Goal: Task Accomplishment & Management: Complete application form

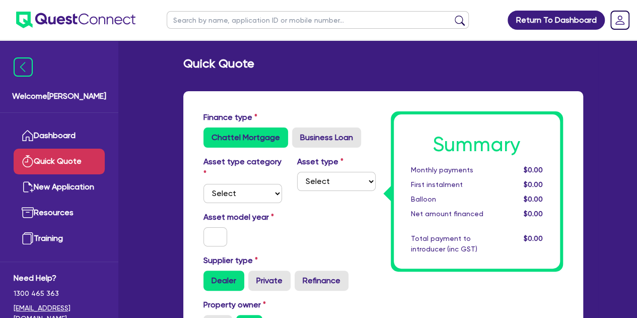
scroll to position [28, 0]
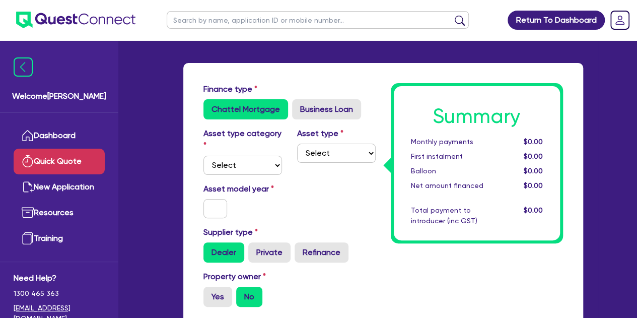
click at [251, 175] on div "Asset type category Select Cars and light trucks Primary assets Secondary asset…" at bounding box center [289, 154] width 187 height 55
click at [250, 174] on select "Select Cars and light trucks Primary assets Secondary assets Tertiary assets" at bounding box center [243, 165] width 79 height 19
select select "CARS_AND_LIGHT_TRUCKS"
click at [204, 156] on select "Select Cars and light trucks Primary assets Secondary assets Tertiary assets" at bounding box center [243, 165] width 79 height 19
click at [326, 155] on select "Select Passenger vehicles Vans and utes Light trucks up to 4.5 tonne" at bounding box center [336, 153] width 79 height 19
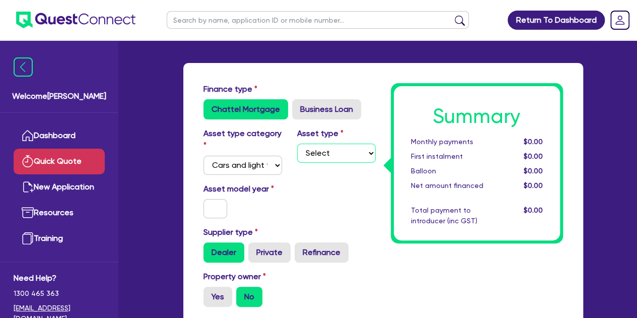
select select "PASSENGER_VEHICLES"
click at [297, 144] on select "Select Passenger vehicles Vans and utes Light trucks up to 4.5 tonne" at bounding box center [336, 153] width 79 height 19
click at [208, 214] on input "text" at bounding box center [216, 208] width 24 height 19
type input "2024"
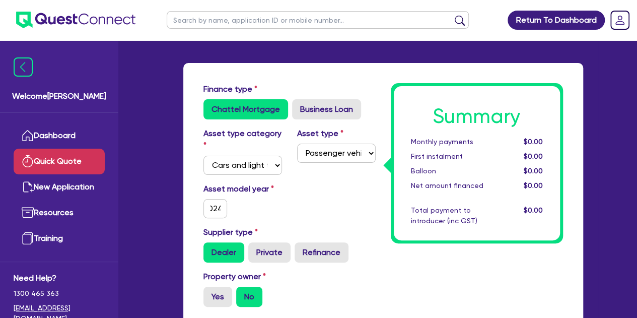
scroll to position [0, 0]
click at [264, 217] on div "Asset model year [DATE]" at bounding box center [243, 200] width 94 height 35
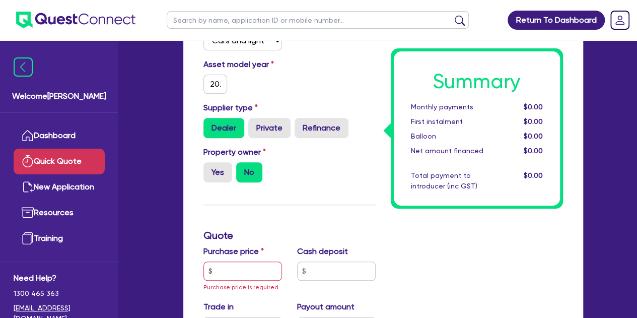
scroll to position [145, 0]
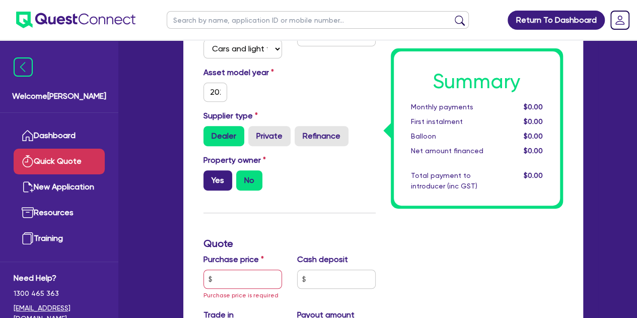
click at [206, 181] on label "Yes" at bounding box center [218, 180] width 29 height 20
click at [206, 177] on input "Yes" at bounding box center [207, 173] width 7 height 7
radio input "true"
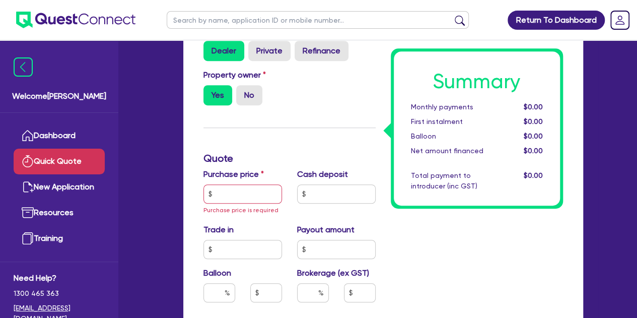
scroll to position [232, 0]
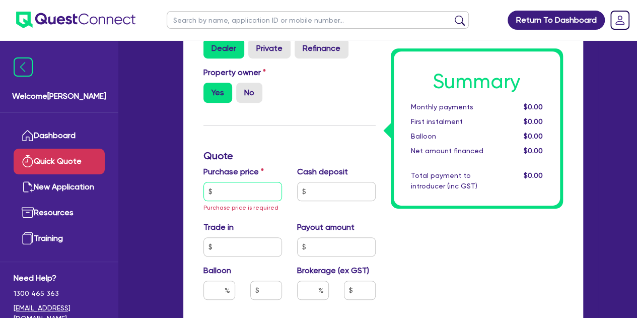
click at [239, 189] on input "text" at bounding box center [243, 191] width 79 height 19
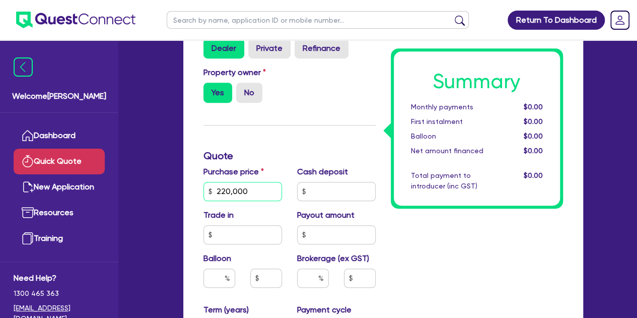
type input "220,000"
click at [291, 137] on div "Finance type Chattel Mortgage Business Loan Asset type category Select Cars and…" at bounding box center [289, 218] width 187 height 678
click at [330, 185] on input "text" at bounding box center [336, 191] width 79 height 19
type input "20,000"
click at [308, 148] on div "Finance type Chattel Mortgage Business Loan Asset type category Select Cars and…" at bounding box center [289, 218] width 187 height 678
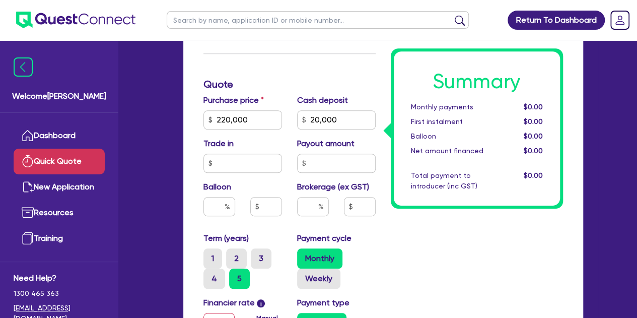
scroll to position [308, 0]
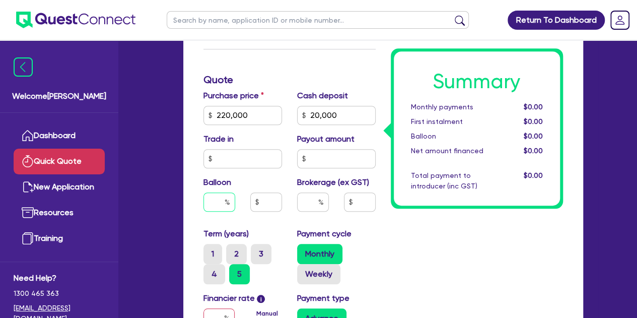
click at [211, 206] on input "text" at bounding box center [220, 201] width 32 height 19
type input "40"
click at [444, 236] on div "Summary Monthly payments $0.00 First instalment $0.00 Balloon $0.00 Net amount …" at bounding box center [476, 142] width 187 height 678
click at [249, 110] on input "220,000" at bounding box center [243, 115] width 79 height 19
click at [348, 114] on input "20,000" at bounding box center [336, 115] width 79 height 19
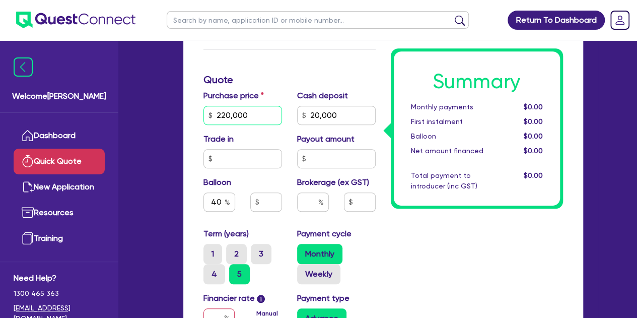
click at [267, 117] on input "220,000" at bounding box center [243, 115] width 79 height 19
type input "24,000"
click at [408, 274] on div "Summary Monthly payments $0.00 First instalment $0.00 Balloon $0.00 Net amount …" at bounding box center [476, 142] width 187 height 678
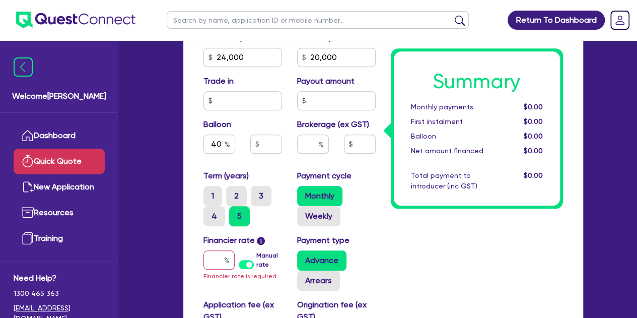
scroll to position [394, 0]
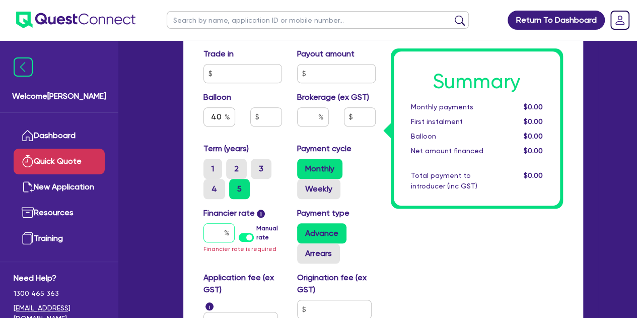
click at [218, 233] on input "text" at bounding box center [219, 232] width 31 height 19
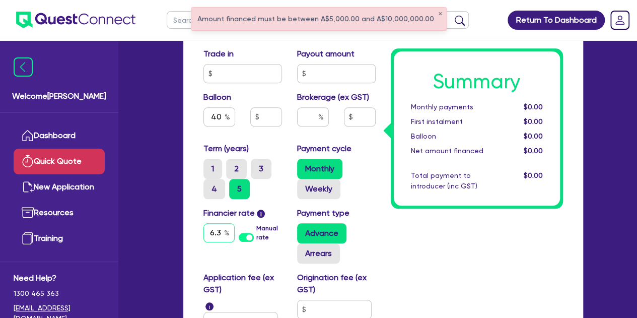
scroll to position [0, 3]
type input "6.39"
click at [440, 246] on div "Summary Monthly payments $0.00 First instalment $0.00 Balloon $0.00 Net amount …" at bounding box center [476, 57] width 187 height 678
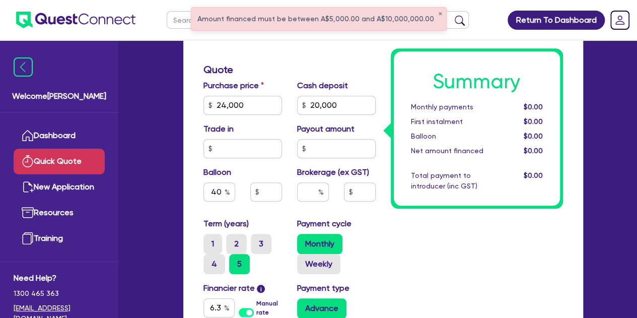
scroll to position [317, 0]
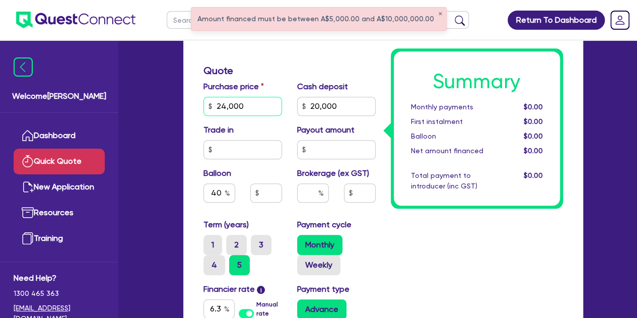
click at [253, 102] on input "24,000" at bounding box center [243, 106] width 79 height 19
type input "240,000"
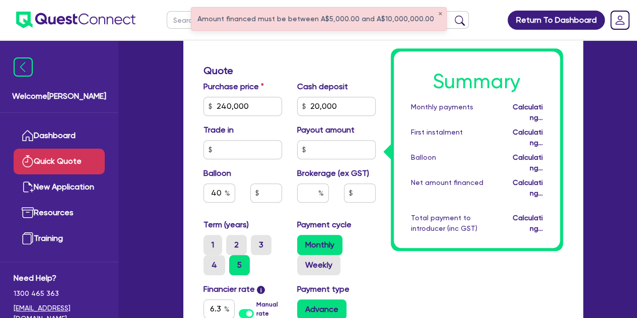
type input "96,000"
click at [398, 259] on div "Summary Monthly payments Calculating... First instalment Calculating... Balloon…" at bounding box center [476, 133] width 187 height 678
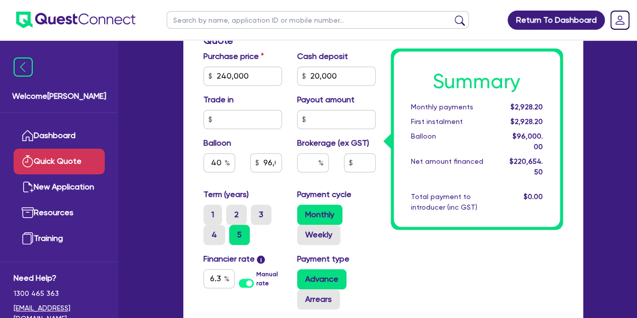
scroll to position [348, 0]
click at [223, 278] on input "6.39" at bounding box center [219, 278] width 31 height 19
click at [219, 280] on input "6.39" at bounding box center [219, 278] width 31 height 19
type input "6.69"
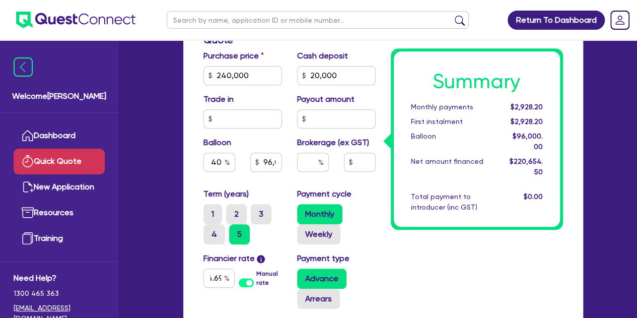
click at [422, 279] on div "Summary Monthly payments $2,928.20 First instalment $2,928.20 Balloon $96,000.0…" at bounding box center [476, 102] width 187 height 678
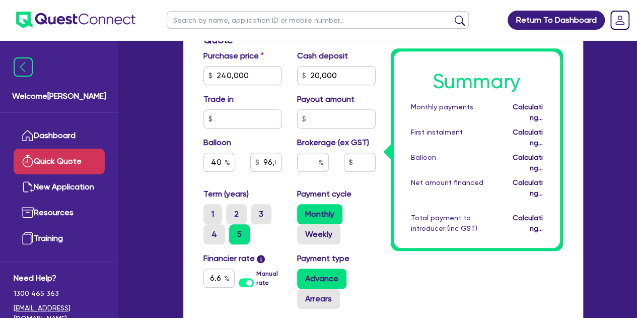
type input "96,000"
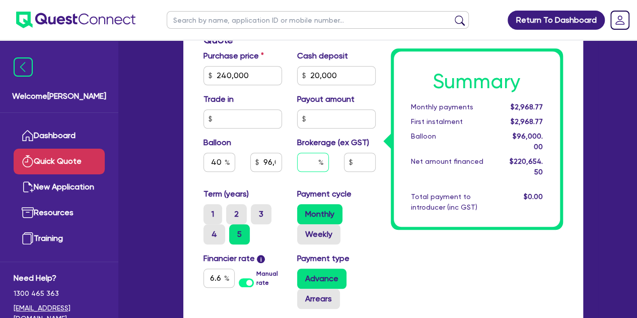
click at [314, 161] on input "text" at bounding box center [313, 162] width 32 height 19
type input "1"
click at [396, 247] on div "Summary Monthly payments $2,968.77 First instalment $2,968.77 Balloon $96,000.0…" at bounding box center [476, 102] width 187 height 678
type input "96,000"
type input "2,206.55"
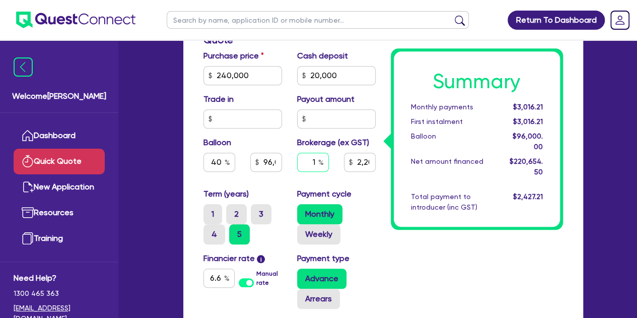
click at [315, 166] on input "1" at bounding box center [313, 162] width 32 height 19
type input "2"
type input "96,000"
type input "2,206.55"
click at [413, 262] on div "Summary Monthly payments $3,016.21 First instalment $3,016.21 Balloon $96,000.0…" at bounding box center [476, 102] width 187 height 678
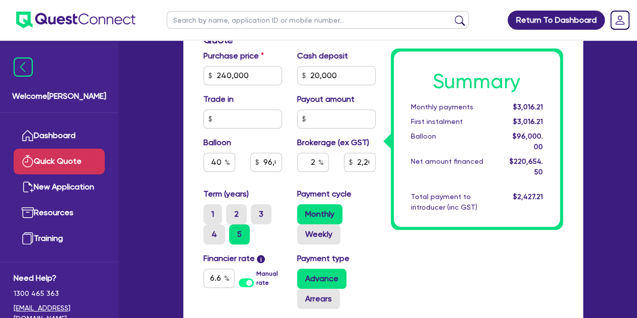
type input "96,000"
type input "4,413.09"
click at [313, 164] on input "2" at bounding box center [313, 162] width 32 height 19
type input "1"
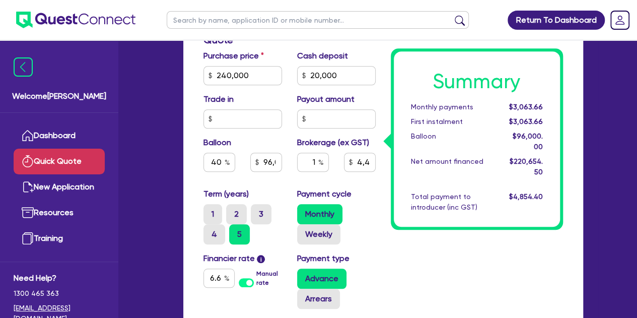
type input "96,000"
type input "4,413.09"
click at [446, 290] on div "Summary Monthly payments $3,063.66 First instalment $3,063.66 Balloon $96,000.0…" at bounding box center [476, 102] width 187 height 678
type input "96,000"
type input "2,206.55"
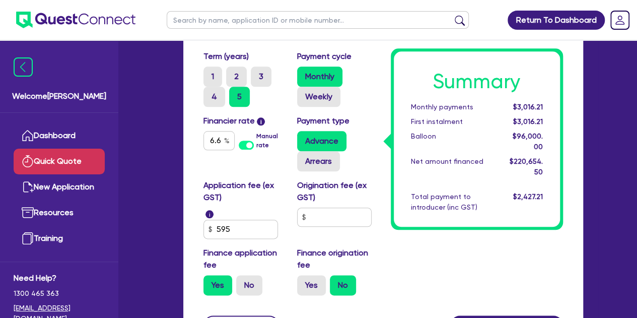
scroll to position [489, 0]
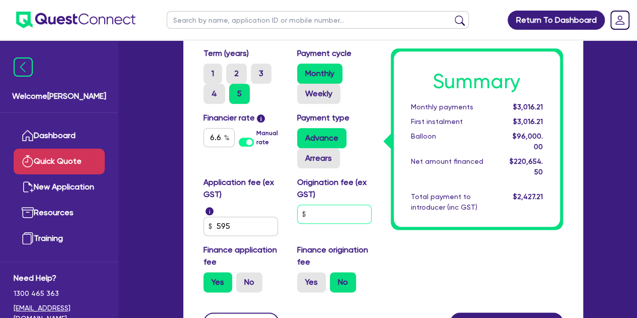
click at [318, 218] on input "text" at bounding box center [334, 214] width 75 height 19
type input "500"
type input "96,000"
type input "2,206.55"
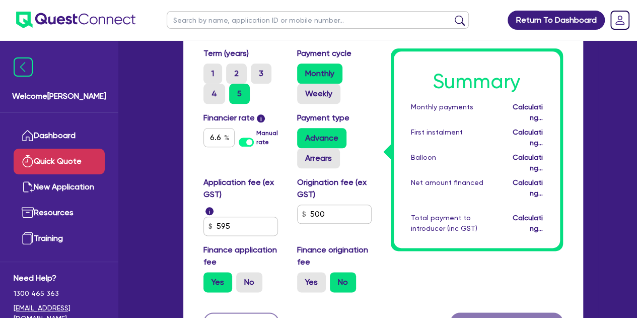
type input "96,000"
type input "2,206.55"
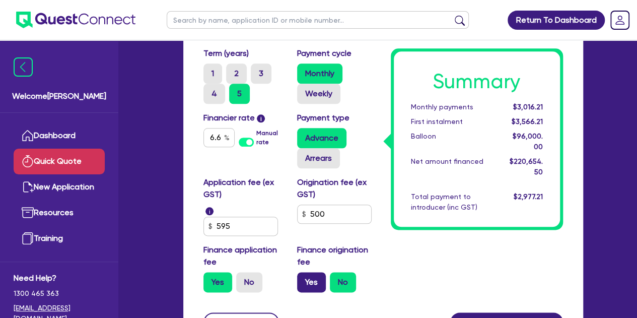
click at [316, 286] on label "Yes" at bounding box center [311, 282] width 29 height 20
click at [304, 279] on input "Yes" at bounding box center [300, 275] width 7 height 7
radio input "true"
type input "96,000"
type input "2,206.55"
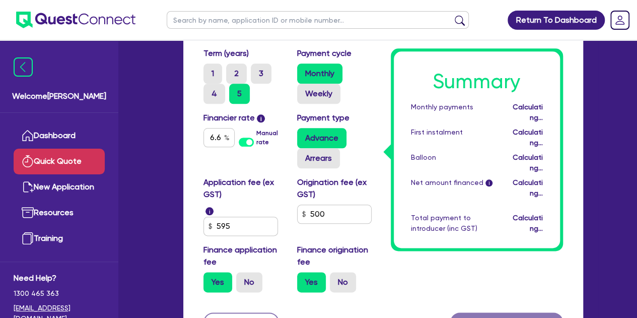
type input "96,000"
type input "2,212.05"
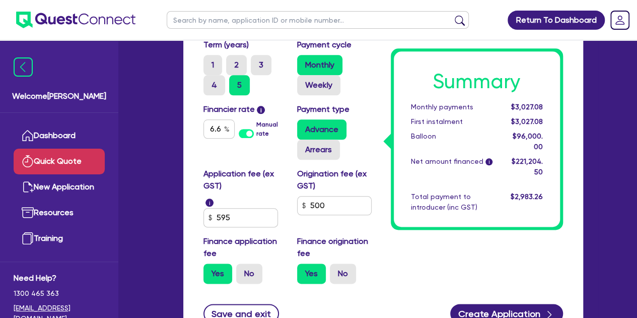
scroll to position [520, 0]
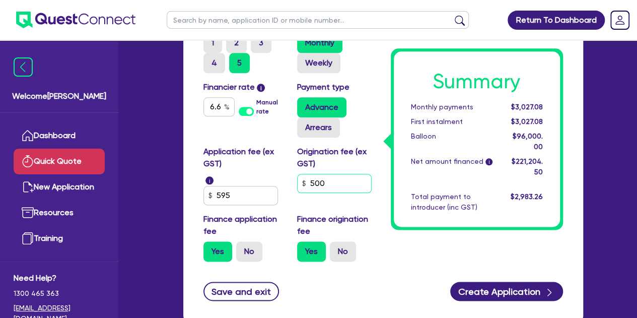
click at [336, 176] on input "500" at bounding box center [334, 183] width 75 height 19
type input "5"
type input "96,000"
type input "2,212.05"
click at [379, 289] on div "Save and exit Create Application" at bounding box center [383, 291] width 375 height 19
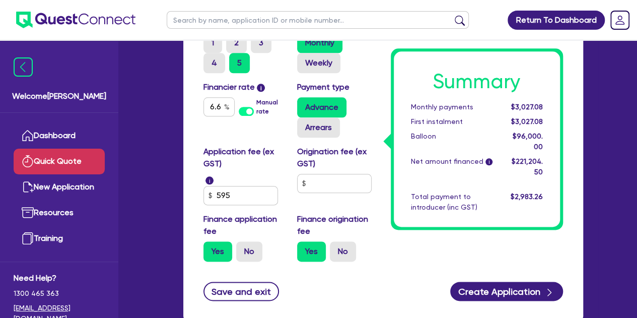
type input "96,000"
type input "2,206.55"
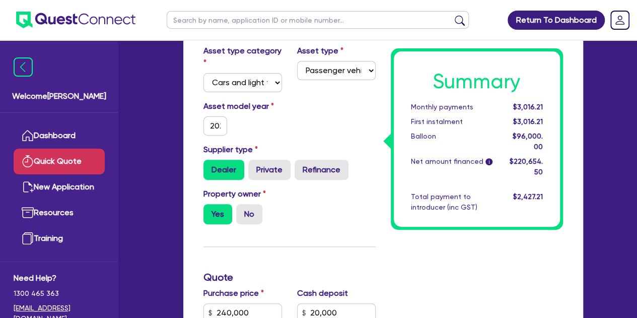
scroll to position [0, 0]
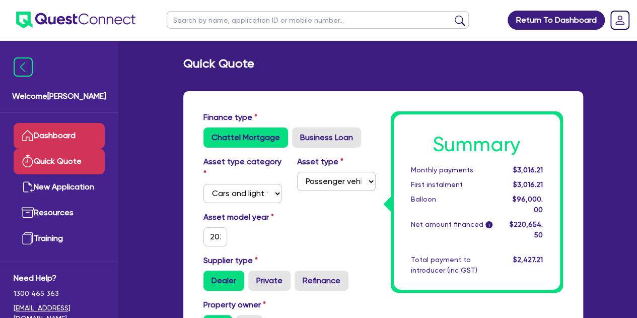
click at [38, 134] on link "Dashboard" at bounding box center [59, 136] width 91 height 26
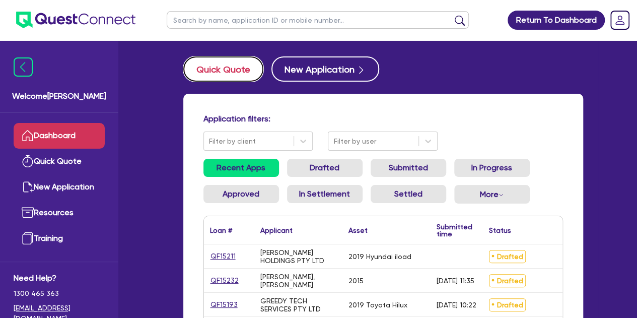
click at [215, 75] on button "Quick Quote" at bounding box center [223, 68] width 80 height 25
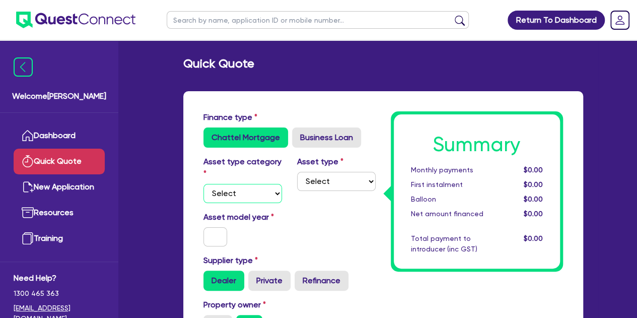
click at [234, 198] on select "Select Cars and light trucks Primary assets Secondary assets Tertiary assets" at bounding box center [243, 193] width 79 height 19
select select "CARS_AND_LIGHT_TRUCKS"
click at [204, 184] on select "Select Cars and light trucks Primary assets Secondary assets Tertiary assets" at bounding box center [243, 193] width 79 height 19
click at [320, 174] on select "Select Passenger vehicles Vans and utes Light trucks up to 4.5 tonne" at bounding box center [336, 181] width 79 height 19
select select "PASSENGER_VEHICLES"
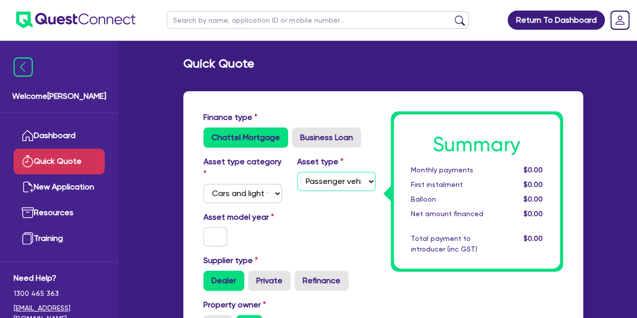
click at [297, 172] on select "Select Passenger vehicles Vans and utes Light trucks up to 4.5 tonne" at bounding box center [336, 181] width 79 height 19
click at [217, 232] on input "text" at bounding box center [216, 236] width 24 height 19
type input "2024"
click at [234, 233] on div "2024" at bounding box center [215, 236] width 39 height 19
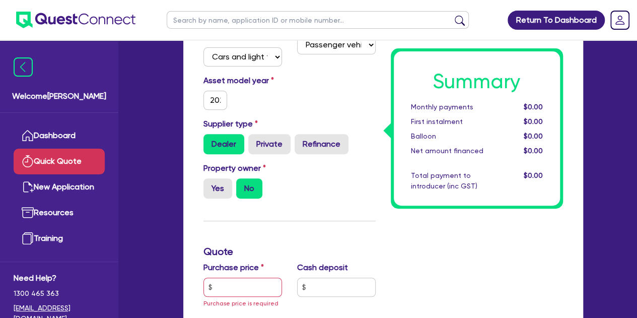
scroll to position [144, 0]
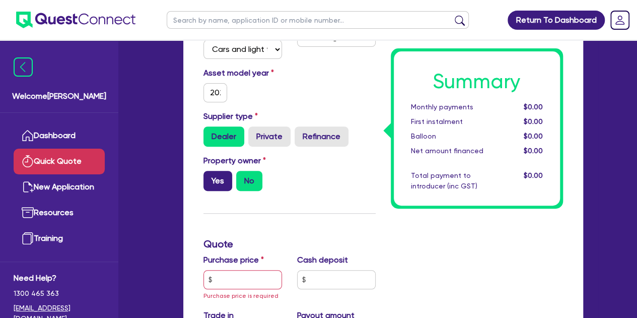
click at [217, 187] on label "Yes" at bounding box center [218, 181] width 29 height 20
click at [210, 177] on input "Yes" at bounding box center [207, 174] width 7 height 7
radio input "true"
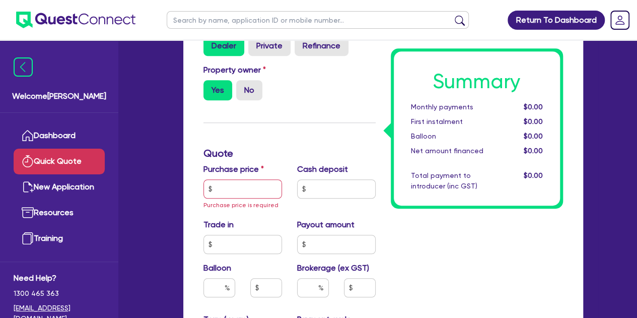
scroll to position [256, 0]
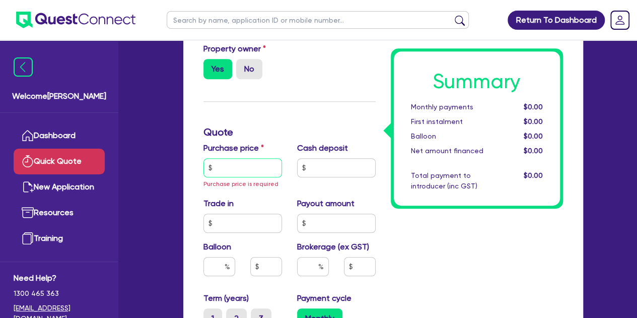
click at [225, 172] on input "text" at bounding box center [243, 167] width 79 height 19
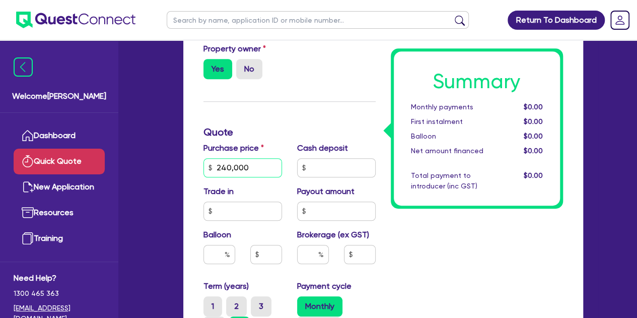
type input "240,000"
click at [329, 169] on input "text" at bounding box center [336, 167] width 79 height 19
type input "20,000"
click at [452, 270] on div "Summary Monthly payments $0.00 First instalment $0.00 Balloon $0.00 Net amount …" at bounding box center [476, 194] width 187 height 678
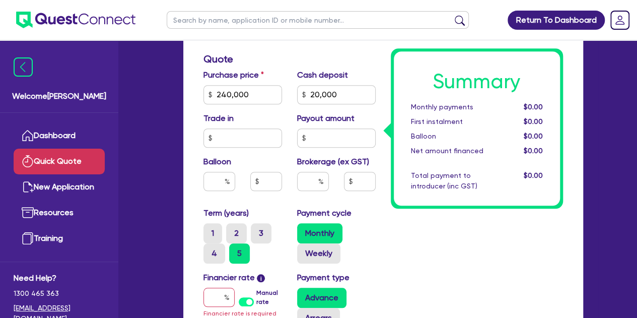
scroll to position [330, 0]
click at [206, 179] on input "text" at bounding box center [220, 180] width 32 height 19
type input "40"
click at [409, 232] on div "Summary Monthly payments $0.00 First instalment $0.00 Balloon $0.00 Net amount …" at bounding box center [476, 121] width 187 height 678
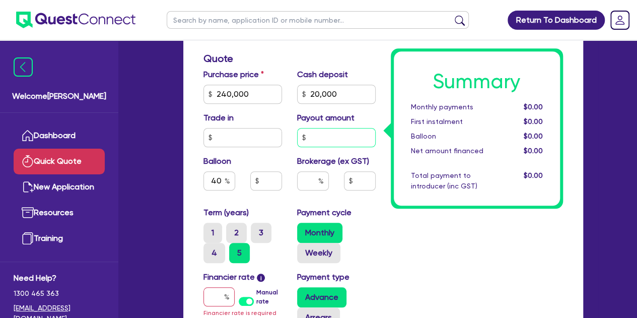
click at [316, 135] on input "text" at bounding box center [336, 137] width 79 height 19
click at [210, 294] on input "text" at bounding box center [219, 296] width 31 height 19
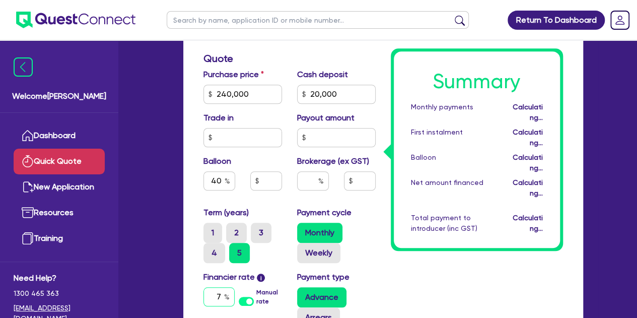
type input "7"
type input "96,000"
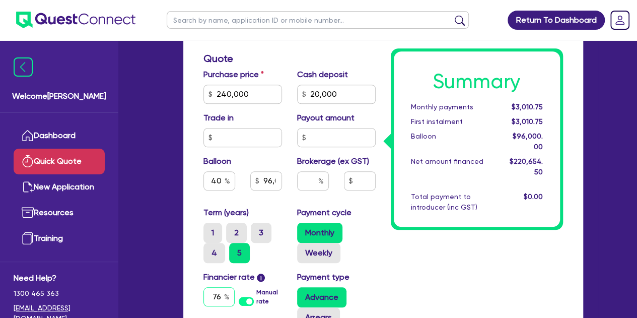
type input "7"
type input "6.25"
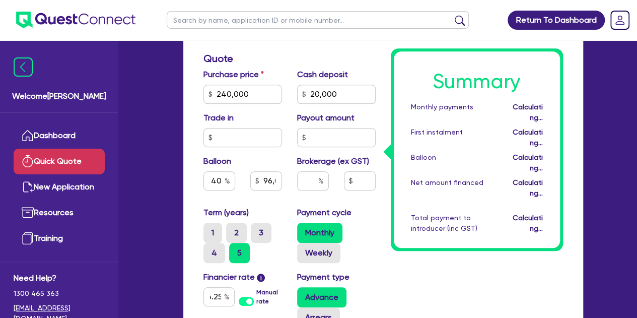
type input "96,000"
click at [349, 291] on div "Advance Arrears" at bounding box center [336, 307] width 79 height 40
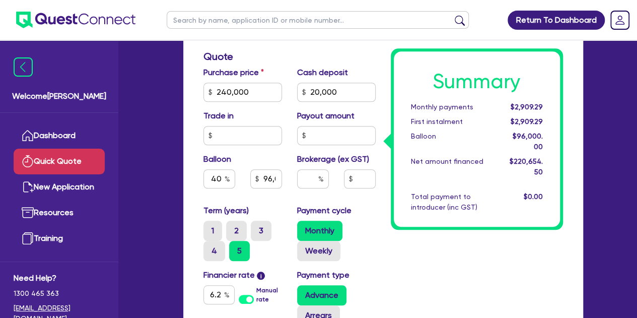
scroll to position [331, 0]
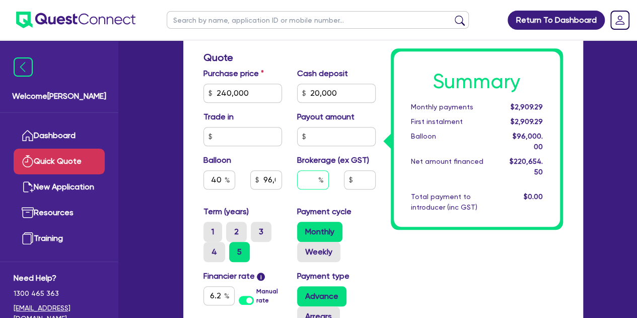
click at [311, 182] on input "text" at bounding box center [313, 179] width 32 height 19
type input "1"
click at [404, 272] on div "Summary Monthly payments $2,909.29 First instalment $2,909.29 Balloon $96,000.0…" at bounding box center [476, 120] width 187 height 678
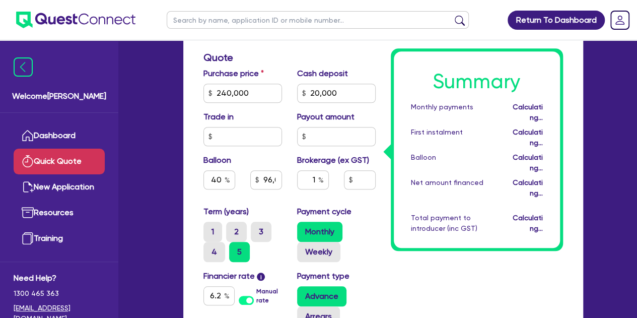
type input "96,000"
type input "2,206.55"
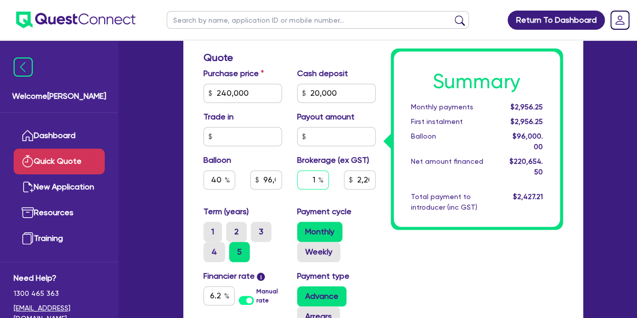
click at [319, 186] on input "1" at bounding box center [313, 179] width 32 height 19
type input "2"
type input "96,000"
type input "2,206.55"
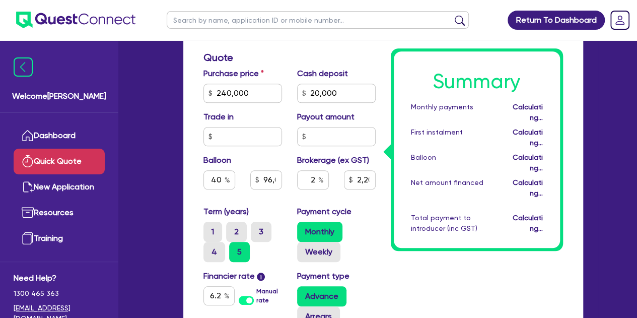
click at [398, 248] on div "Summary Monthly payments Calculating... First instalment Calculating... Balloon…" at bounding box center [476, 120] width 187 height 678
type input "96,000"
type input "4,413.09"
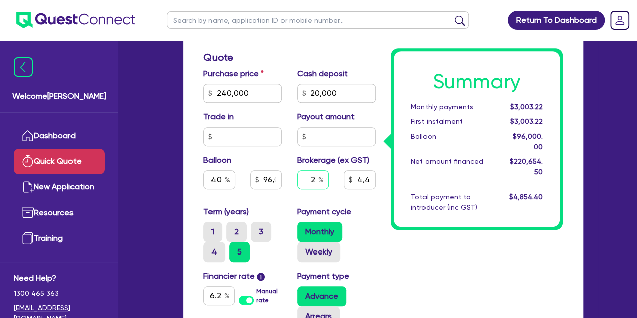
click at [314, 178] on input "2" at bounding box center [313, 179] width 32 height 19
type input "1"
type input "96,000"
type input "4,413.09"
click at [399, 255] on div "Summary Monthly payments $3,003.22 First instalment $3,003.22 Balloon $96,000.0…" at bounding box center [476, 120] width 187 height 678
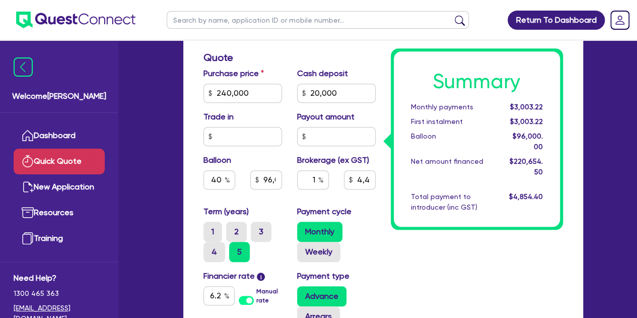
type input "96,000"
type input "2,206.55"
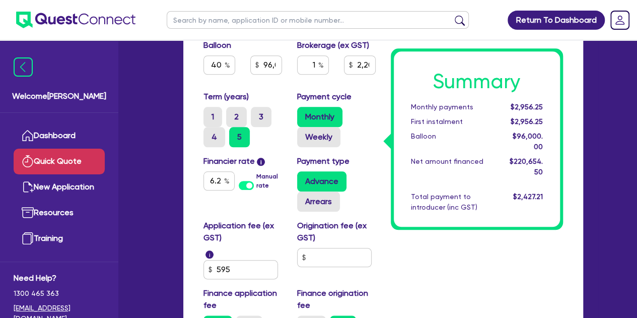
scroll to position [451, 0]
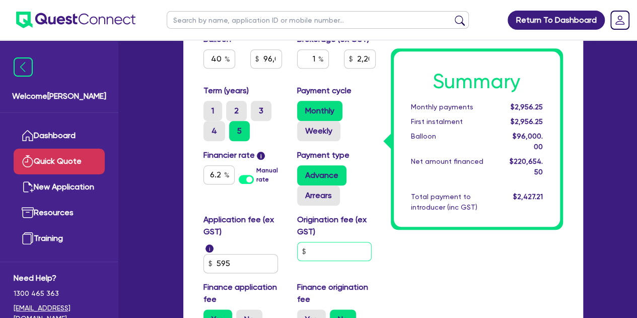
click at [319, 254] on input "text" at bounding box center [334, 251] width 75 height 19
type input "900"
type input "96,000"
type input "2,206.55"
click at [379, 274] on div "Application fee (ex GST) i 595 Origination fee (ex GST) 900 Finance application…" at bounding box center [289, 276] width 187 height 124
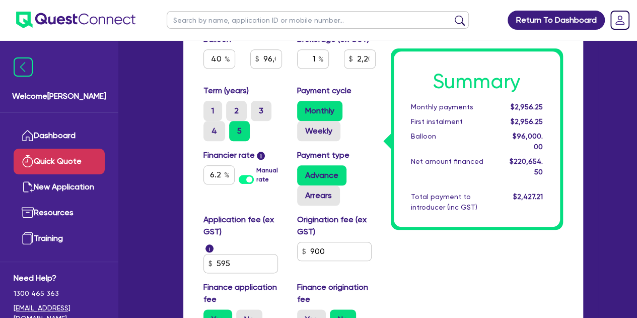
type input "96,000"
type input "2,206.55"
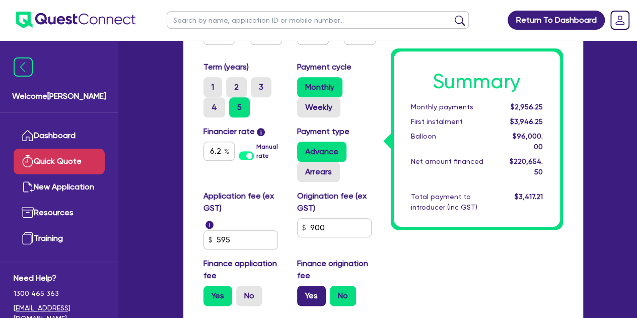
click at [313, 293] on label "Yes" at bounding box center [311, 296] width 29 height 20
click at [304, 292] on input "Yes" at bounding box center [300, 289] width 7 height 7
radio input "true"
type input "96,000"
type input "2,206.55"
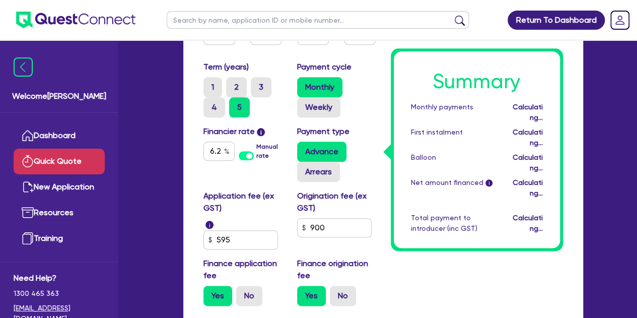
type input "96,000"
type input "2,216.45"
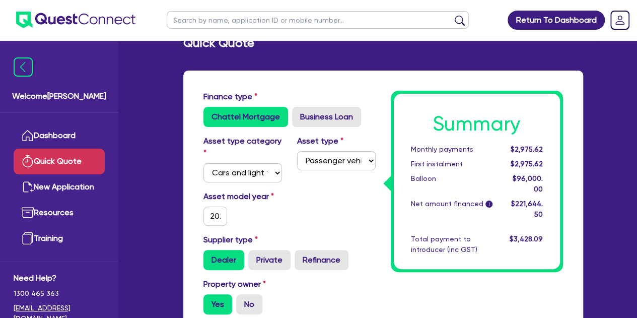
scroll to position [10, 0]
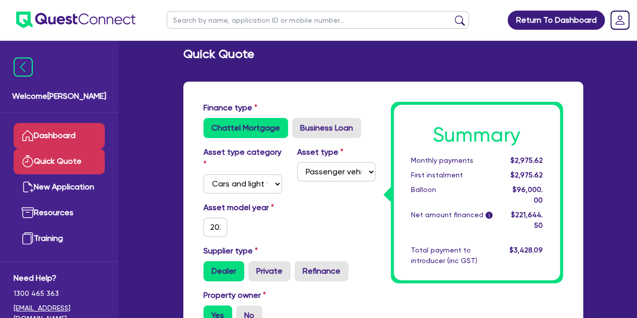
click at [72, 134] on link "Dashboard" at bounding box center [59, 136] width 91 height 26
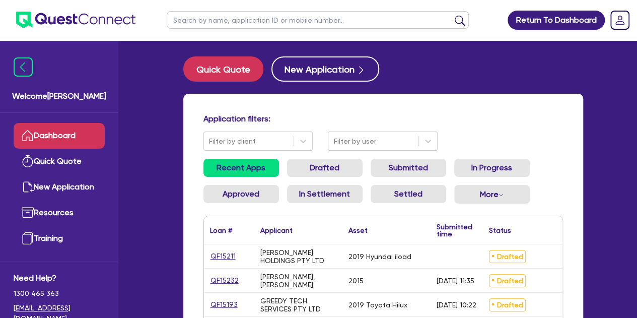
click at [193, 30] on ul at bounding box center [318, 20] width 322 height 40
click at [191, 18] on input "text" at bounding box center [318, 20] width 302 height 18
type input "saq"
click at [452, 15] on button "submit" at bounding box center [460, 22] width 16 height 14
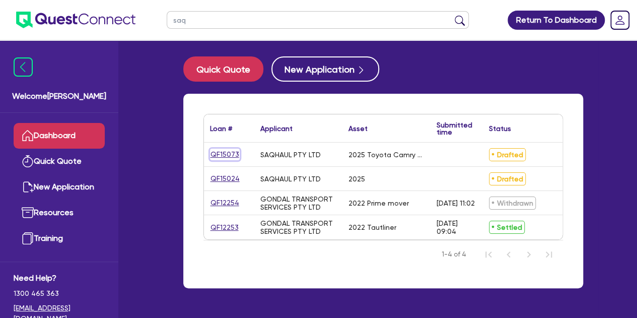
click at [228, 154] on link "QF15073" at bounding box center [225, 155] width 30 height 12
select select "CARS_AND_LIGHT_TRUCKS"
select select "PASSENGER_VEHICLES"
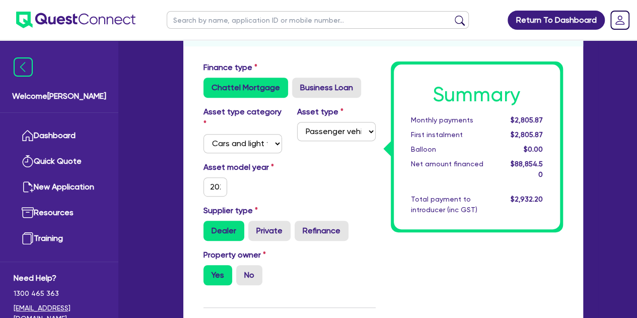
scroll to position [164, 0]
click at [213, 189] on input "2025" at bounding box center [216, 186] width 24 height 19
type input "88,200"
type input "2,665.64"
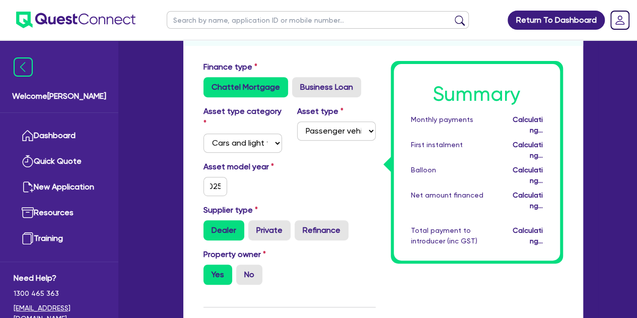
click at [329, 173] on div "Asset model year [DATE]" at bounding box center [289, 182] width 187 height 43
type input "88,200"
type input "2,665.64"
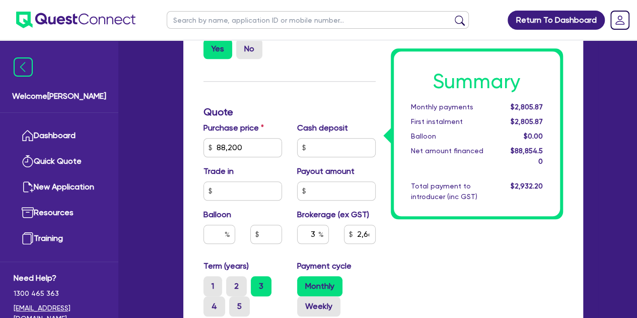
scroll to position [391, 0]
click at [398, 263] on div "Summary Monthly payments $2,805.87 First instalment $2,805.87 Balloon $0.00 Net…" at bounding box center [476, 174] width 187 height 678
click at [316, 240] on input "3" at bounding box center [313, 233] width 32 height 19
type input "5"
type input "88,200"
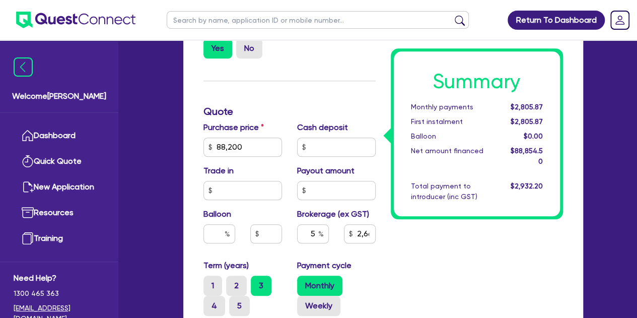
type input "2,665.64"
click at [408, 254] on div "Summary Monthly payments $2,805.87 First instalment $2,805.87 Balloon $0.00 Net…" at bounding box center [476, 174] width 187 height 678
type input "88,200"
type input "4,442.73"
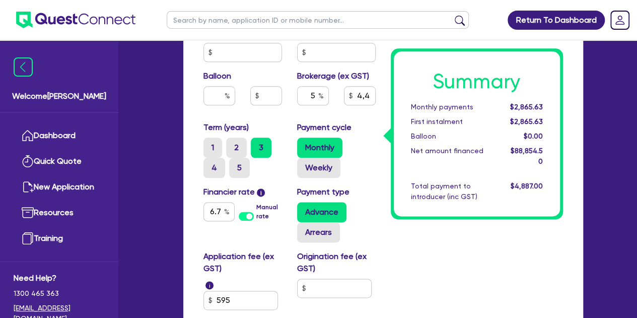
scroll to position [527, 0]
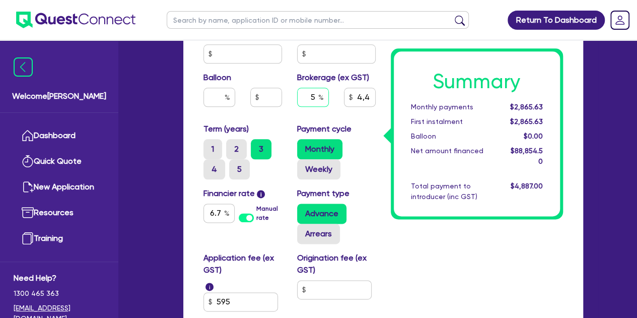
click at [318, 92] on input "5" at bounding box center [313, 97] width 32 height 19
type input "3"
type input "88,200"
type input "4,442.73"
click at [427, 258] on div "Summary Monthly payments $2,865.63 First instalment $2,865.63 Balloon $0.00 Net…" at bounding box center [476, 37] width 187 height 678
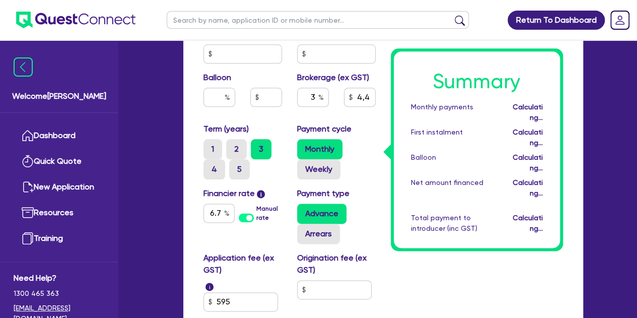
type input "88,200"
type input "2,665.64"
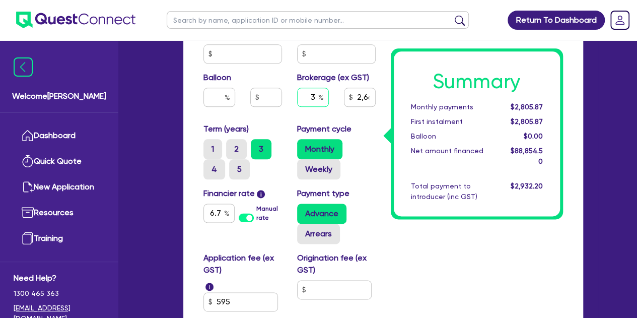
click at [320, 98] on div "3" at bounding box center [313, 97] width 32 height 19
type input "5"
type input "88,200"
type input "2,665.64"
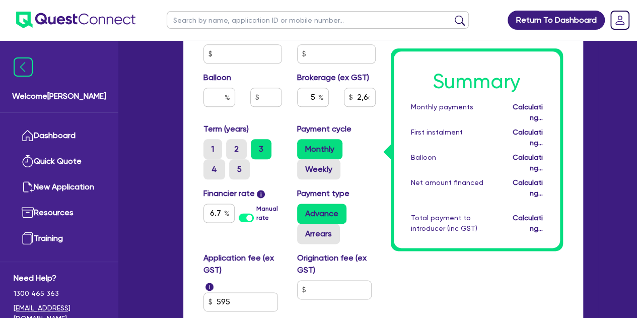
click at [475, 285] on div "Summary Monthly payments Calculating... First instalment Calculating... Balloon…" at bounding box center [476, 37] width 187 height 678
type input "88,200"
type input "4,442.73"
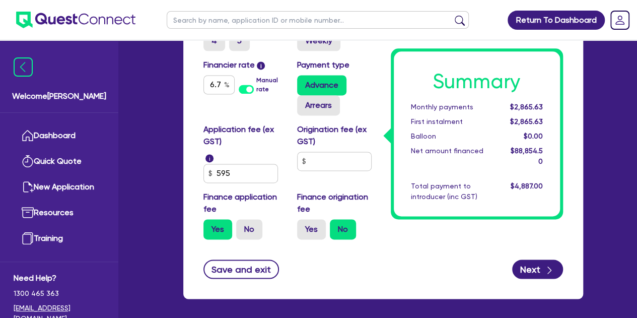
scroll to position [657, 0]
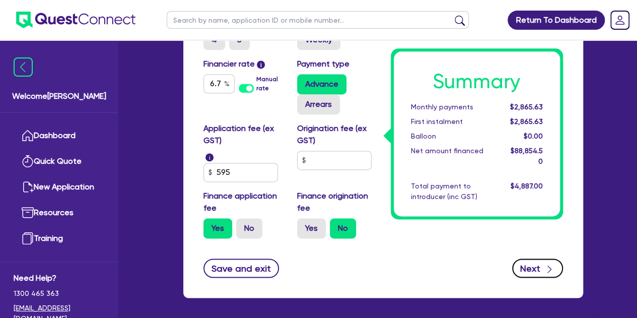
click at [521, 269] on button "Next" at bounding box center [537, 267] width 51 height 19
type input "88,200"
type input "4,442.73"
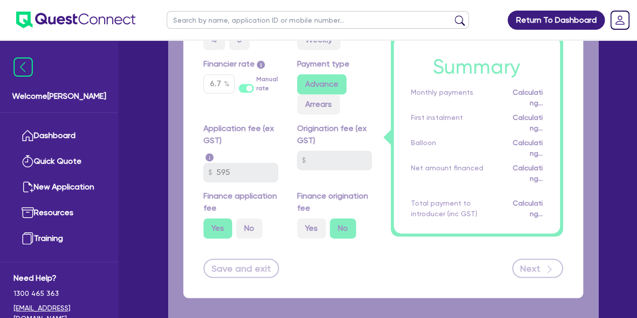
select select "COMPANY"
select select "TRANSPORT_WAREHOUSING"
select select "PASSENGERS_FREIGHT_TRANSPORT"
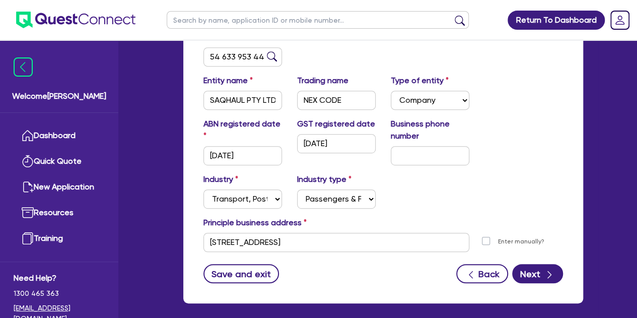
scroll to position [194, 0]
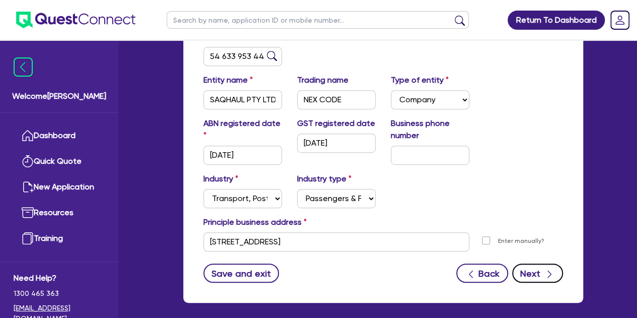
click at [538, 273] on button "Next" at bounding box center [537, 273] width 51 height 19
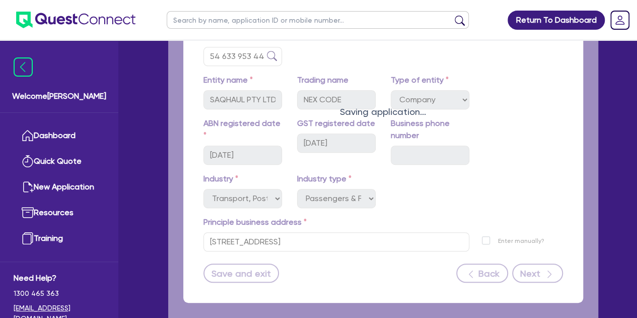
select select "MR"
select select "SA"
select select "MARRIED"
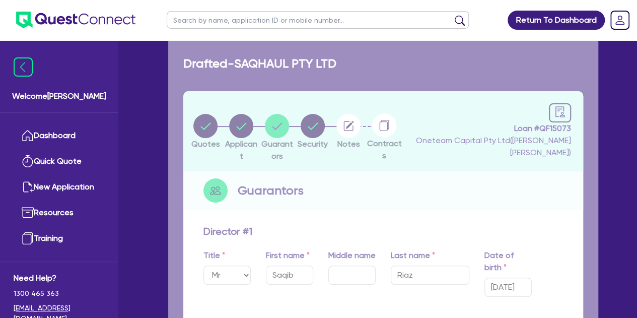
type input "0"
type input "0466 871 556"
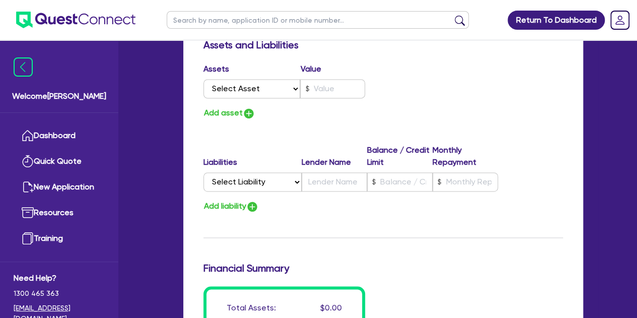
scroll to position [641, 0]
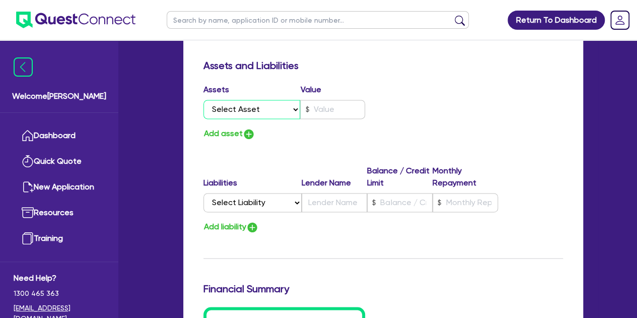
click at [280, 108] on select "Select Asset Cash Property Investment property Vehicle Truck Trailer Equipment …" at bounding box center [252, 109] width 97 height 19
select select "TRUCK"
click at [204, 100] on select "Select Asset Cash Property Investment property Vehicle Truck Trailer Equipment …" at bounding box center [252, 109] width 97 height 19
type input "0"
type input "0466 871 556"
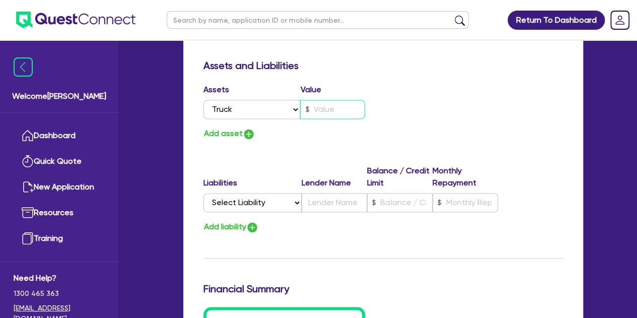
click at [322, 112] on input "text" at bounding box center [332, 109] width 65 height 19
type input "0"
type input "0466 871 556"
type input "5"
type input "0"
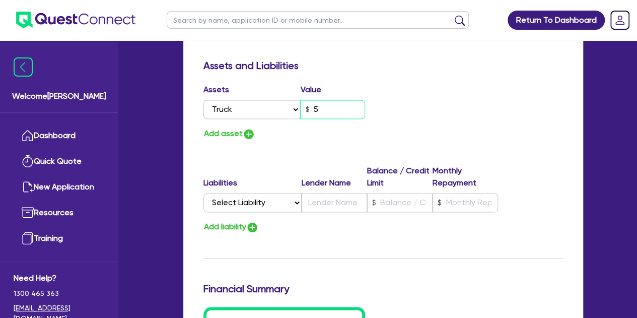
type input "0466 871 556"
type input "50"
type input "0"
type input "0466 871 556"
type input "500"
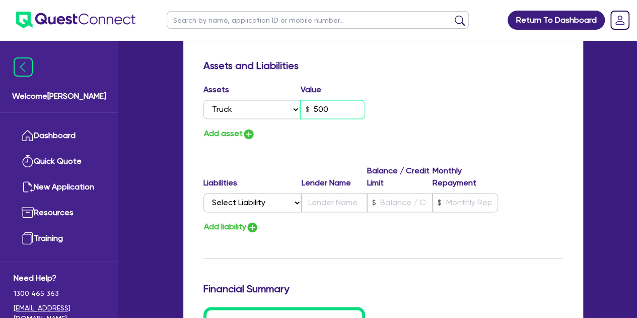
type input "0"
type input "0466 871 556"
type input "5,000"
type input "0"
type input "0466 871 556"
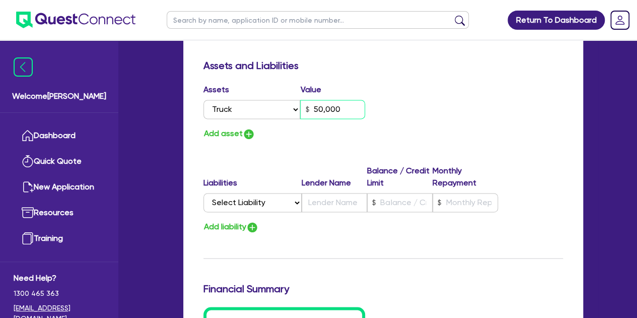
type input "50,000"
click at [312, 129] on div "Add asset" at bounding box center [289, 134] width 187 height 14
click at [255, 137] on div "Add asset" at bounding box center [289, 134] width 187 height 14
click at [254, 137] on img "button" at bounding box center [249, 134] width 12 height 12
type input "0"
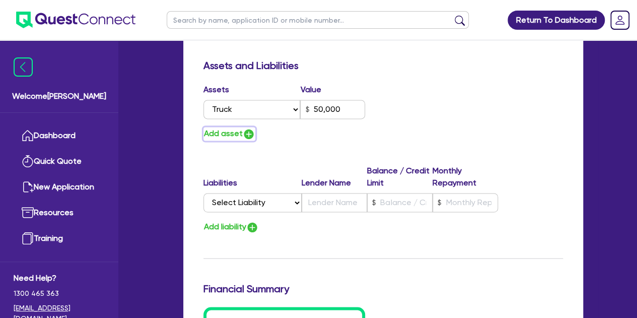
type input "0466 871 556"
type input "50,000"
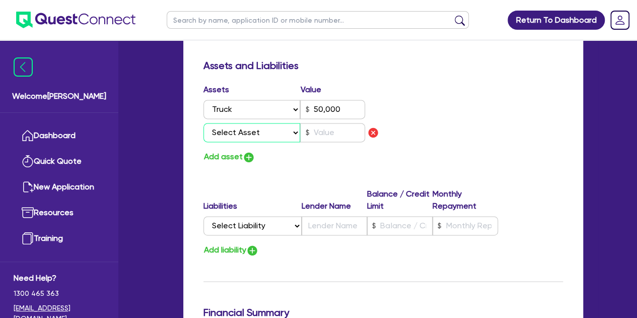
click at [253, 137] on select "Select Asset Cash Property Investment property Vehicle Truck Trailer Equipment …" at bounding box center [252, 132] width 97 height 19
select select "TRUCK"
click at [204, 123] on select "Select Asset Cash Property Investment property Vehicle Truck Trailer Equipment …" at bounding box center [252, 132] width 97 height 19
type input "0"
type input "0466 871 556"
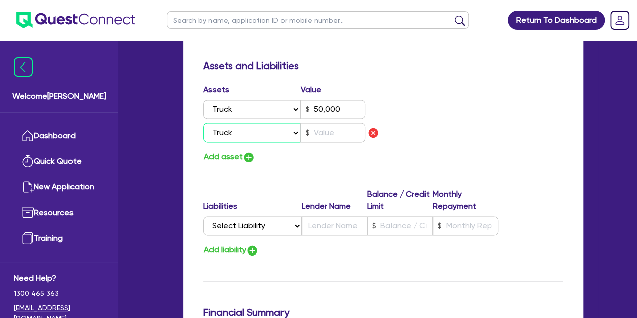
type input "50,000"
click at [326, 135] on input "text" at bounding box center [332, 132] width 65 height 19
type input "0"
type input "0466 871 556"
type input "50,000"
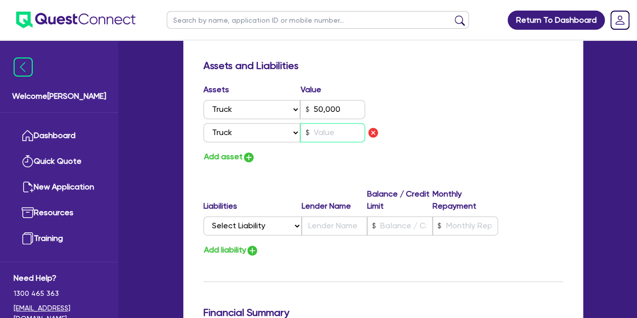
type input "5"
type input "0"
type input "0466 871 556"
type input "50,000"
type input "50"
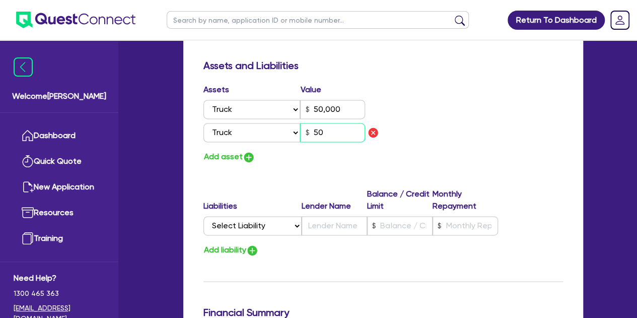
type input "0"
type input "0466 871 556"
type input "50,000"
type input "500"
type input "0"
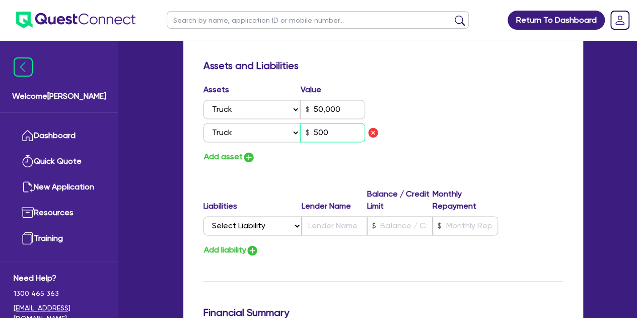
type input "0466 871 556"
type input "50,000"
type input "5,000"
type input "0"
type input "0466 871 556"
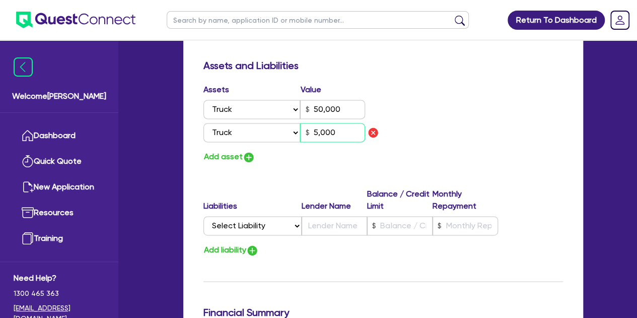
type input "50,000"
click at [216, 161] on button "Add asset" at bounding box center [230, 157] width 52 height 14
type input "0"
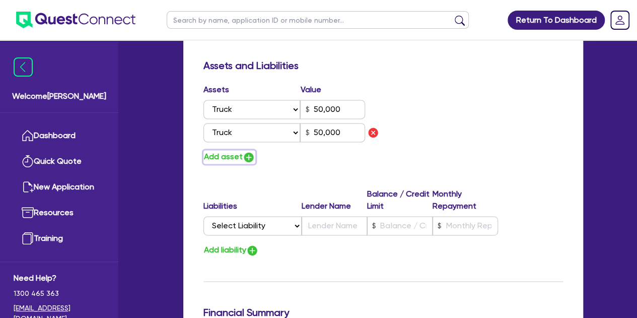
type input "0466 871 556"
type input "50,000"
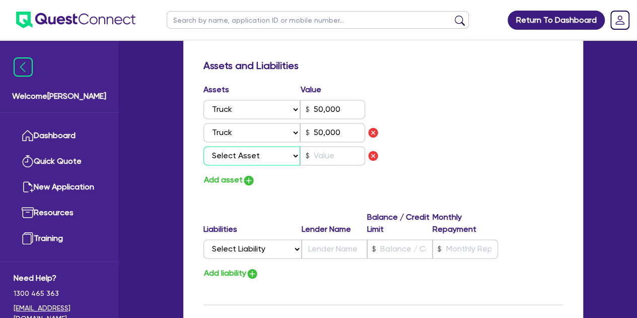
click at [241, 155] on select "Select Asset Cash Property Investment property Vehicle Truck Trailer Equipment …" at bounding box center [252, 155] width 97 height 19
select select "TRUCK"
click at [204, 146] on select "Select Asset Cash Property Investment property Vehicle Truck Trailer Equipment …" at bounding box center [252, 155] width 97 height 19
type input "0"
type input "0466 871 556"
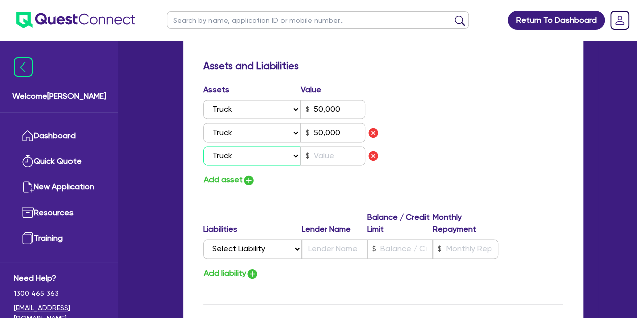
type input "50,000"
click at [316, 153] on input "text" at bounding box center [332, 155] width 65 height 19
type input "0"
type input "0466 871 556"
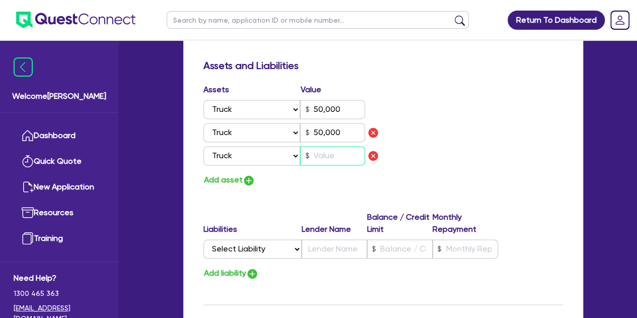
type input "50,000"
type input "5"
type input "0"
type input "0466 871 556"
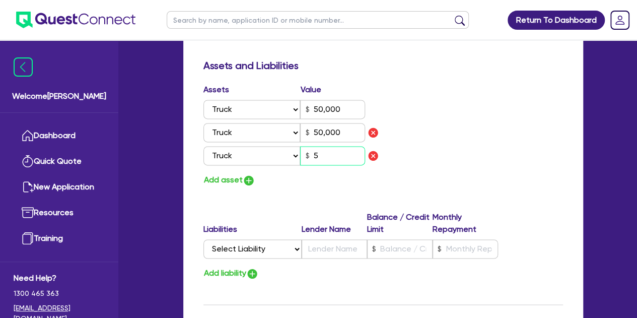
type input "50,000"
type input "50"
type input "0"
type input "0466 871 556"
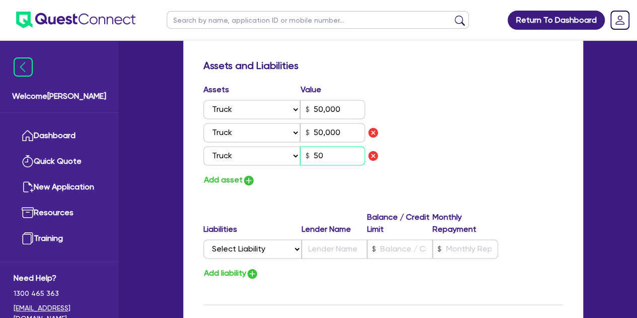
type input "50,000"
type input "500"
type input "0"
type input "0466 871 556"
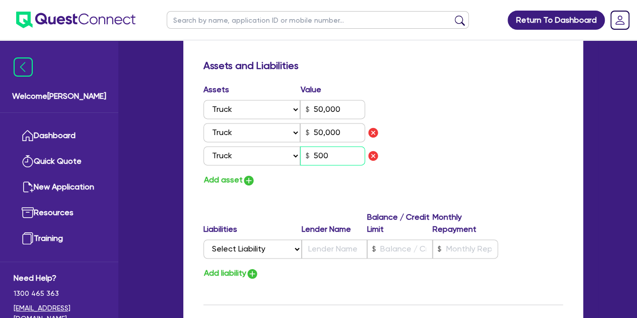
type input "50,000"
type input "5,000"
type input "0"
type input "0466 871 556"
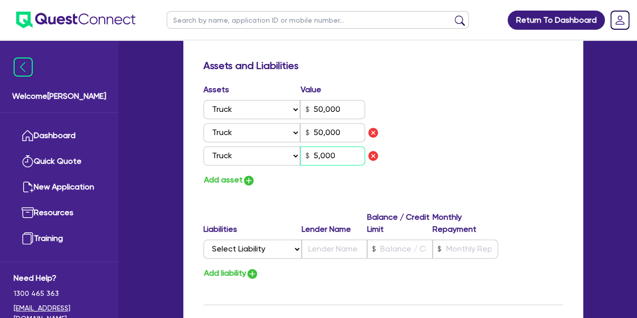
type input "50,000"
click at [287, 208] on div "Update residential status for Director #1 Boarding is only acceptable when the …" at bounding box center [384, 10] width 360 height 852
click at [247, 183] on img "button" at bounding box center [249, 180] width 12 height 12
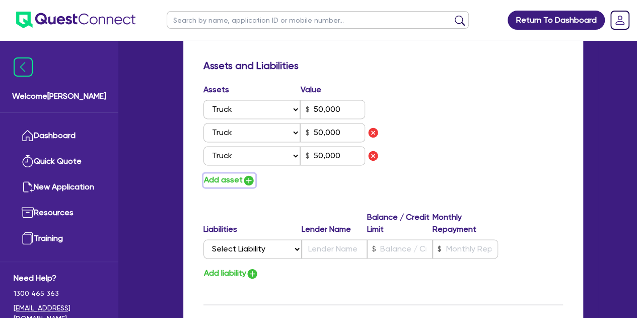
type input "0"
type input "0466 871 556"
type input "50,000"
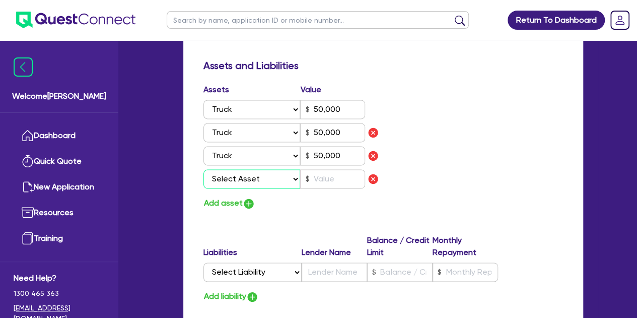
click at [259, 179] on select "Select Asset Cash Property Investment property Vehicle Truck Trailer Equipment …" at bounding box center [252, 178] width 97 height 19
select select "TRAILER"
click at [204, 169] on select "Select Asset Cash Property Investment property Vehicle Truck Trailer Equipment …" at bounding box center [252, 178] width 97 height 19
type input "0"
type input "0466 871 556"
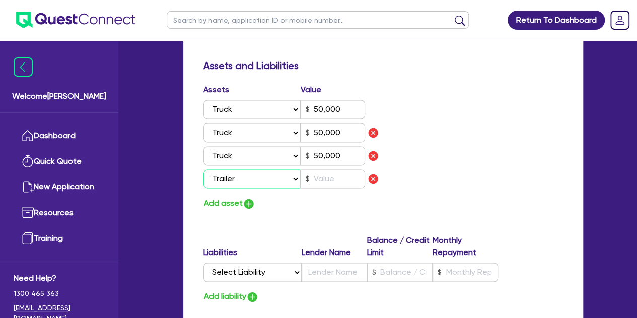
type input "50,000"
click at [334, 176] on input "text" at bounding box center [332, 178] width 65 height 19
click at [308, 204] on div "Add asset" at bounding box center [289, 204] width 187 height 14
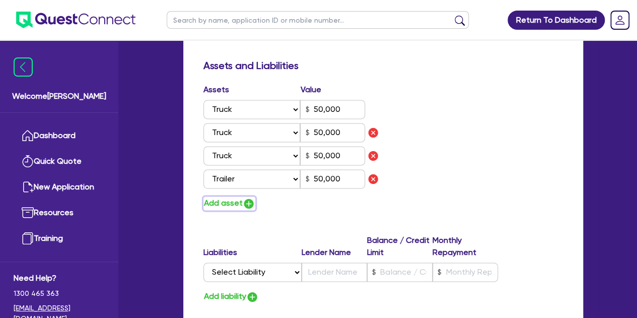
click at [223, 203] on button "Add asset" at bounding box center [230, 204] width 52 height 14
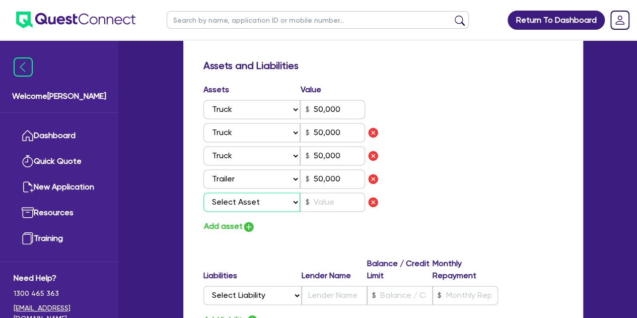
click at [247, 202] on select "Select Asset Cash Property Investment property Vehicle Truck Trailer Equipment …" at bounding box center [252, 201] width 97 height 19
click at [204, 192] on select "Select Asset Cash Property Investment property Vehicle Truck Trailer Equipment …" at bounding box center [252, 201] width 97 height 19
click at [322, 193] on input "text" at bounding box center [332, 201] width 65 height 19
click at [300, 254] on div "Update residential status for Director #1 Boarding is only acceptable when the …" at bounding box center [384, 33] width 360 height 898
click at [243, 227] on img "button" at bounding box center [249, 227] width 12 height 12
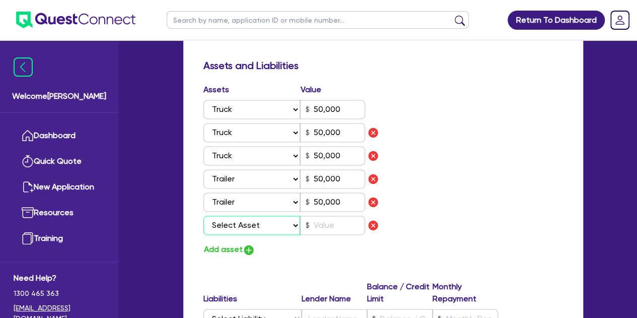
click at [243, 227] on select "Select Asset Cash Property Investment property Vehicle Truck Trailer Equipment …" at bounding box center [252, 225] width 97 height 19
click at [204, 216] on select "Select Asset Cash Property Investment property Vehicle Truck Trailer Equipment …" at bounding box center [252, 225] width 97 height 19
click at [320, 222] on input "text" at bounding box center [332, 225] width 65 height 19
click at [315, 256] on div "Update residential status for Director #1 Boarding is only acceptable when the …" at bounding box center [384, 45] width 360 height 922
click at [241, 238] on div "Assets Value Select Asset Cash Property Investment property Vehicle Truck Trail…" at bounding box center [289, 170] width 187 height 173
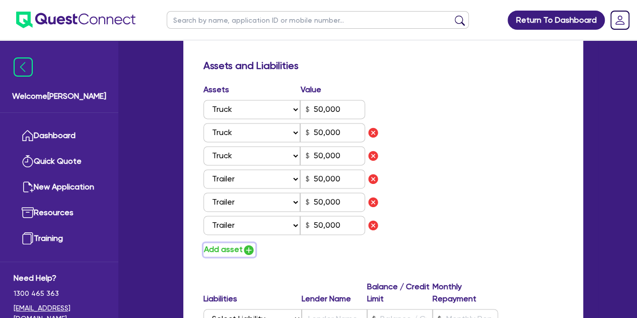
click at [240, 249] on button "Add asset" at bounding box center [230, 250] width 52 height 14
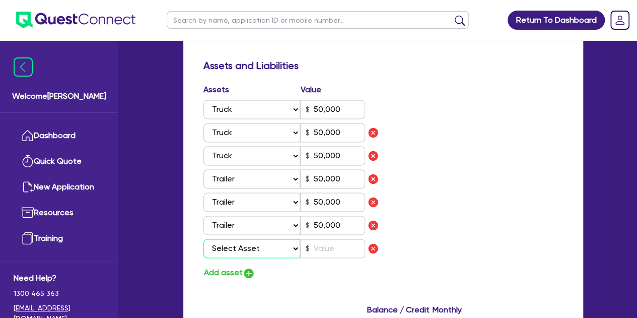
click at [253, 244] on select "Select Asset Cash Property Investment property Vehicle Truck Trailer Equipment …" at bounding box center [252, 248] width 97 height 19
click at [204, 239] on select "Select Asset Cash Property Investment property Vehicle Truck Trailer Equipment …" at bounding box center [252, 248] width 97 height 19
click at [334, 266] on div "Add asset" at bounding box center [289, 273] width 187 height 14
click at [328, 246] on input "text" at bounding box center [332, 248] width 65 height 19
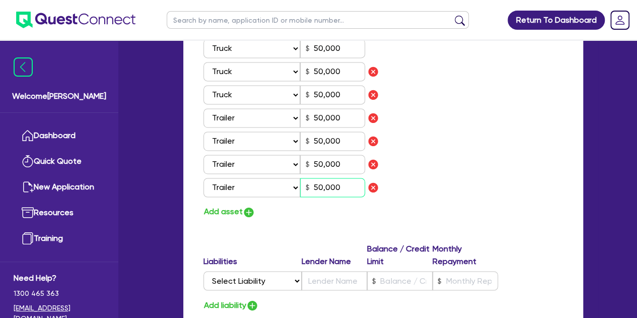
scroll to position [703, 0]
click at [247, 216] on img "button" at bounding box center [249, 212] width 12 height 12
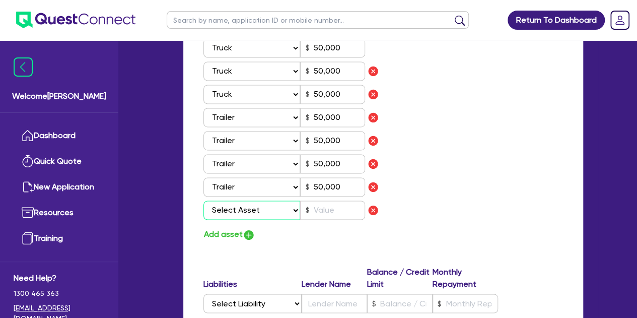
click at [258, 209] on select "Select Asset Cash Property Investment property Vehicle Truck Trailer Equipment …" at bounding box center [252, 210] width 97 height 19
click at [204, 201] on select "Select Asset Cash Property Investment property Vehicle Truck Trailer Equipment …" at bounding box center [252, 210] width 97 height 19
click at [326, 211] on input "text" at bounding box center [332, 210] width 65 height 19
click at [323, 247] on div "Update residential status for Director #1 Boarding is only acceptable when the …" at bounding box center [384, 6] width 360 height 968
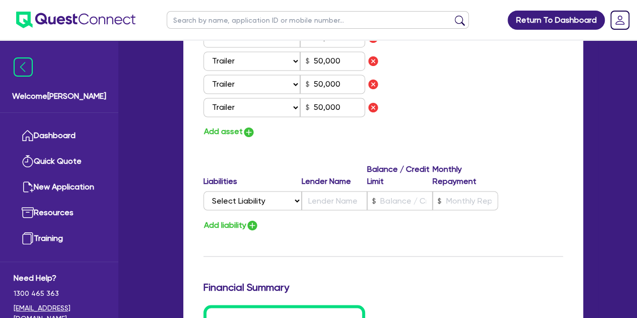
scroll to position [808, 0]
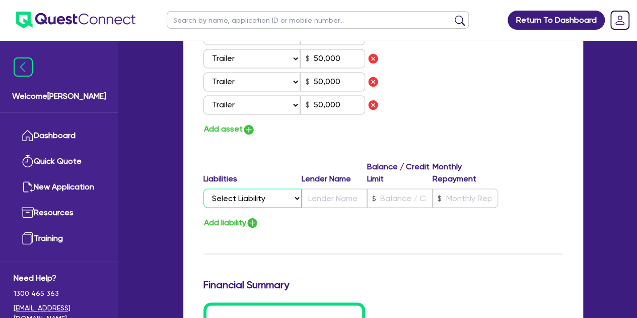
click at [267, 199] on select "Select Liability Credit card Mortgage Investment property loan Vehicle loan Tru…" at bounding box center [253, 197] width 98 height 19
click at [313, 165] on div "Liabilities Lender Name Balance / Credit Limit Monthly Repayment" at bounding box center [351, 174] width 295 height 28
click at [230, 129] on button "Add asset" at bounding box center [230, 129] width 52 height 14
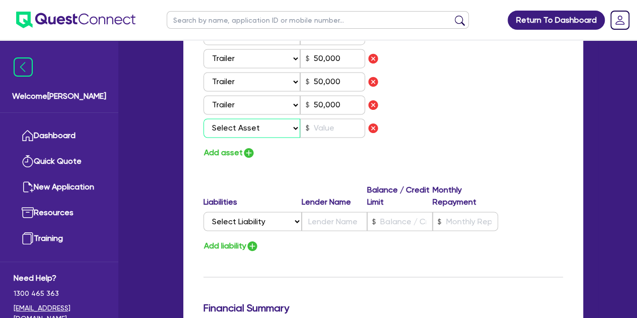
click at [243, 132] on select "Select Asset Cash Property Investment property Vehicle Truck Trailer Equipment …" at bounding box center [252, 127] width 97 height 19
click at [204, 118] on select "Select Asset Cash Property Investment property Vehicle Truck Trailer Equipment …" at bounding box center [252, 127] width 97 height 19
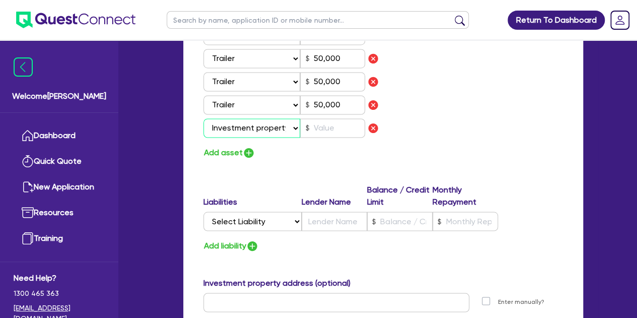
click at [233, 126] on select "Select Asset Cash Property Investment property Vehicle Truck Trailer Equipment …" at bounding box center [252, 127] width 97 height 19
click at [204, 118] on select "Select Asset Cash Property Investment property Vehicle Truck Trailer Equipment …" at bounding box center [252, 127] width 97 height 19
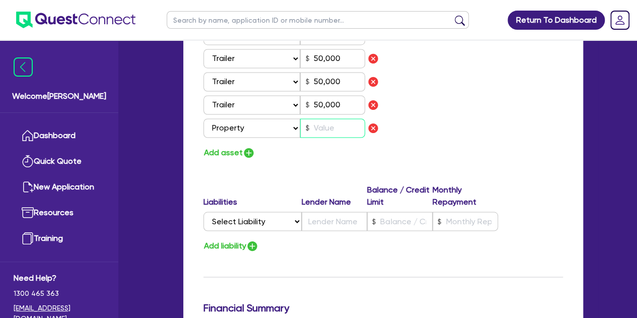
click at [318, 126] on input "text" at bounding box center [332, 127] width 65 height 19
click at [318, 158] on div "Add asset" at bounding box center [289, 153] width 187 height 14
click at [262, 215] on select "Select Liability Credit card Mortgage Investment property loan Vehicle loan Tru…" at bounding box center [253, 221] width 98 height 19
click at [204, 212] on select "Select Liability Credit card Mortgage Investment property loan Vehicle loan Tru…" at bounding box center [253, 221] width 98 height 19
click at [234, 214] on select "Select Liability Credit card Mortgage Investment property loan Vehicle loan Tru…" at bounding box center [253, 221] width 98 height 19
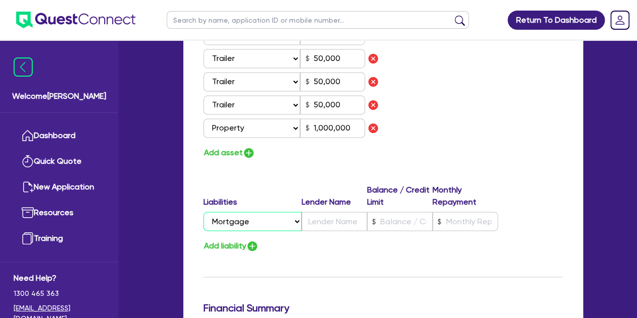
click at [204, 212] on select "Select Liability Credit card Mortgage Investment property loan Vehicle loan Tru…" at bounding box center [253, 221] width 98 height 19
click at [309, 213] on input "text" at bounding box center [335, 221] width 66 height 19
click at [391, 223] on input "text" at bounding box center [400, 221] width 66 height 19
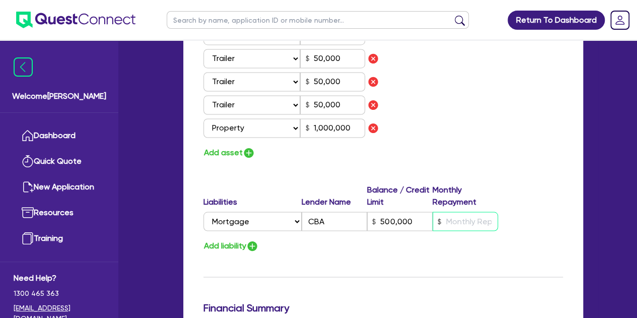
click at [457, 218] on input "text" at bounding box center [466, 221] width 66 height 19
click at [398, 249] on div "Add liability" at bounding box center [383, 246] width 375 height 14
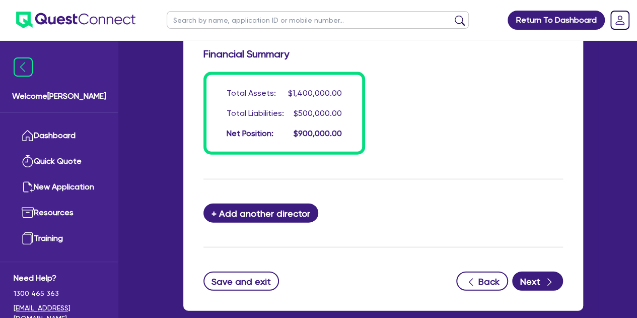
scroll to position [1066, 0]
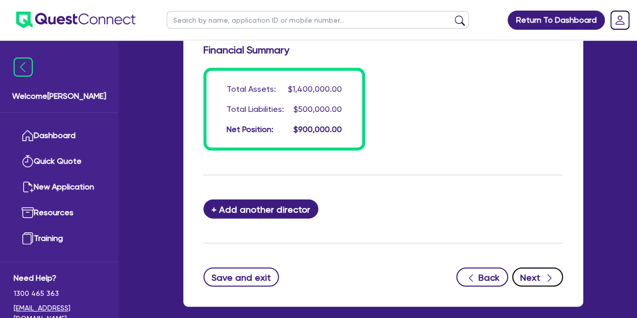
click at [526, 268] on button "Next" at bounding box center [537, 277] width 51 height 19
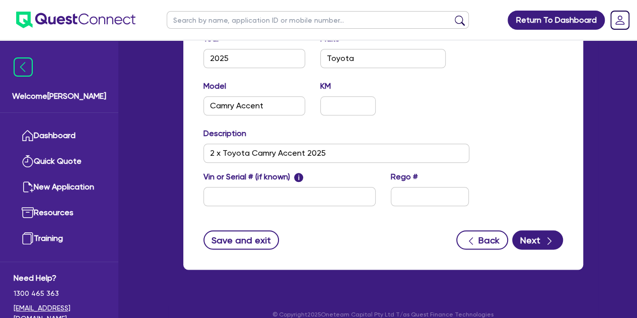
scroll to position [484, 0]
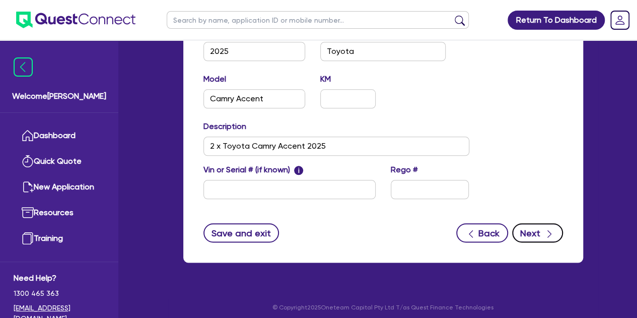
click at [544, 233] on div "button" at bounding box center [549, 233] width 11 height 13
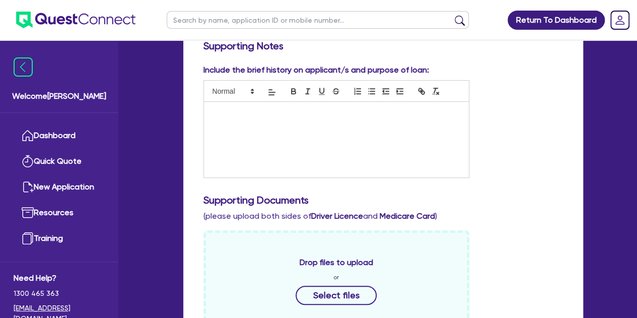
scroll to position [257, 0]
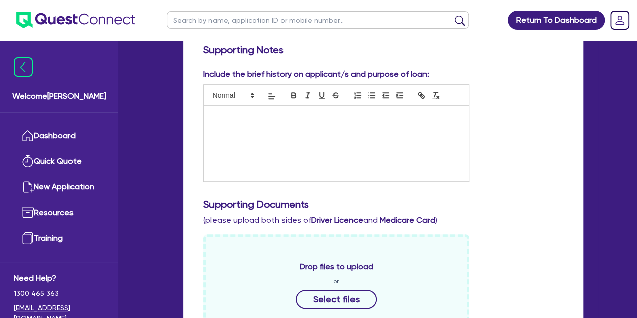
click at [222, 119] on p at bounding box center [337, 116] width 250 height 9
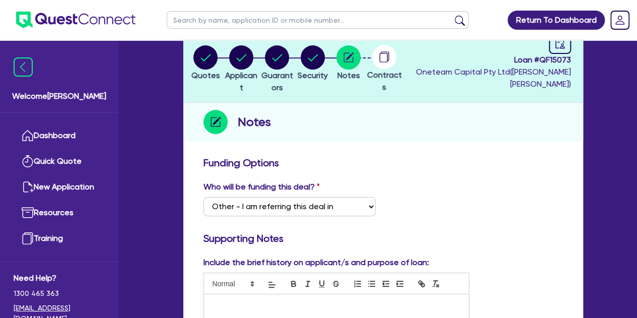
scroll to position [0, 0]
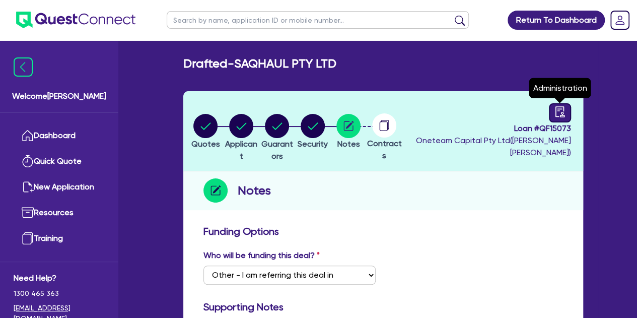
click at [555, 117] on icon "audit" at bounding box center [560, 111] width 11 height 11
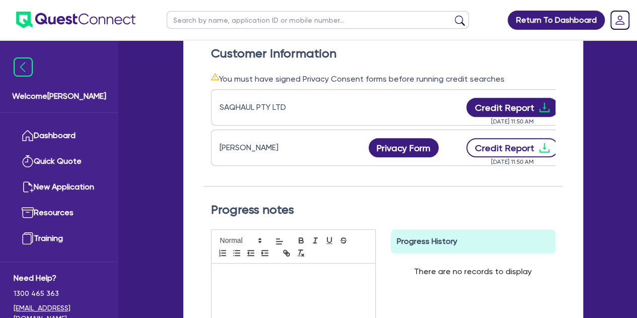
scroll to position [0, 107]
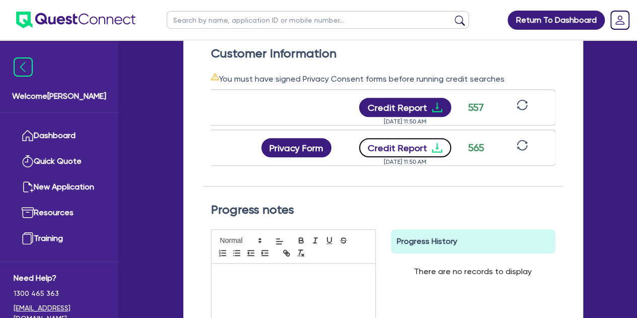
click at [432, 150] on icon "download" at bounding box center [437, 148] width 10 height 10
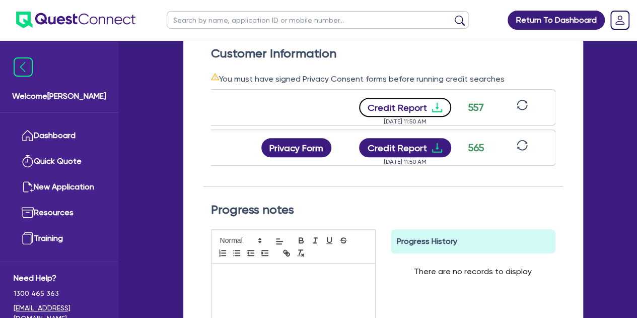
click at [387, 109] on button "Credit Report" at bounding box center [405, 107] width 92 height 19
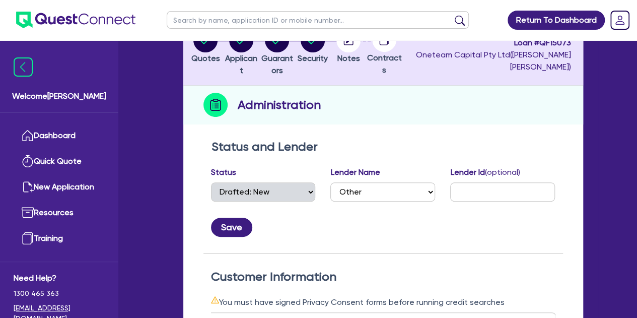
scroll to position [0, 0]
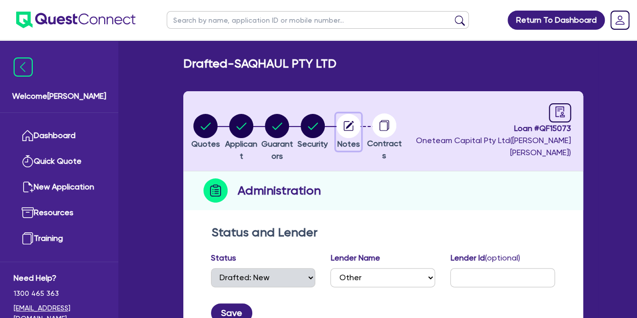
click at [361, 132] on circle "button" at bounding box center [349, 126] width 24 height 24
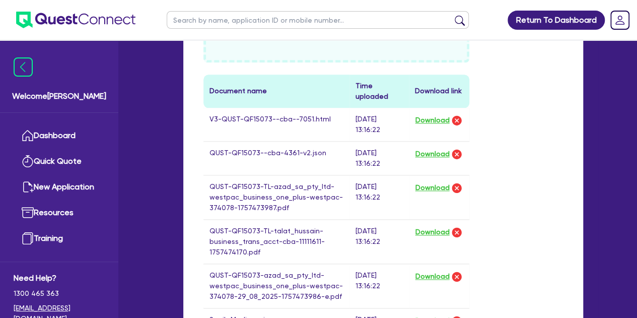
scroll to position [538, 0]
click at [435, 123] on button "Download" at bounding box center [432, 119] width 35 height 13
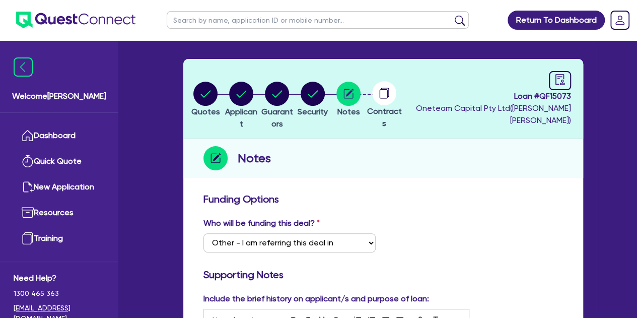
scroll to position [0, 0]
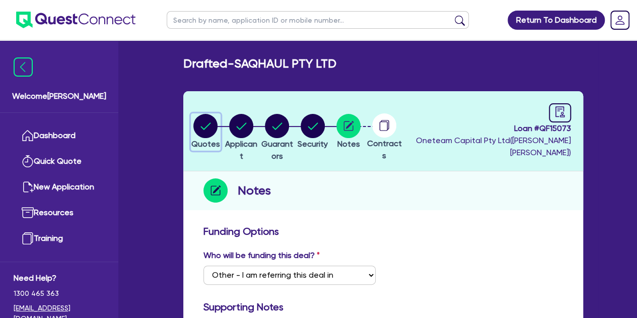
click at [209, 129] on circle "button" at bounding box center [205, 126] width 24 height 24
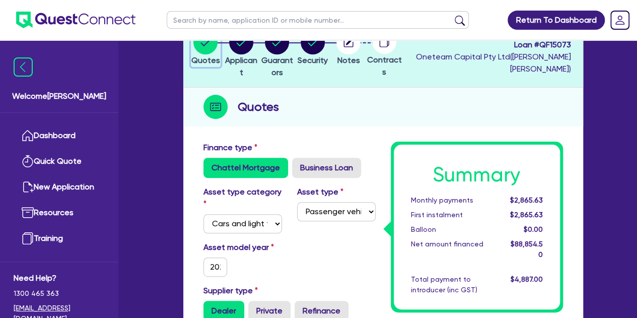
scroll to position [56, 0]
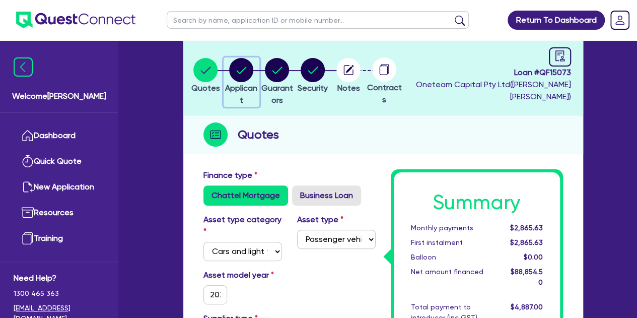
click at [251, 70] on circle "button" at bounding box center [241, 70] width 24 height 24
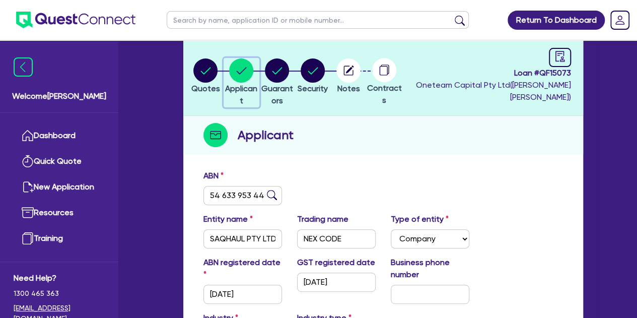
scroll to position [30, 0]
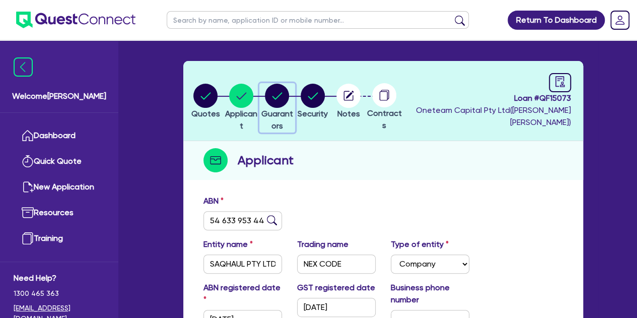
click at [293, 108] on button "Guarantors" at bounding box center [278, 107] width 36 height 49
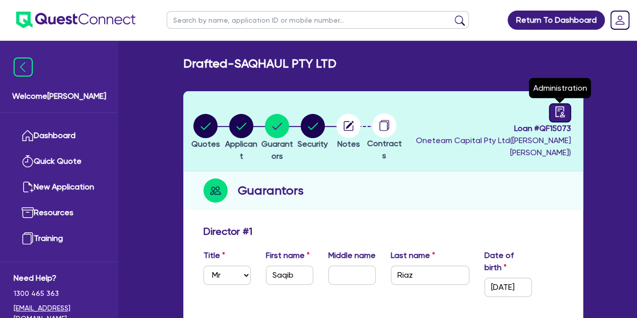
click at [554, 117] on link at bounding box center [560, 112] width 22 height 19
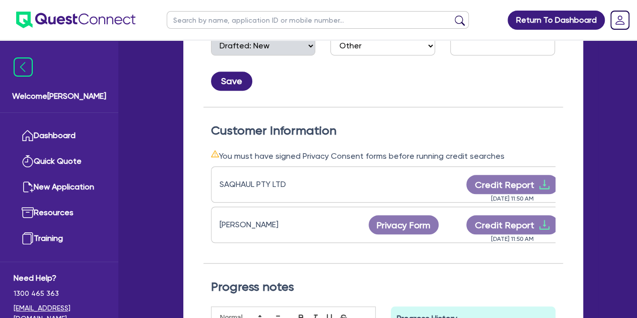
scroll to position [0, 107]
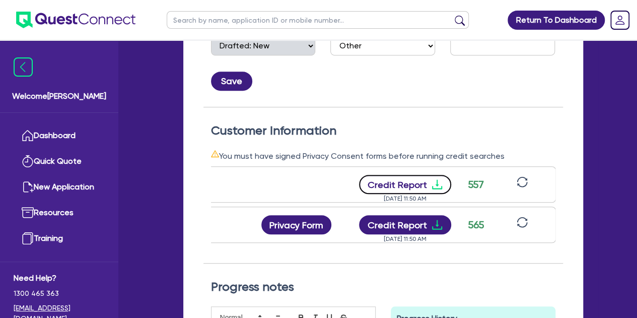
click at [397, 180] on button "Credit Report" at bounding box center [405, 184] width 92 height 19
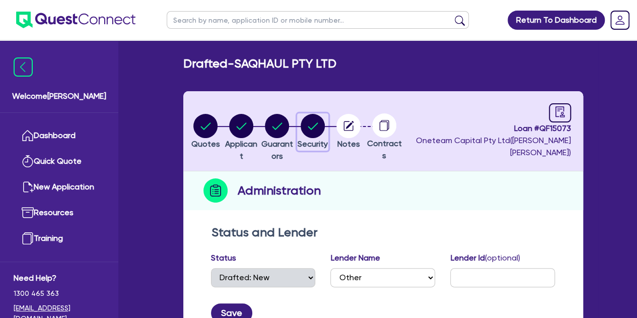
click at [325, 126] on circle "button" at bounding box center [313, 126] width 24 height 24
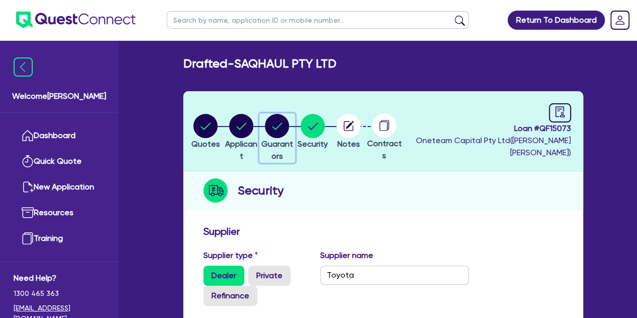
click at [287, 138] on button "Guarantors" at bounding box center [278, 137] width 36 height 49
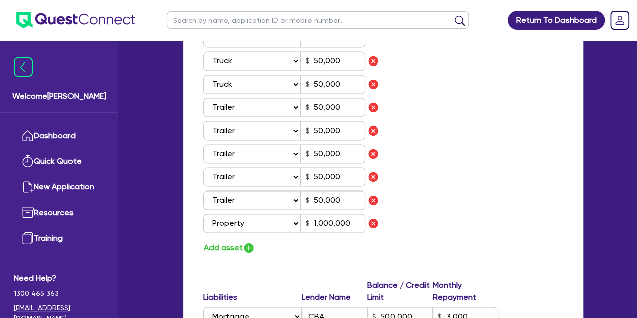
scroll to position [713, 0]
click at [241, 251] on button "Add asset" at bounding box center [230, 247] width 52 height 14
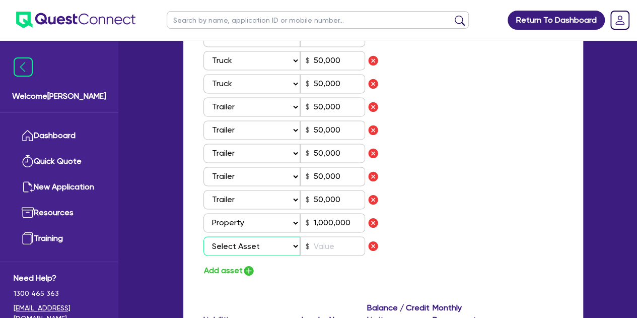
click at [248, 251] on select "Select Asset Cash Property Investment property Vehicle Truck Trailer Equipment …" at bounding box center [252, 245] width 97 height 19
click at [204, 236] on select "Select Asset Cash Property Investment property Vehicle Truck Trailer Equipment …" at bounding box center [252, 245] width 97 height 19
click at [337, 252] on input "text" at bounding box center [332, 245] width 65 height 19
click at [326, 261] on div "Assets Value Select Asset Cash Property Investment property Vehicle Truck Trail…" at bounding box center [289, 145] width 187 height 266
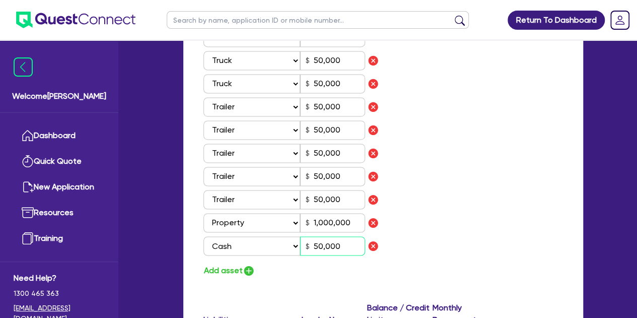
click at [344, 246] on input "50,000" at bounding box center [332, 245] width 65 height 19
click at [336, 273] on div "Add asset" at bounding box center [289, 271] width 187 height 14
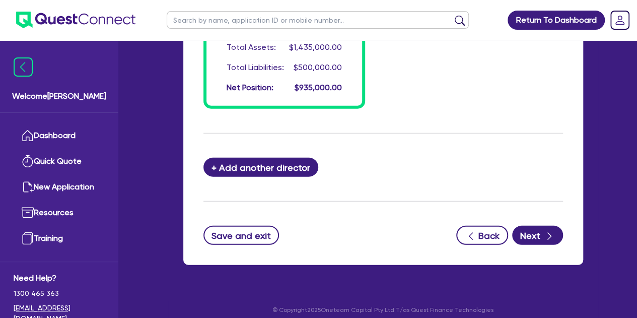
scroll to position [1137, 0]
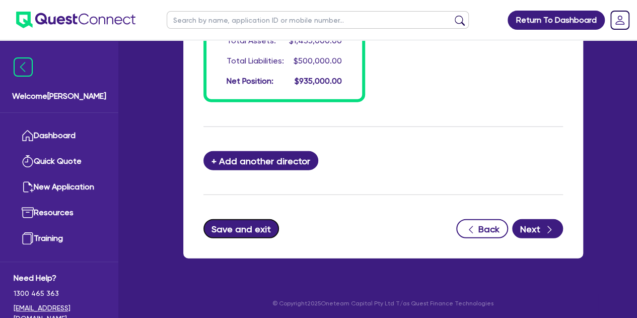
click at [248, 229] on button "Save and exit" at bounding box center [242, 228] width 76 height 19
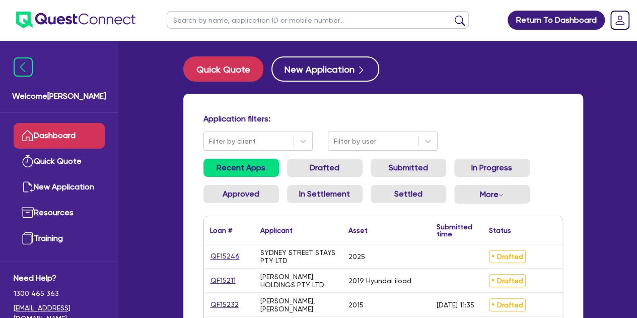
click at [244, 27] on input "text" at bounding box center [318, 20] width 302 height 18
click at [452, 15] on button "submit" at bounding box center [460, 22] width 16 height 14
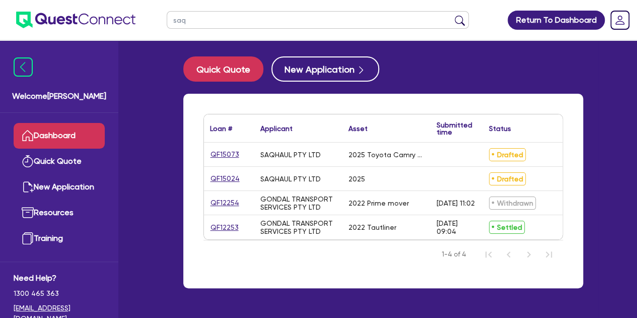
click at [56, 131] on link "Dashboard" at bounding box center [59, 136] width 91 height 26
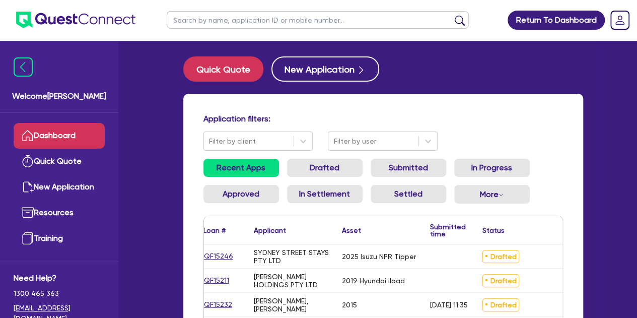
click at [217, 23] on input "text" at bounding box center [318, 20] width 302 height 18
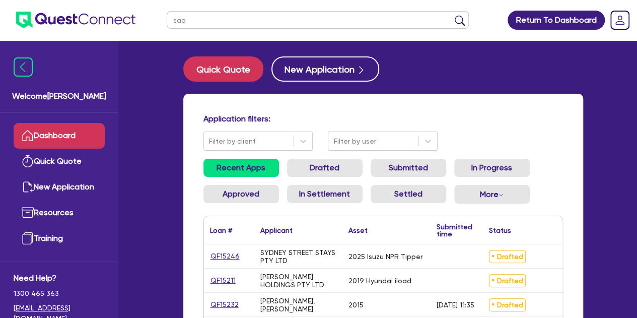
click at [452, 15] on button "submit" at bounding box center [460, 22] width 16 height 14
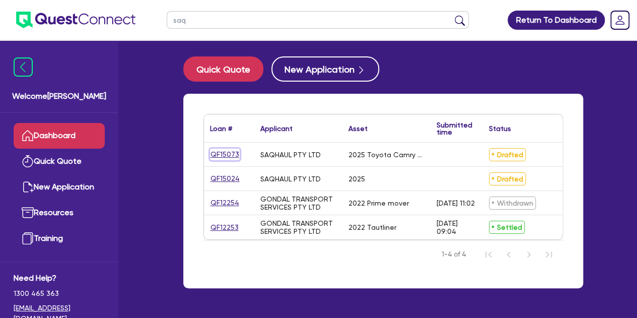
click at [221, 152] on link "QF15073" at bounding box center [225, 155] width 30 height 12
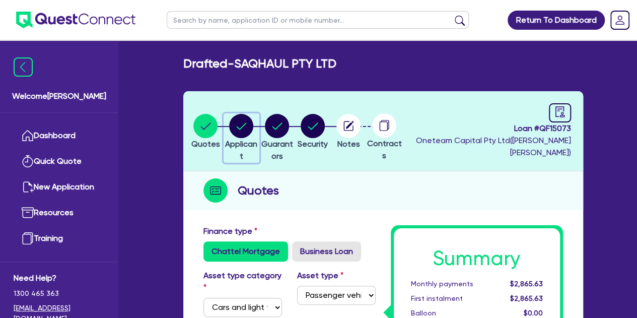
click at [252, 123] on circle "button" at bounding box center [241, 126] width 24 height 24
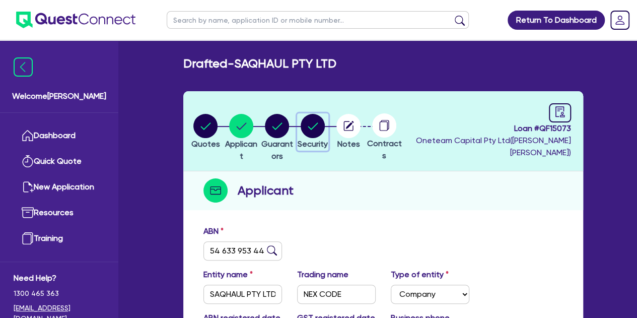
click at [325, 135] on circle "button" at bounding box center [313, 126] width 24 height 24
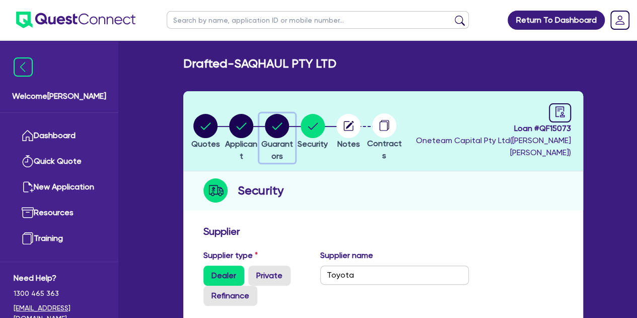
click at [286, 132] on circle "button" at bounding box center [277, 126] width 24 height 24
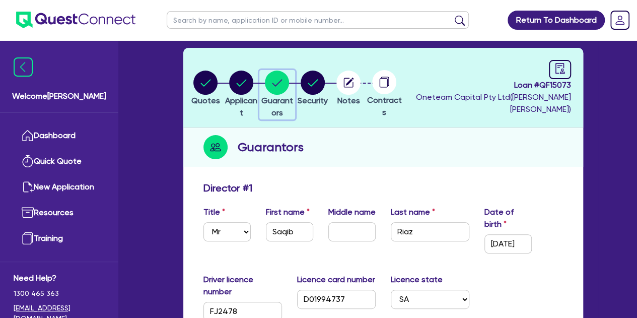
scroll to position [47, 0]
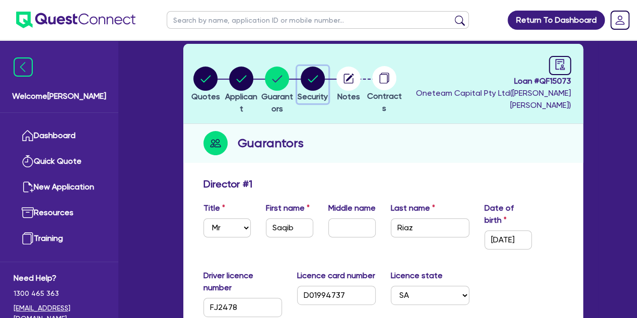
click at [318, 79] on icon "button" at bounding box center [313, 78] width 10 height 7
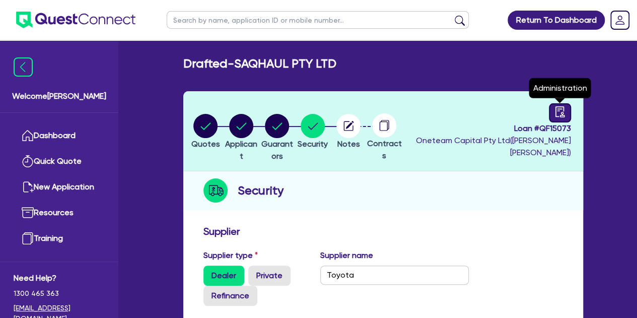
click at [554, 112] on link at bounding box center [560, 112] width 22 height 19
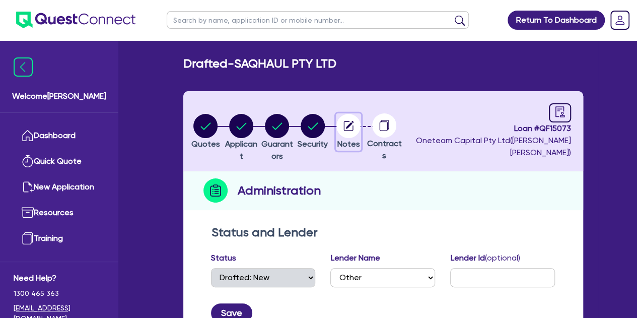
click at [361, 122] on circle "button" at bounding box center [349, 126] width 24 height 24
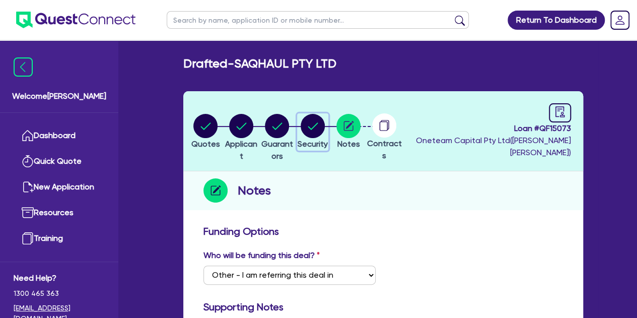
click at [325, 123] on circle "button" at bounding box center [313, 126] width 24 height 24
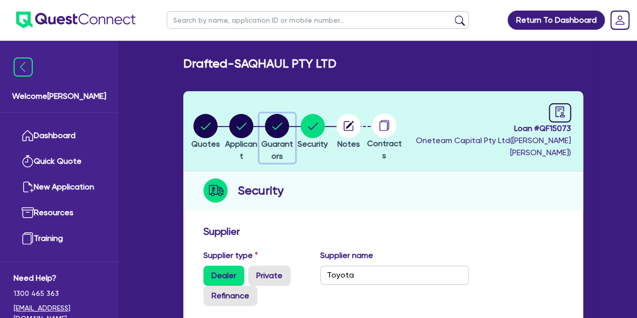
click at [293, 139] on span "Guarantors" at bounding box center [278, 150] width 32 height 22
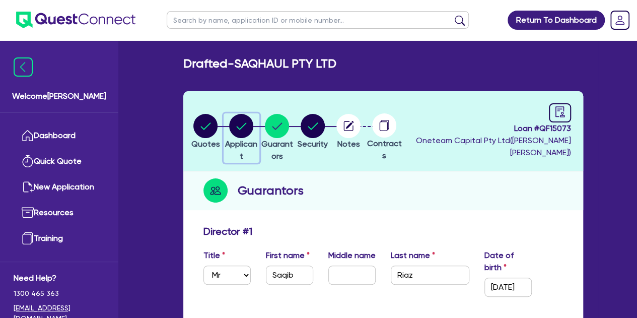
click at [247, 127] on icon "button" at bounding box center [242, 125] width 10 height 7
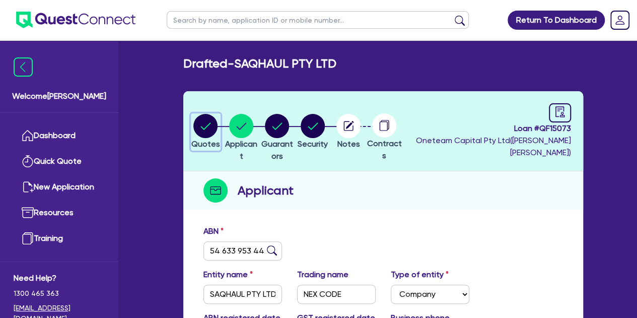
click at [203, 126] on circle "button" at bounding box center [205, 126] width 24 height 24
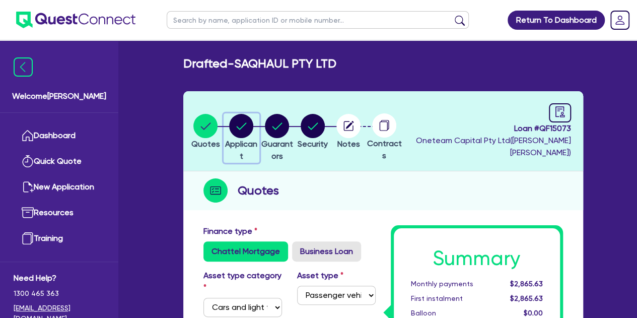
click at [253, 126] on circle "button" at bounding box center [241, 126] width 24 height 24
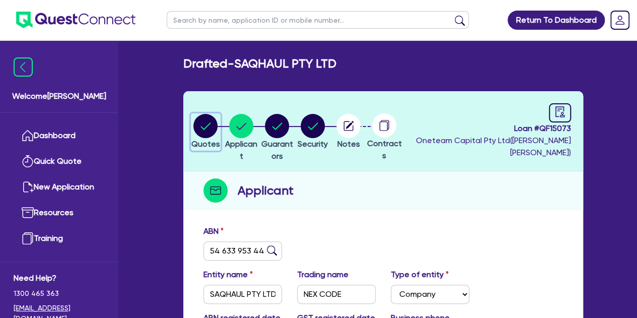
click at [213, 129] on circle "button" at bounding box center [205, 126] width 24 height 24
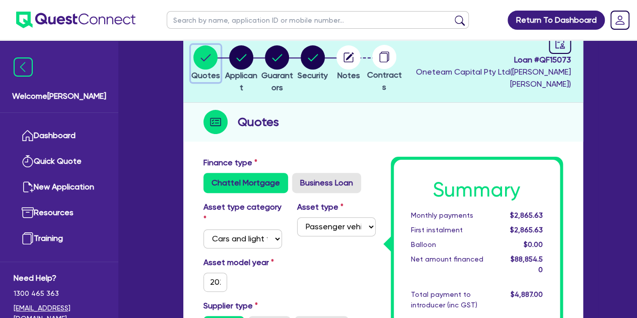
scroll to position [75, 0]
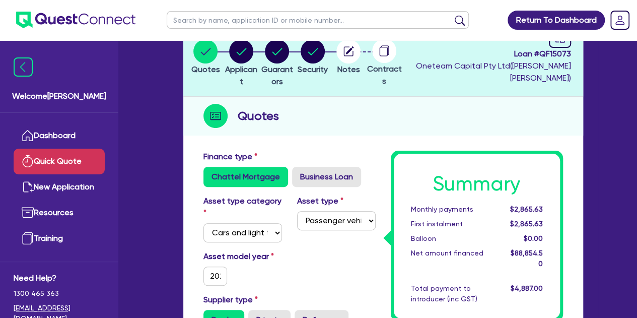
click at [59, 167] on link "Quick Quote" at bounding box center [59, 162] width 91 height 26
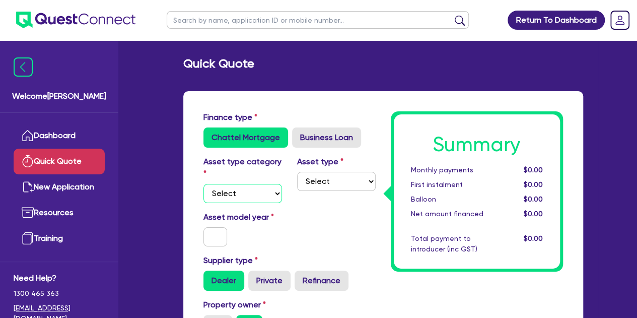
click at [246, 190] on select "Select Cars and light trucks Primary assets Secondary assets Tertiary assets" at bounding box center [243, 193] width 79 height 19
click at [204, 184] on select "Select Cars and light trucks Primary assets Secondary assets Tertiary assets" at bounding box center [243, 193] width 79 height 19
click at [319, 180] on select "Select Passenger vehicles Vans and utes Light trucks up to 4.5 tonne" at bounding box center [336, 181] width 79 height 19
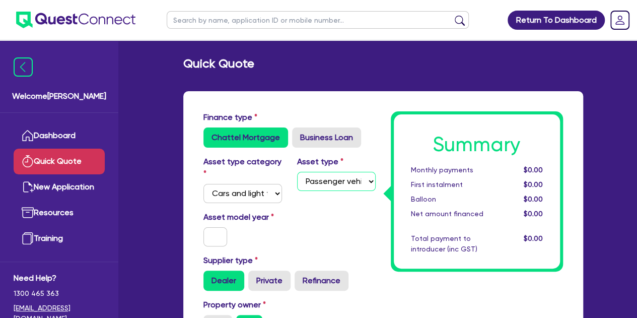
click at [297, 172] on select "Select Passenger vehicles Vans and utes Light trucks up to 4.5 tonne" at bounding box center [336, 181] width 79 height 19
click at [212, 237] on input "text" at bounding box center [216, 236] width 24 height 19
click at [277, 231] on div "Asset model year [DATE]" at bounding box center [243, 228] width 94 height 35
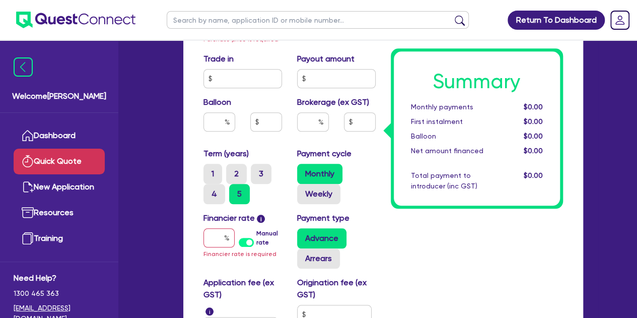
scroll to position [400, 0]
click at [217, 238] on input "text" at bounding box center [219, 238] width 31 height 19
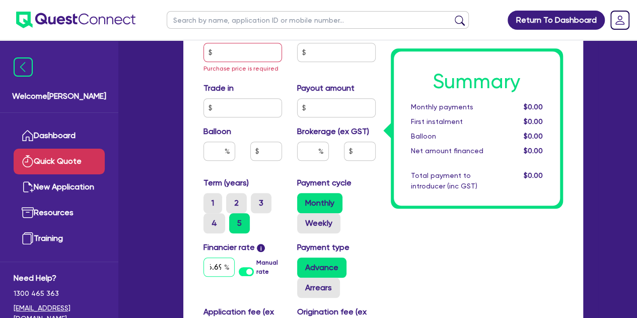
scroll to position [372, 0]
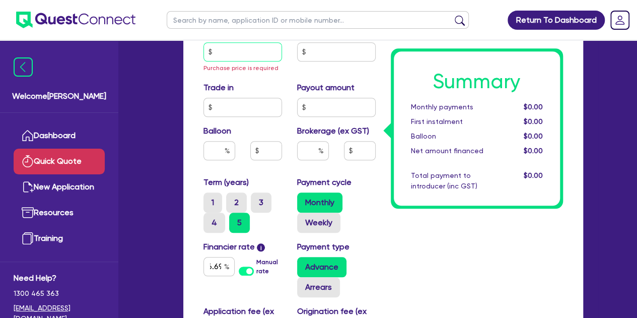
click at [230, 55] on input "text" at bounding box center [243, 51] width 79 height 19
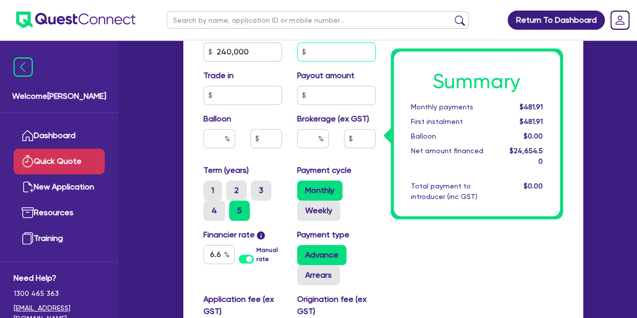
click at [312, 53] on input "text" at bounding box center [336, 51] width 79 height 19
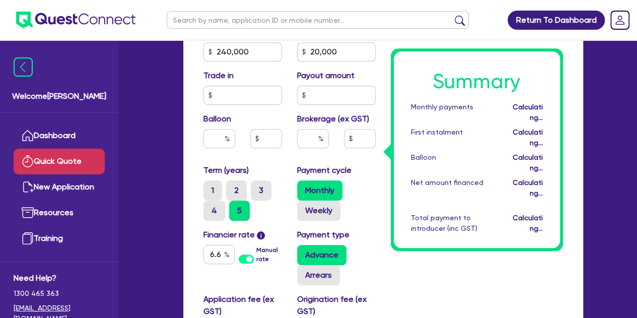
click at [379, 240] on div "Payment type Advance Arrears" at bounding box center [337, 257] width 94 height 56
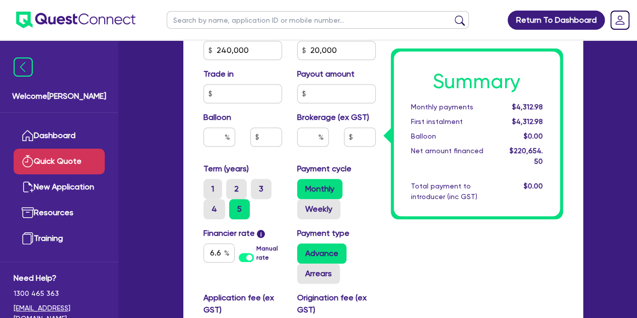
scroll to position [374, 0]
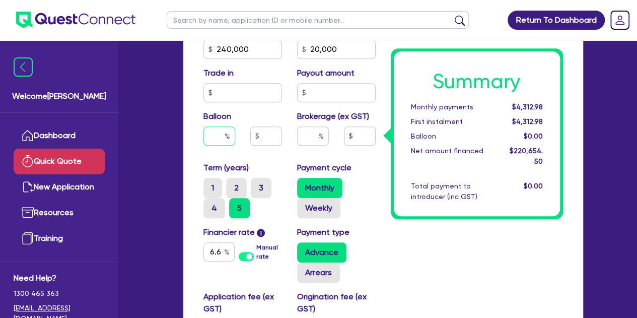
click at [220, 134] on input "text" at bounding box center [220, 135] width 32 height 19
click at [408, 262] on div "Summary Monthly payments $4,312.98 First instalment $4,312.98 Balloon $0.00 Net…" at bounding box center [476, 76] width 187 height 678
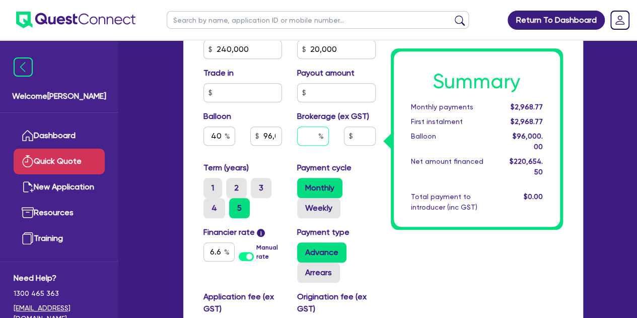
click at [303, 142] on input "text" at bounding box center [313, 135] width 32 height 19
click at [213, 258] on input "6.69" at bounding box center [219, 251] width 31 height 19
click at [413, 272] on div "Summary Monthly payments $2,968.77 First instalment $2,968.77 Balloon $96,000.0…" at bounding box center [476, 76] width 187 height 678
click at [221, 256] on input "6.9" at bounding box center [219, 251] width 31 height 19
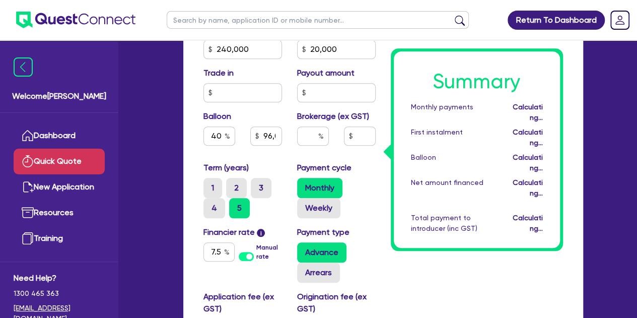
click at [405, 261] on div "Summary Monthly payments Calculating... First instalment Calculating... Balloon…" at bounding box center [476, 76] width 187 height 678
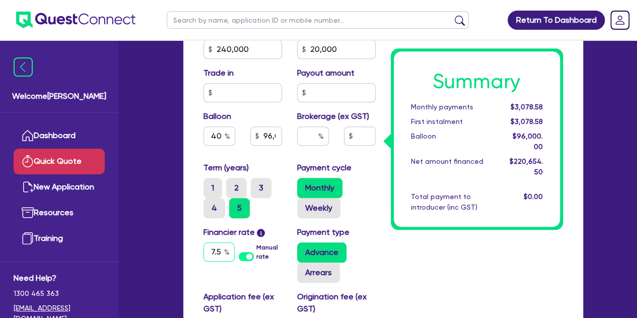
click at [220, 250] on input "7.5" at bounding box center [219, 251] width 31 height 19
click at [415, 250] on div "Summary Monthly payments $3,078.58 First instalment $3,078.58 Balloon $96,000.0…" at bounding box center [476, 76] width 187 height 678
click at [415, 250] on div "Summary Monthly payments $3,037.87 First instalment $3,037.87 Balloon $96,000.0…" at bounding box center [476, 76] width 187 height 678
click at [263, 141] on input "96,000" at bounding box center [266, 135] width 32 height 19
click at [196, 156] on div "Purchase price 240,000 Cash deposit 20,000 Trade in Payout amount Balloon 36.66…" at bounding box center [289, 93] width 187 height 138
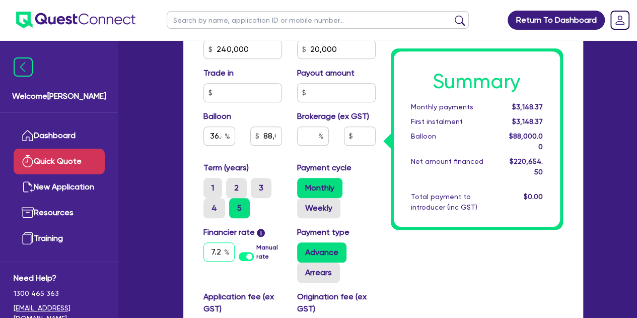
click at [223, 252] on input "7.2" at bounding box center [219, 251] width 31 height 19
click at [430, 296] on div "Summary Monthly payments $3,042.44 First instalment $3,042.44 Balloon $88,000.0…" at bounding box center [476, 76] width 187 height 678
click at [219, 132] on input "36.66" at bounding box center [220, 135] width 32 height 19
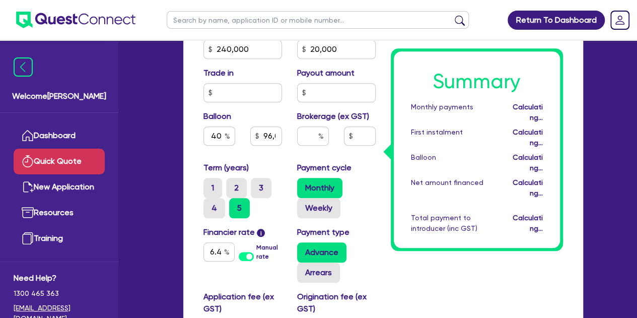
click at [428, 280] on div "Summary Monthly payments Calculating... First instalment Calculating... Balloon…" at bounding box center [476, 76] width 187 height 678
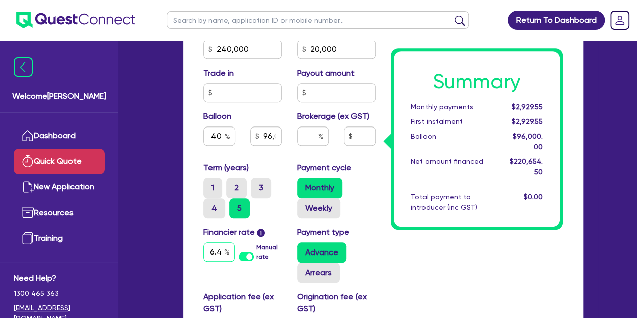
click at [224, 250] on input "6.4" at bounding box center [219, 251] width 31 height 19
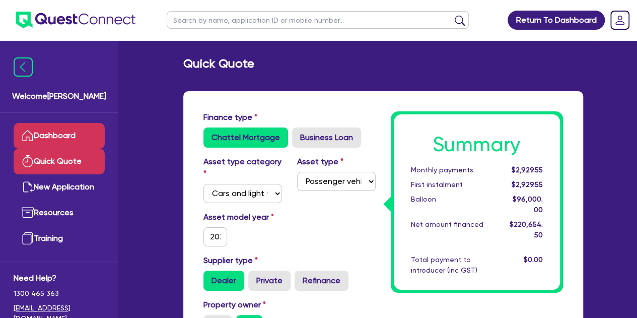
click at [77, 133] on link "Dashboard" at bounding box center [59, 136] width 91 height 26
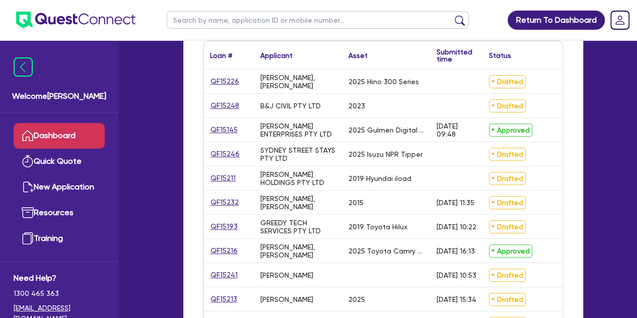
scroll to position [175, 0]
click at [227, 171] on div "QF15211" at bounding box center [229, 178] width 50 height 24
click at [225, 175] on link "QF15211" at bounding box center [223, 178] width 26 height 12
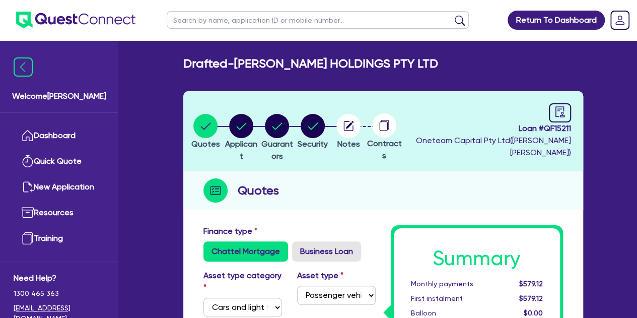
click at [237, 18] on input "text" at bounding box center [318, 20] width 302 height 18
click button "submit" at bounding box center [460, 22] width 16 height 14
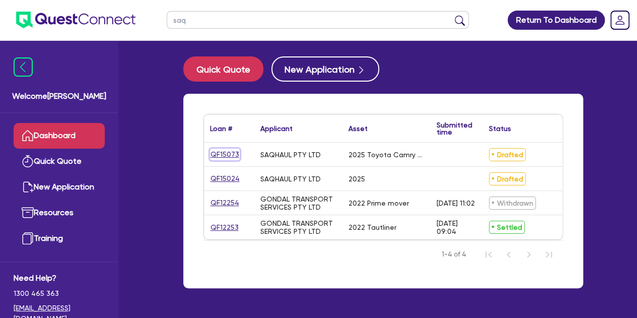
click at [226, 155] on link "QF15073" at bounding box center [225, 155] width 30 height 12
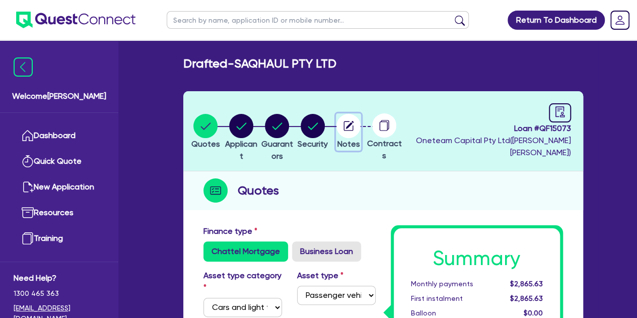
click at [361, 131] on circle "button" at bounding box center [349, 126] width 24 height 24
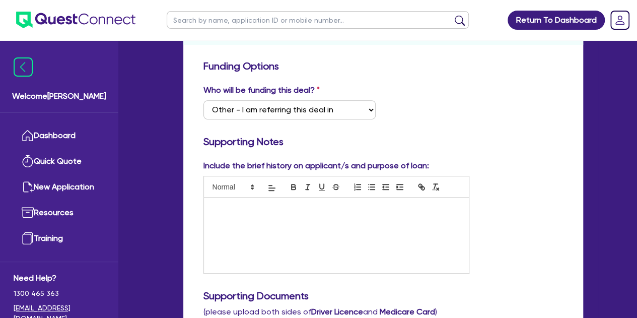
scroll to position [188, 0]
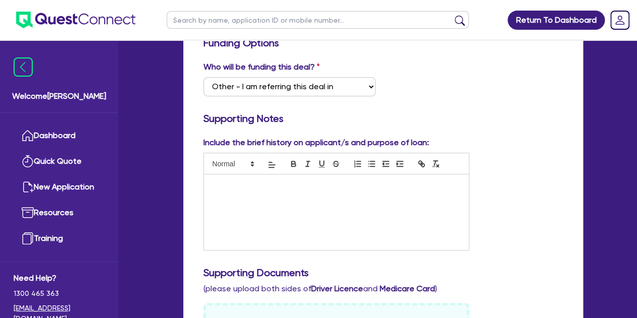
click at [246, 201] on div at bounding box center [336, 212] width 265 height 76
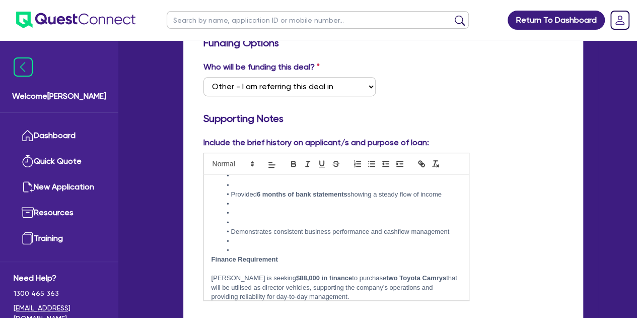
click at [232, 243] on li at bounding box center [341, 241] width 240 height 9
click at [230, 249] on li at bounding box center [341, 250] width 240 height 9
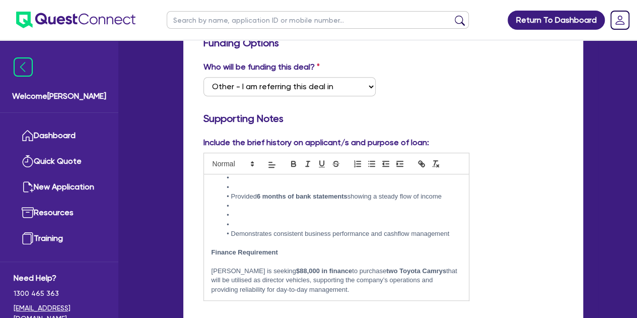
scroll to position [137, 0]
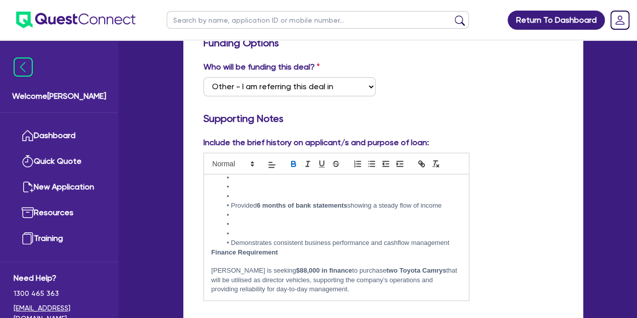
click at [235, 236] on li at bounding box center [341, 233] width 240 height 9
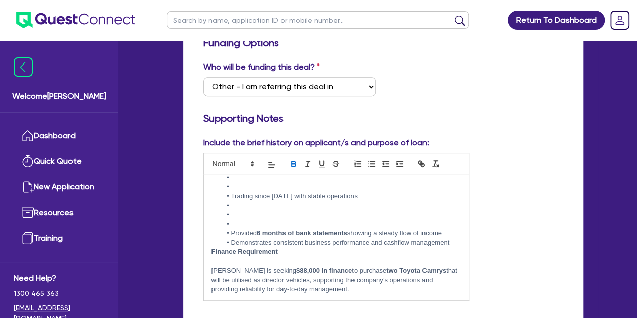
scroll to position [109, 0]
click at [453, 243] on li "Demonstrates consistent business performance and cashflow management" at bounding box center [341, 242] width 240 height 9
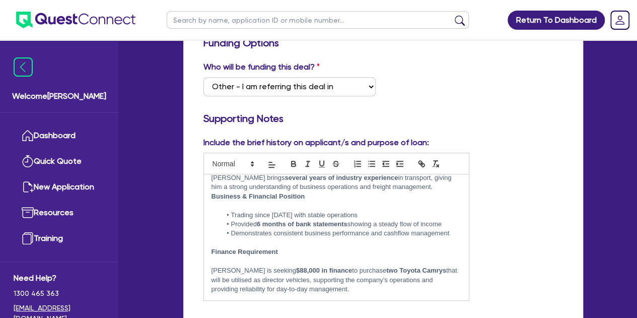
scroll to position [62, 0]
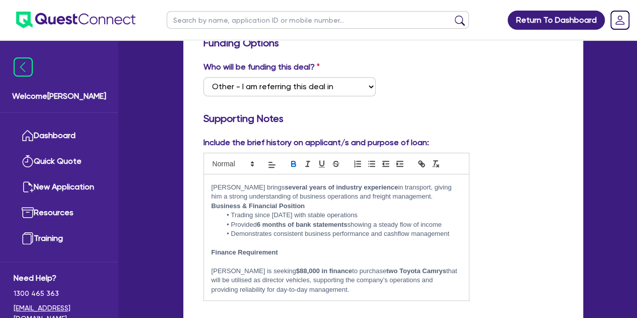
click at [427, 194] on p "[PERSON_NAME] brings several years of industry experience in transport, giving …" at bounding box center [337, 192] width 250 height 19
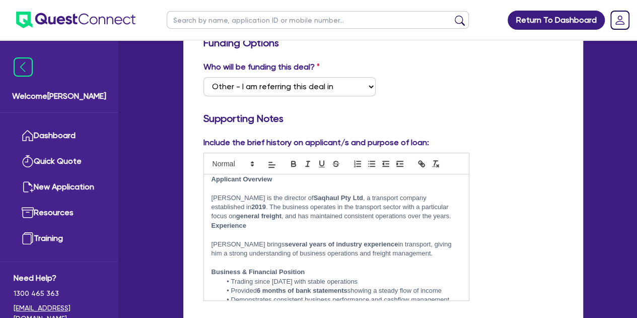
scroll to position [0, 0]
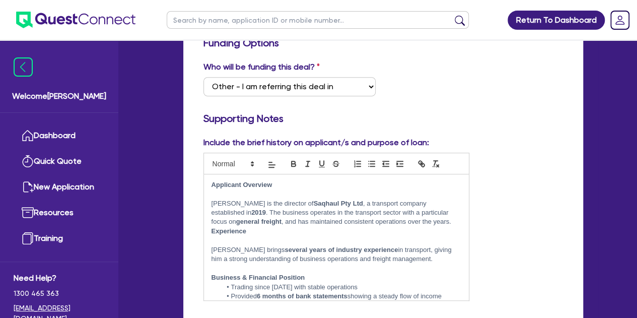
click at [409, 224] on p "[PERSON_NAME] is the director of Saqhaul Pty Ltd , a transport company establis…" at bounding box center [337, 213] width 250 height 28
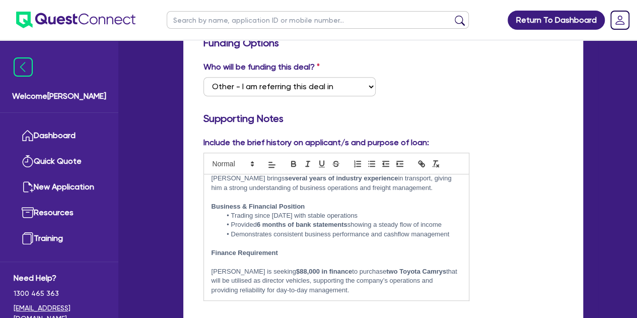
scroll to position [81, 0]
click at [296, 273] on strong "$88,000 in finance" at bounding box center [324, 271] width 56 height 8
click at [344, 286] on p "[PERSON_NAME] is seeking $88,200 in finance to purchase two Toyota Camrys that …" at bounding box center [337, 281] width 250 height 28
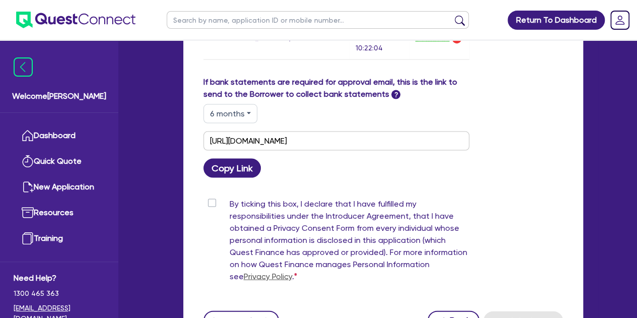
scroll to position [1005, 0]
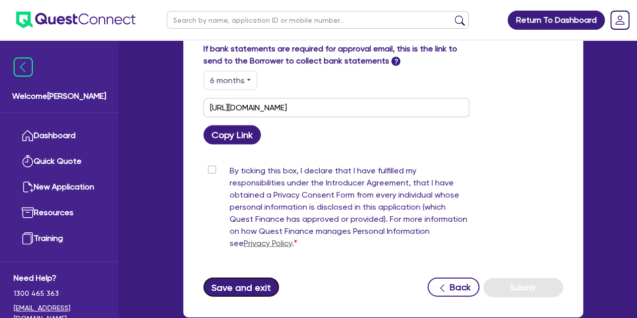
click at [228, 291] on button "Save and exit" at bounding box center [242, 287] width 76 height 19
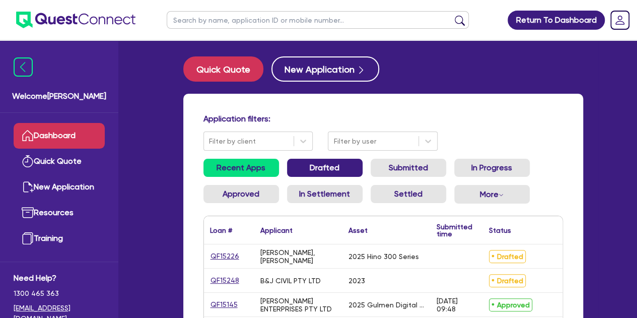
click at [290, 169] on link "Drafted" at bounding box center [325, 168] width 76 height 18
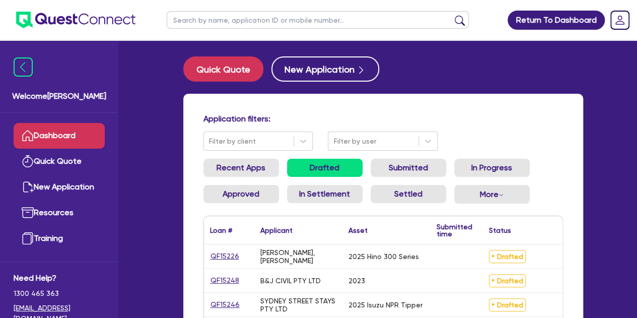
click at [358, 140] on div at bounding box center [374, 141] width 80 height 13
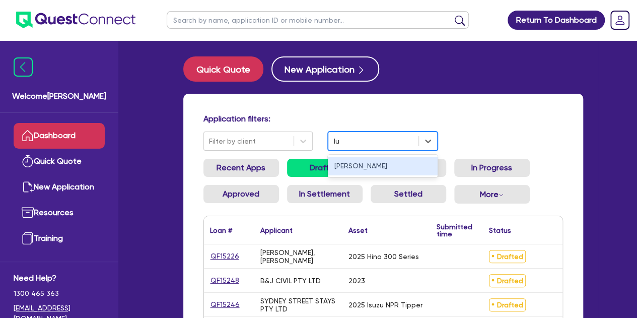
click at [354, 169] on div "[PERSON_NAME]" at bounding box center [383, 166] width 110 height 19
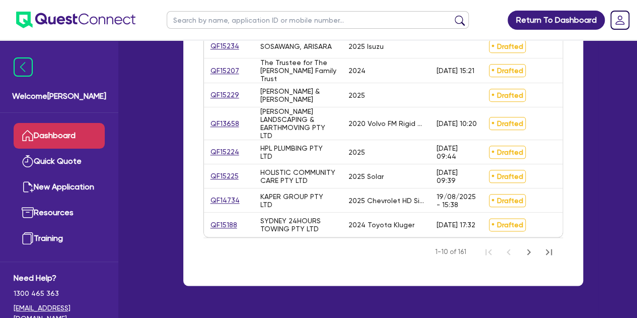
scroll to position [501, 0]
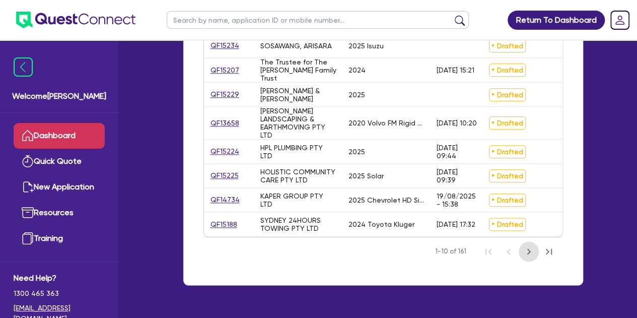
click at [526, 257] on icon "Next Page" at bounding box center [529, 251] width 12 height 12
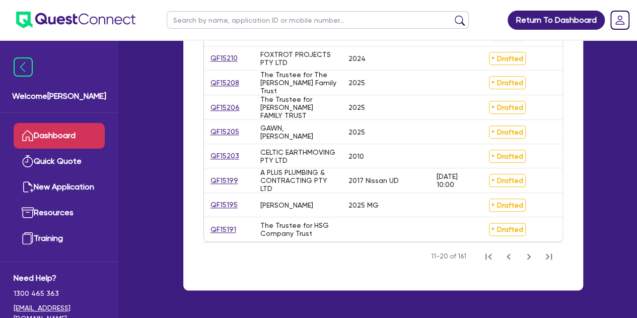
scroll to position [498, 0]
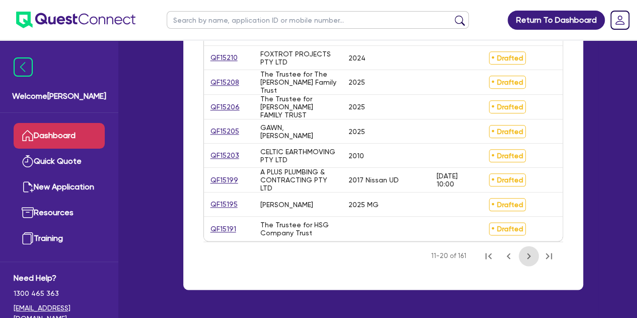
click at [535, 266] on button "Next Page" at bounding box center [529, 256] width 20 height 20
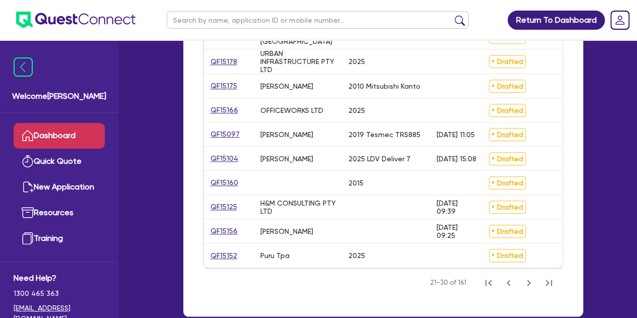
scroll to position [463, 0]
click at [524, 288] on icon "Next Page" at bounding box center [529, 282] width 12 height 12
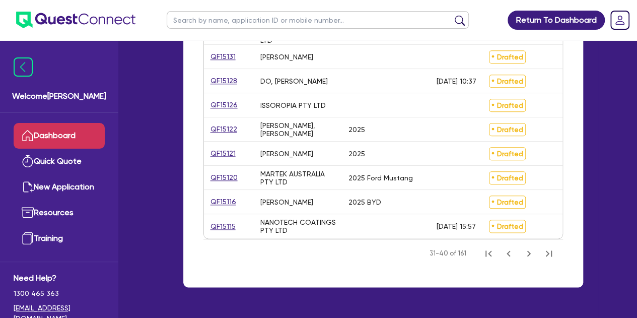
scroll to position [491, 0]
click at [533, 259] on icon "Next Page" at bounding box center [529, 253] width 12 height 12
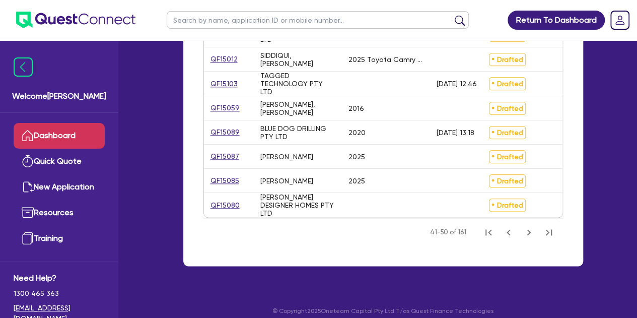
scroll to position [529, 0]
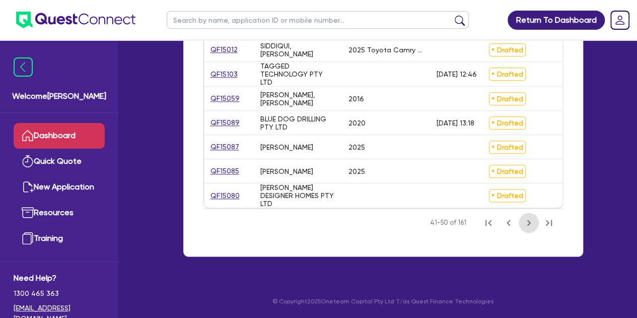
click at [525, 225] on icon "Next Page" at bounding box center [529, 223] width 12 height 12
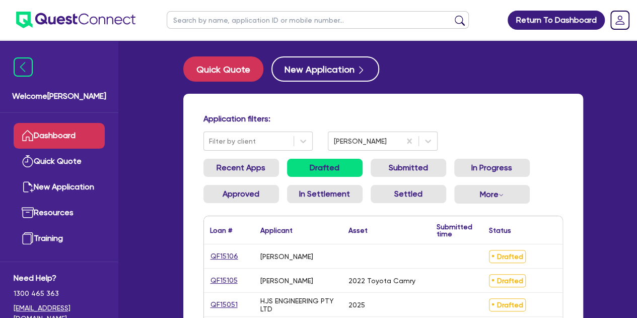
click at [260, 21] on input "text" at bounding box center [318, 20] width 302 height 18
click at [452, 15] on button "submit" at bounding box center [460, 22] width 16 height 14
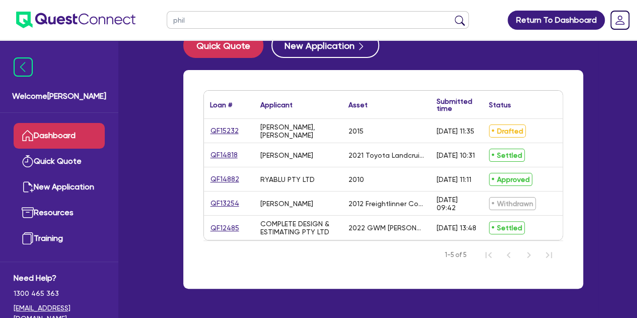
scroll to position [27, 0]
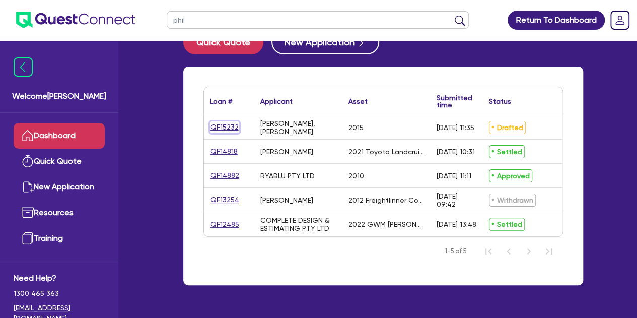
click at [226, 129] on link "QF15232" at bounding box center [224, 127] width 29 height 12
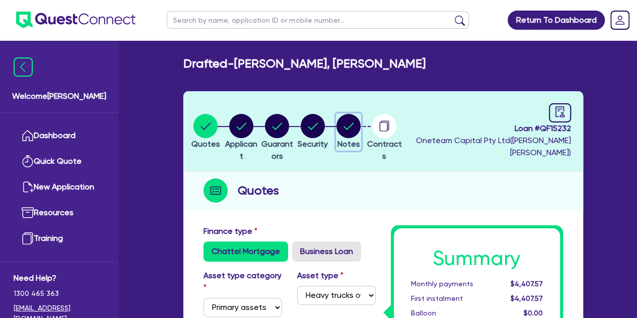
click at [361, 131] on circle "button" at bounding box center [349, 126] width 24 height 24
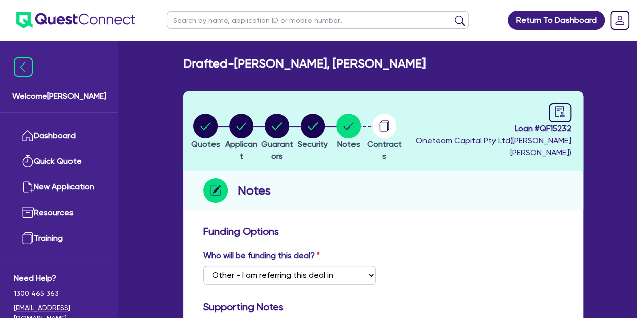
click at [224, 15] on input "text" at bounding box center [318, 20] width 302 height 18
click button "submit" at bounding box center [460, 22] width 16 height 14
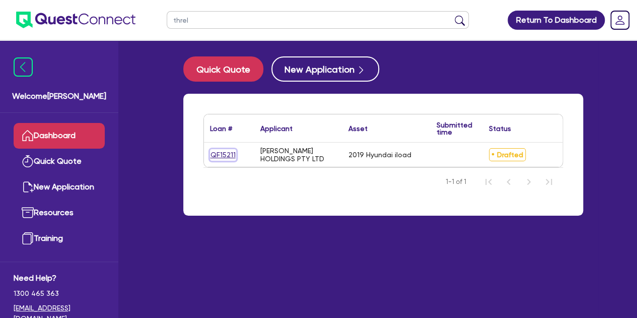
click at [231, 156] on link "QF15211" at bounding box center [223, 155] width 26 height 12
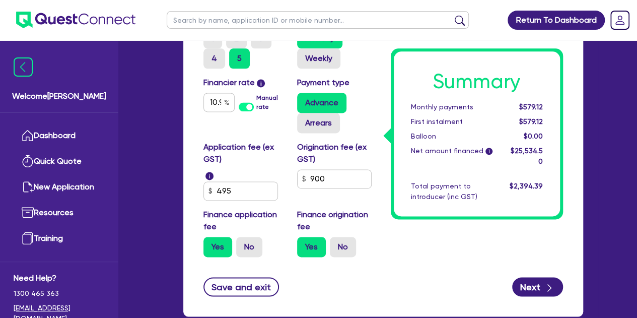
scroll to position [638, 0]
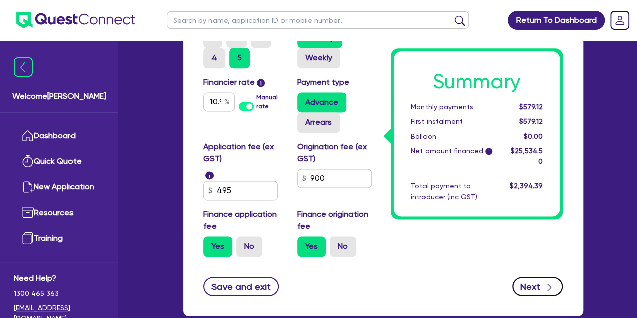
click at [529, 290] on button "Next" at bounding box center [537, 286] width 51 height 19
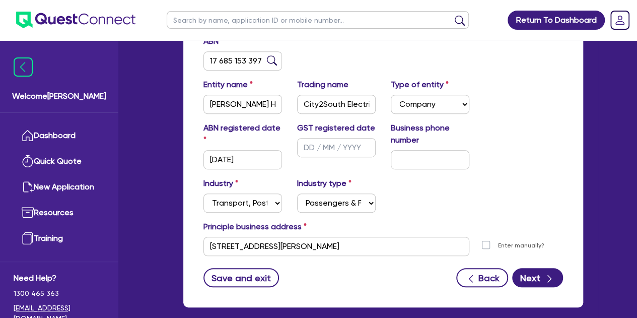
scroll to position [192, 0]
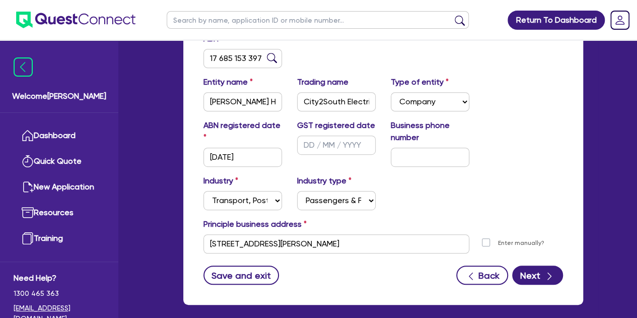
click at [321, 160] on div "GST registered date" at bounding box center [337, 142] width 94 height 47
click at [425, 197] on div "Industry Select Accomodation & Food Services Administrative & Support Services …" at bounding box center [383, 196] width 375 height 43
click at [265, 203] on select "Select Accomodation & Food Services Administrative & Support Services Agricultu…" at bounding box center [243, 200] width 79 height 19
click at [204, 191] on select "Select Accomodation & Food Services Administrative & Support Services Agricultu…" at bounding box center [243, 200] width 79 height 19
click at [317, 208] on select "Select Electrical, Electronic & Whitegoods Floor Coverings, Furniture & Housewa…" at bounding box center [336, 200] width 79 height 19
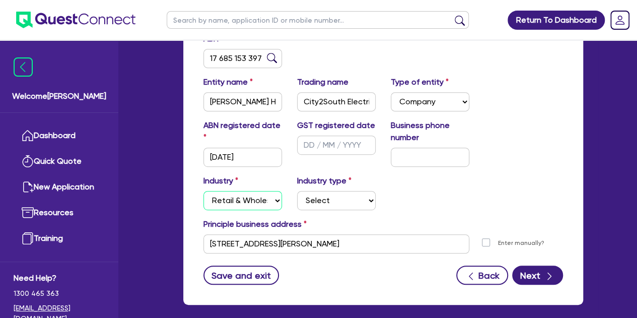
click at [243, 203] on select "Select Accomodation & Food Services Administrative & Support Services Agricultu…" at bounding box center [243, 200] width 79 height 19
click at [204, 191] on select "Select Accomodation & Food Services Administrative & Support Services Agricultu…" at bounding box center [243, 200] width 79 height 19
click at [315, 199] on select "Select Trades People Providing Services Direct to Consumers Trades People Provi…" at bounding box center [336, 200] width 79 height 19
click at [297, 191] on select "Select Trades People Providing Services Direct to Consumers Trades People Provi…" at bounding box center [336, 200] width 79 height 19
click at [408, 209] on div "Industry Select Accomodation & Food Services Administrative & Support Services …" at bounding box center [383, 196] width 375 height 43
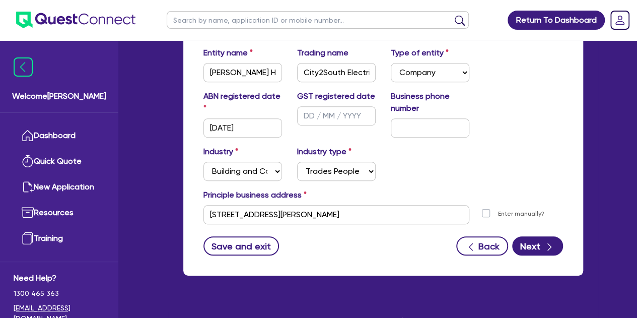
scroll to position [222, 0]
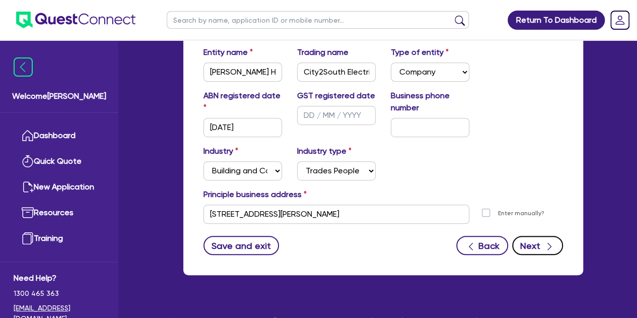
click at [541, 250] on button "Next" at bounding box center [537, 245] width 51 height 19
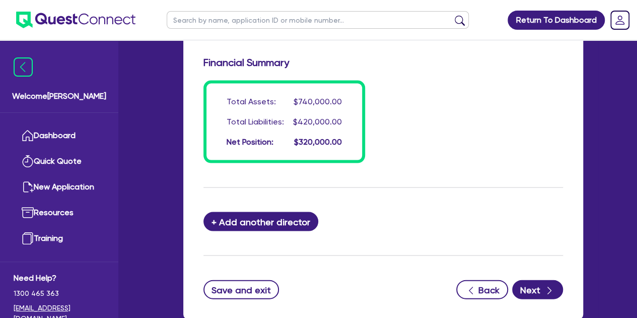
scroll to position [954, 0]
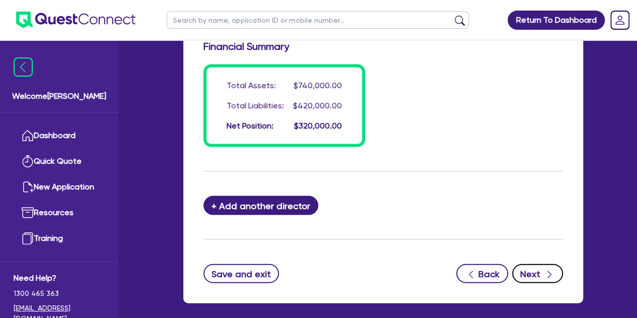
click at [536, 274] on button "Next" at bounding box center [537, 273] width 51 height 19
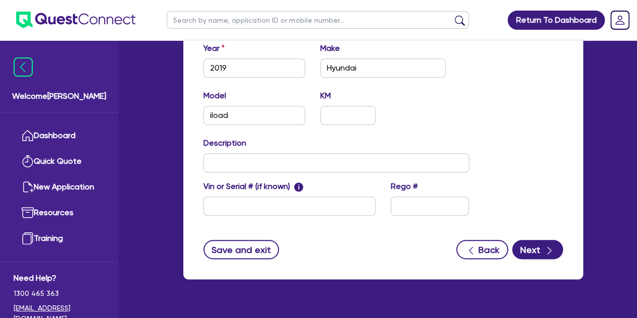
scroll to position [468, 0]
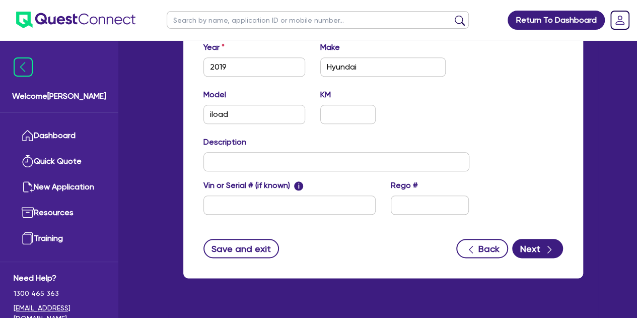
click at [141, 10] on header "Return To Dashboard Edit Profile Logout" at bounding box center [318, 20] width 637 height 40
click at [551, 249] on icon "button" at bounding box center [550, 249] width 10 height 10
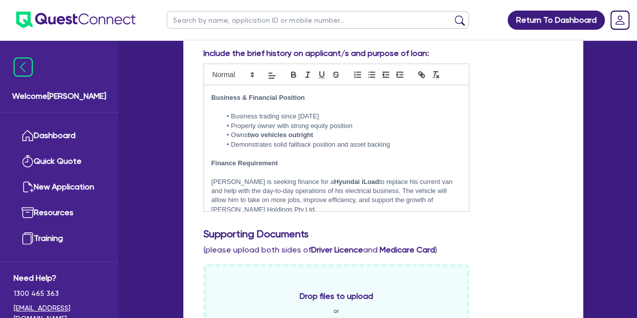
scroll to position [288, 0]
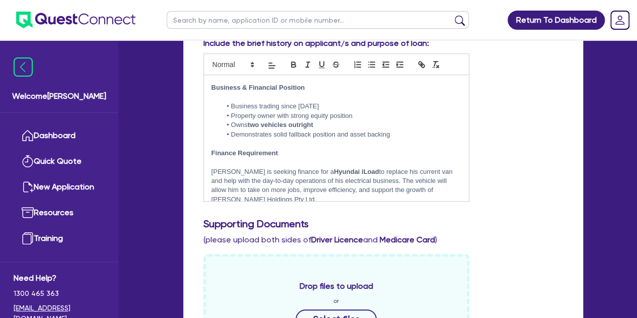
click at [388, 173] on p "[PERSON_NAME] is seeking finance for a Hyundai iLoad to replace his current van…" at bounding box center [337, 185] width 250 height 37
click at [551, 183] on div "Include the brief history on applicant/s and purpose of loan: Applicant Overvie…" at bounding box center [383, 123] width 375 height 172
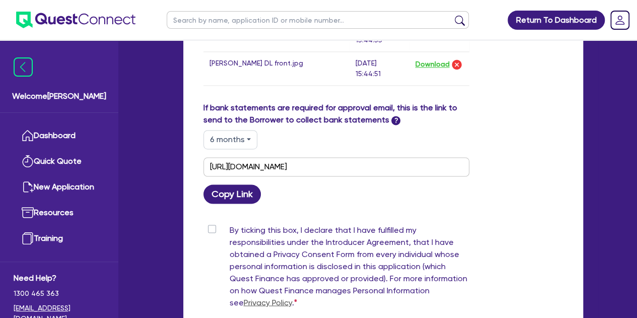
scroll to position [863, 0]
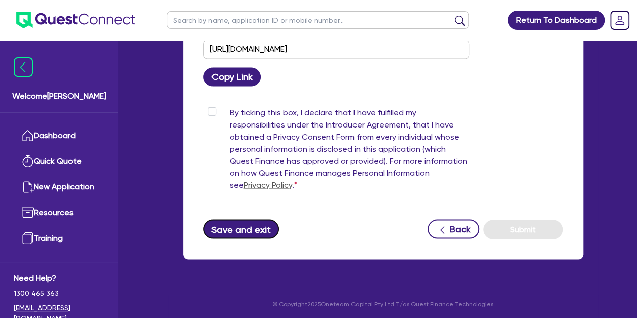
click at [268, 231] on button "Save and exit" at bounding box center [242, 228] width 76 height 19
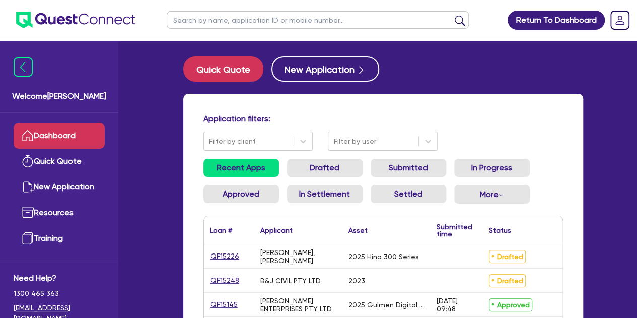
click at [223, 14] on input "text" at bounding box center [318, 20] width 302 height 18
click at [452, 15] on button "submit" at bounding box center [460, 22] width 16 height 14
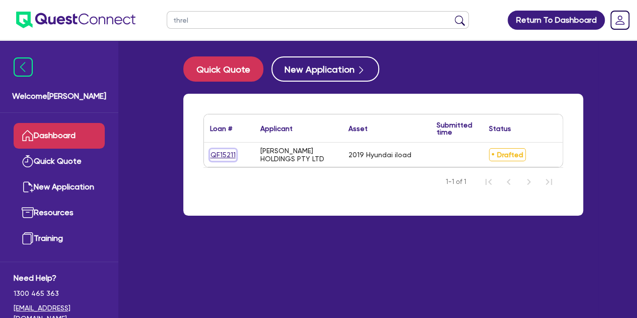
click at [218, 160] on link "QF15211" at bounding box center [223, 155] width 26 height 12
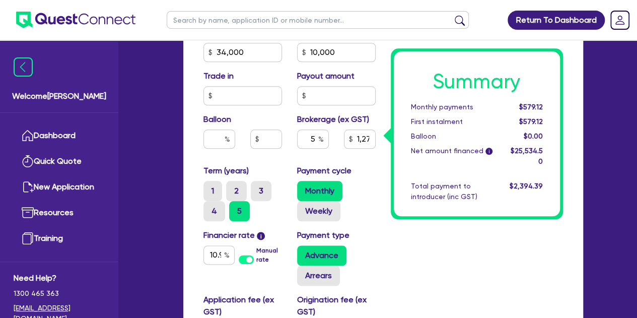
scroll to position [500, 0]
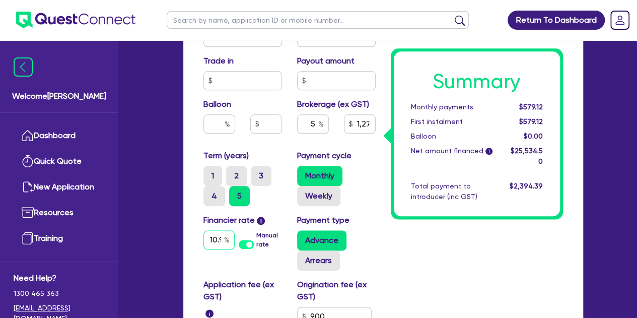
click at [217, 242] on input "10.9" at bounding box center [219, 239] width 31 height 19
click at [427, 271] on div "Summary Monthly payments $579.12 First instalment $579.12 Balloon $0.00 Net amo…" at bounding box center [476, 64] width 187 height 678
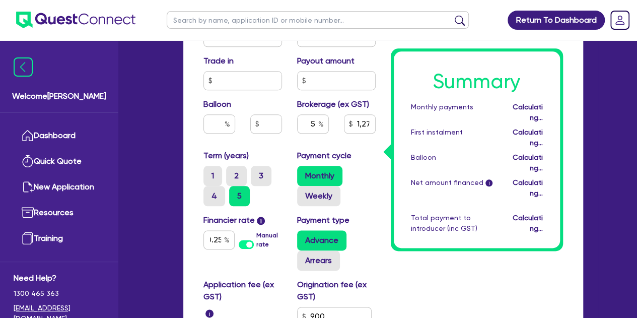
scroll to position [0, 0]
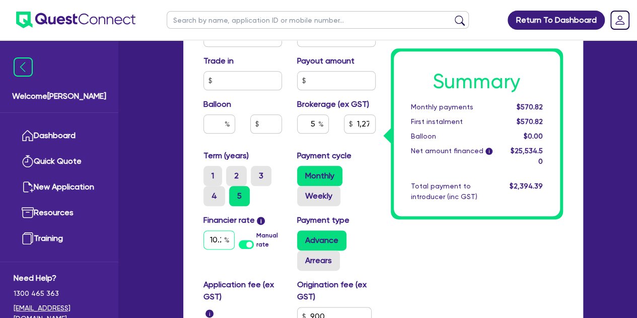
click at [225, 240] on div "10.25" at bounding box center [219, 239] width 31 height 19
click at [222, 237] on input "10.25" at bounding box center [219, 239] width 31 height 19
click at [217, 239] on input "10.25" at bounding box center [219, 239] width 31 height 19
click at [372, 257] on div "Advance Arrears" at bounding box center [336, 250] width 79 height 40
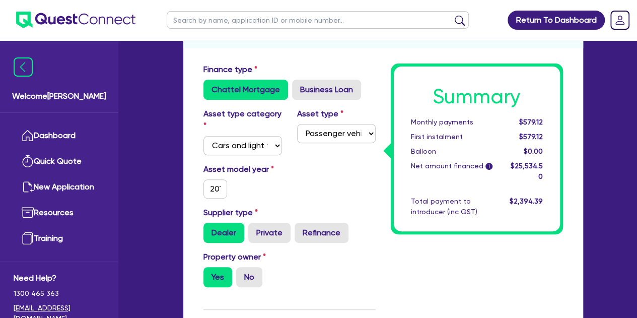
scroll to position [0, 0]
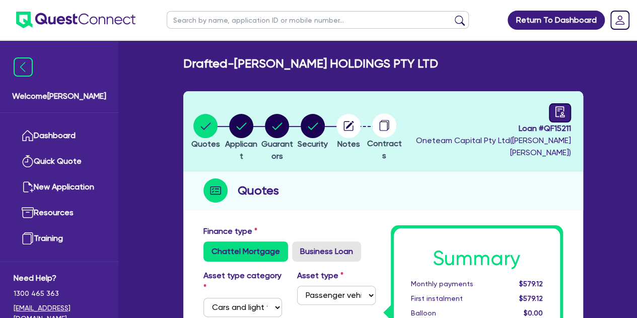
click at [547, 116] on div "Loan # QF15211 Oneteam Capital Pty Ltd ( [PERSON_NAME] )" at bounding box center [488, 130] width 166 height 55
click at [361, 128] on circle "button" at bounding box center [349, 126] width 24 height 24
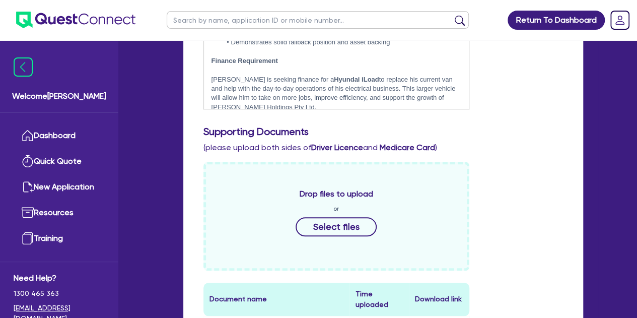
scroll to position [382, 0]
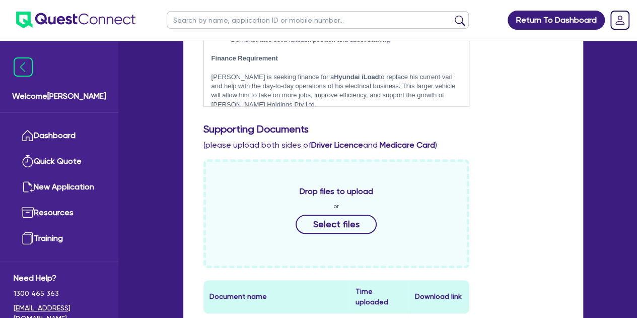
click at [247, 219] on div "Drop files to upload or Select files" at bounding box center [337, 213] width 266 height 109
click at [344, 226] on button "Select files" at bounding box center [337, 224] width 82 height 19
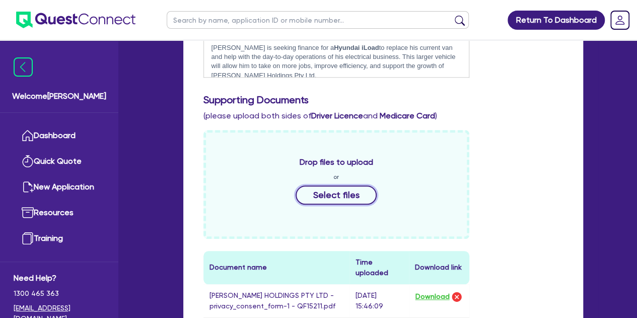
scroll to position [416, 0]
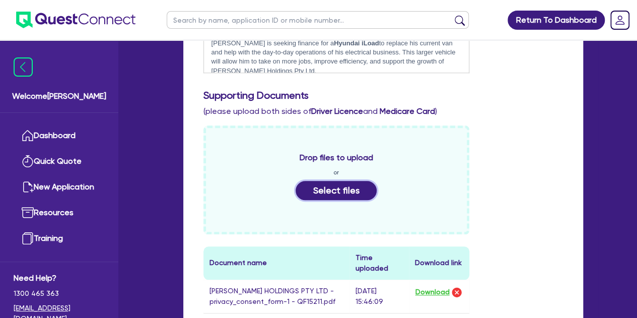
click at [322, 189] on button "Select files" at bounding box center [337, 190] width 82 height 19
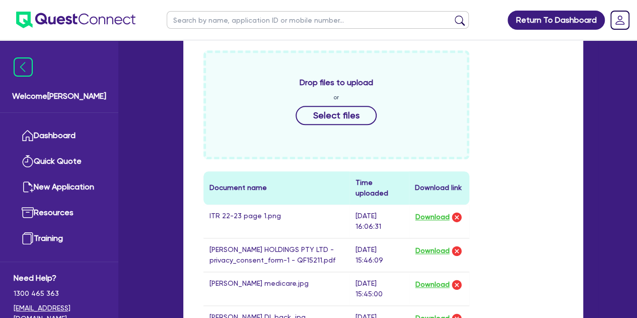
scroll to position [492, 0]
click at [324, 118] on button "Select files" at bounding box center [337, 114] width 82 height 19
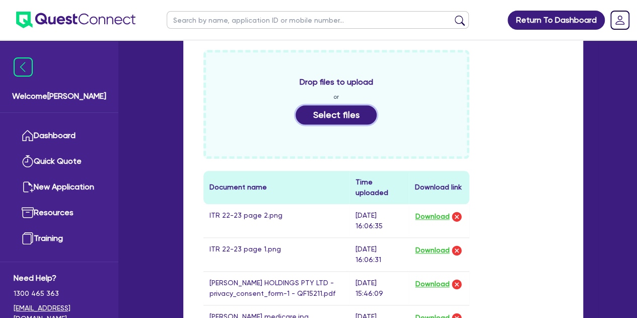
click at [309, 120] on button "Select files" at bounding box center [337, 114] width 82 height 19
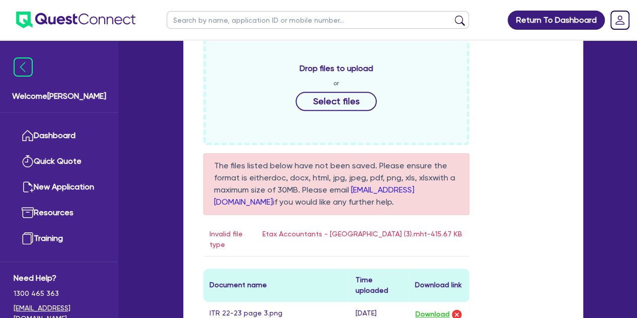
scroll to position [506, 0]
click at [244, 218] on div "The files listed below have not been saved. Please ensure the format is either …" at bounding box center [337, 204] width 266 height 103
click at [320, 231] on td "Etax Accountants - [GEOGRAPHIC_DATA] (3).mht - 415.67 KB" at bounding box center [362, 239] width 213 height 34
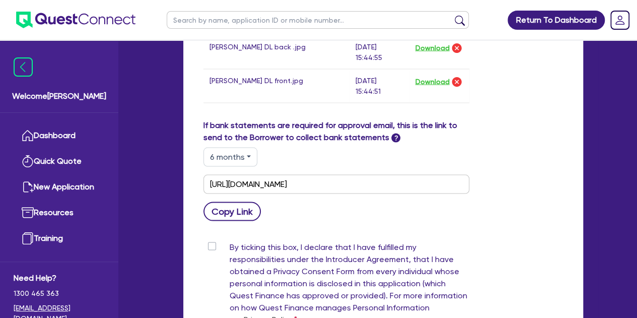
scroll to position [1074, 0]
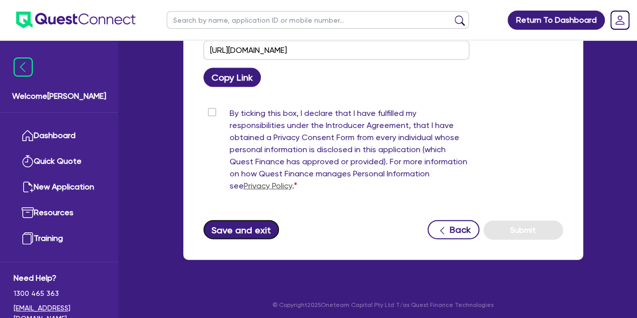
click at [238, 220] on button "Save and exit" at bounding box center [242, 229] width 76 height 19
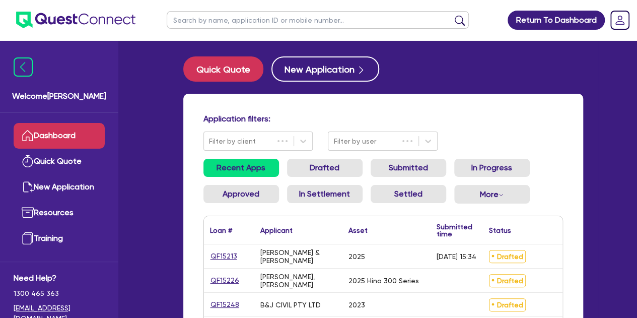
click at [245, 24] on input "text" at bounding box center [318, 20] width 302 height 18
click at [452, 15] on button "submit" at bounding box center [460, 22] width 16 height 14
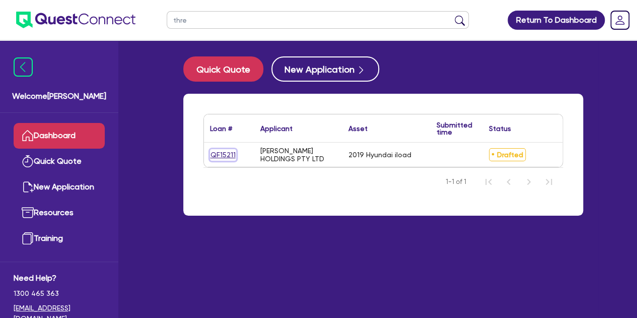
click at [223, 152] on link "QF15211" at bounding box center [223, 155] width 26 height 12
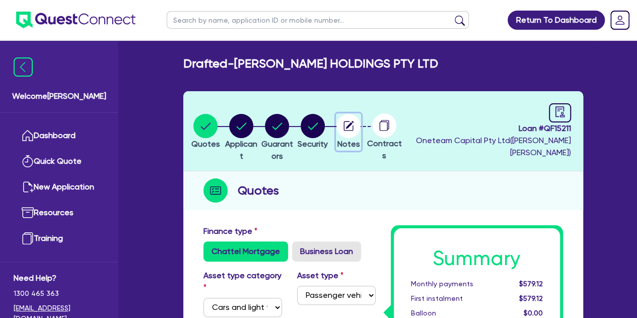
click at [354, 125] on icon "button" at bounding box center [350, 125] width 8 height 8
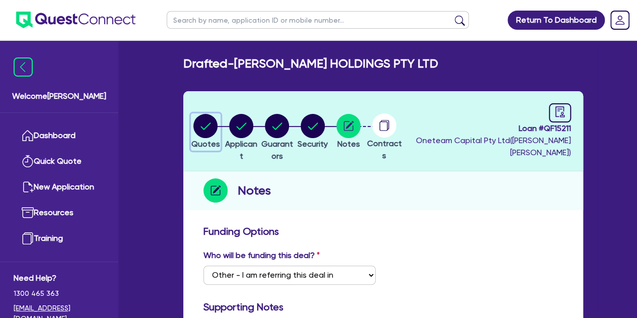
click at [217, 119] on circle "button" at bounding box center [205, 126] width 24 height 24
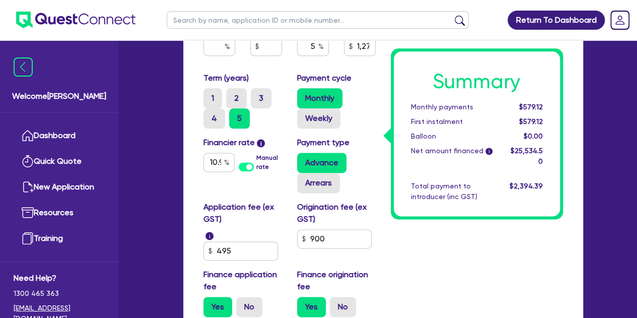
scroll to position [579, 0]
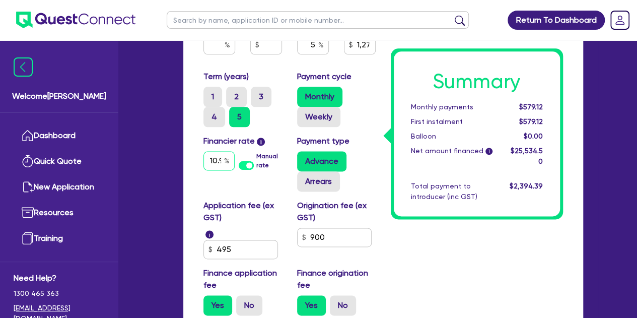
click at [218, 162] on input "10.9" at bounding box center [219, 160] width 31 height 19
click at [194, 186] on div "Finance type Chattel Mortgage Business Loan Asset type category Select Cars and…" at bounding box center [383, 8] width 400 height 734
click at [217, 164] on input "12.95" at bounding box center [219, 160] width 31 height 19
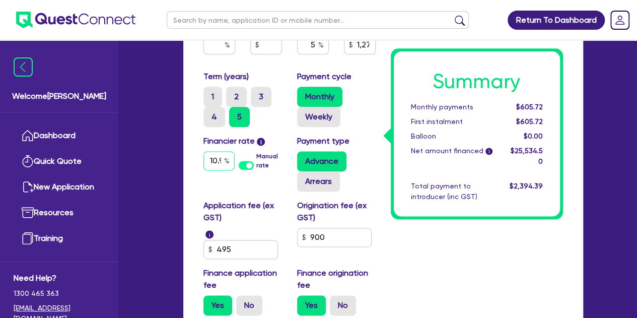
scroll to position [0, 2]
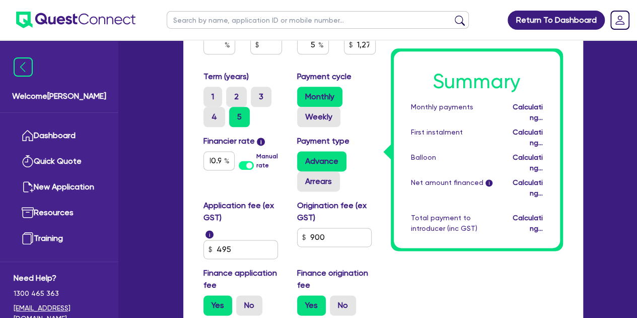
click at [198, 180] on div "Financier rate i 10.9 Manual rate" at bounding box center [243, 163] width 94 height 56
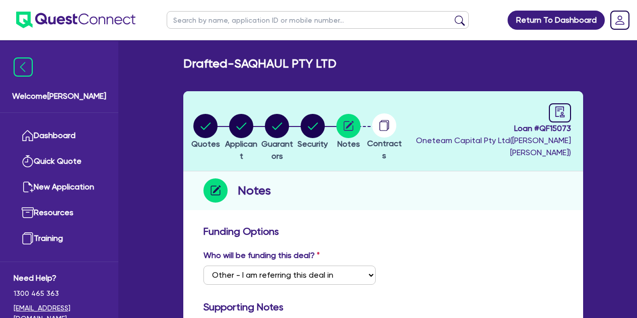
select select "Other"
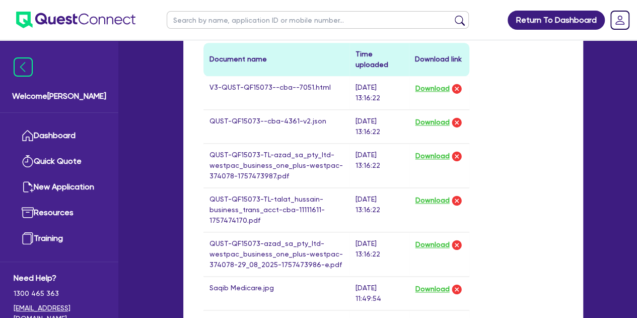
scroll to position [589, 0]
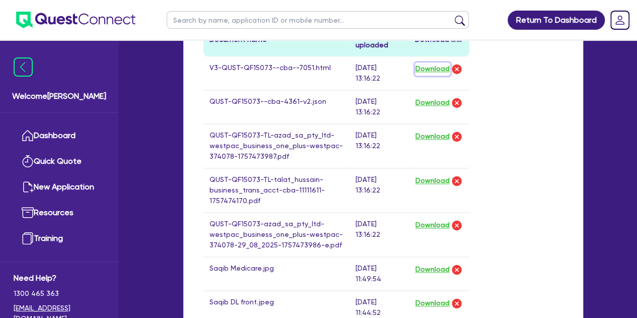
click at [442, 68] on button "Download" at bounding box center [432, 68] width 35 height 13
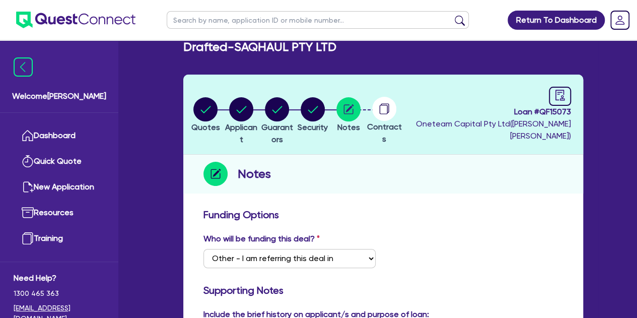
scroll to position [0, 0]
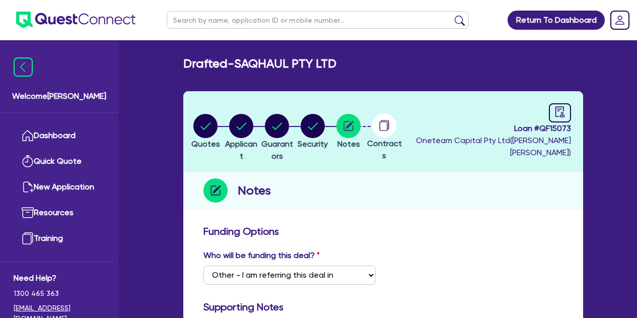
select select "Other"
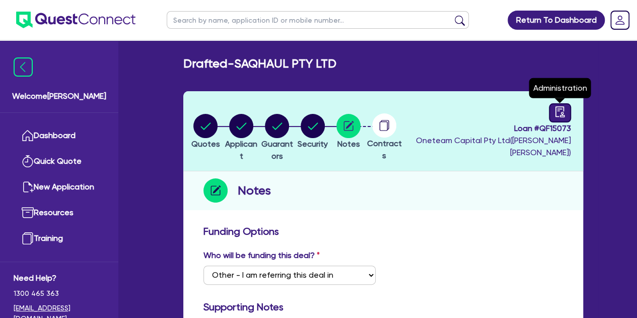
click at [552, 115] on link at bounding box center [560, 112] width 22 height 19
select select "DRAFTED_NEW"
select select "Other"
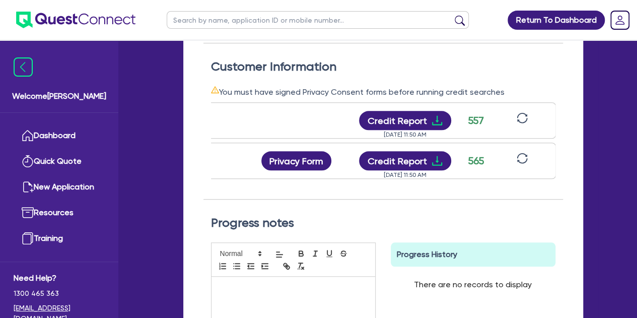
scroll to position [0, 107]
click at [391, 149] on div "[PERSON_NAME] Privacy Form Privacy form logs Close Send new privacy form? You h…" at bounding box center [330, 161] width 452 height 36
click at [391, 156] on button "Credit Report" at bounding box center [406, 160] width 92 height 19
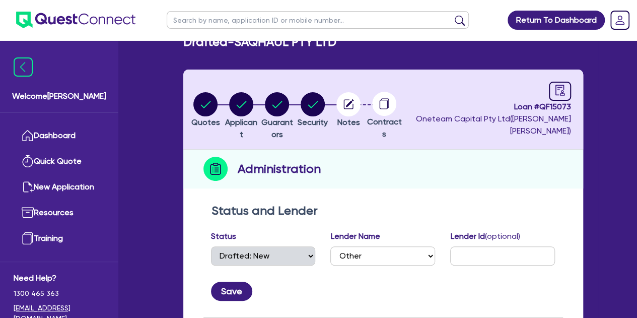
scroll to position [0, 0]
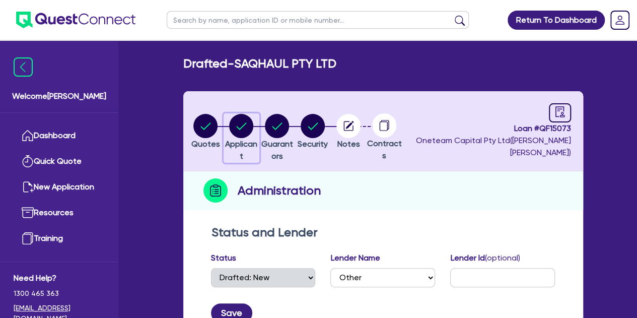
click at [247, 128] on icon "button" at bounding box center [242, 125] width 10 height 7
select select "COMPANY"
select select "TRANSPORT_WAREHOUSING"
select select "PASSENGERS_FREIGHT_TRANSPORT"
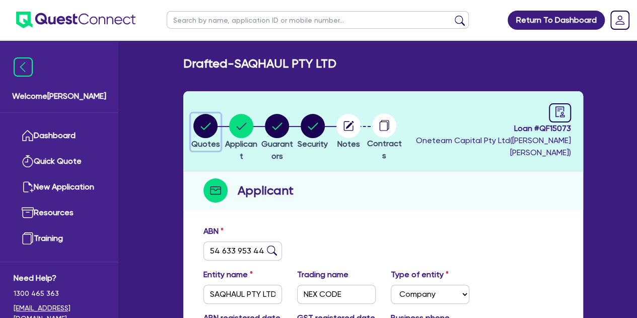
click at [213, 121] on circle "button" at bounding box center [205, 126] width 24 height 24
select select "CARS_AND_LIGHT_TRUCKS"
select select "PASSENGER_VEHICLES"
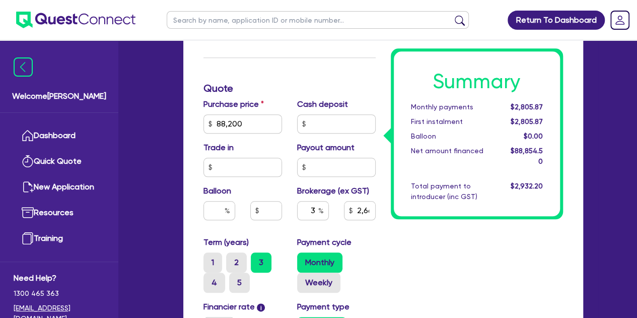
scroll to position [414, 0]
click at [313, 208] on input "3" at bounding box center [313, 210] width 32 height 19
type input "88,200"
type input "2,665.64"
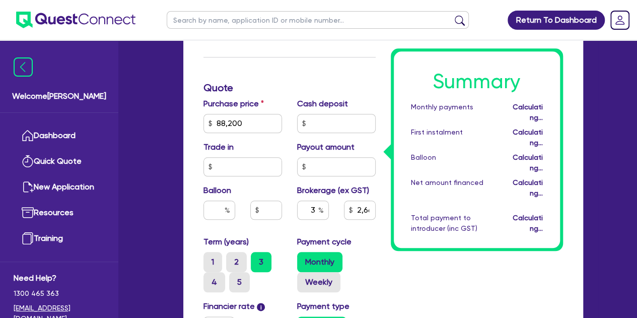
click at [404, 240] on div "Summary Monthly payments Calculating... First instalment Calculating... Balloon…" at bounding box center [476, 150] width 187 height 678
type input "88,200"
type input "2,665.64"
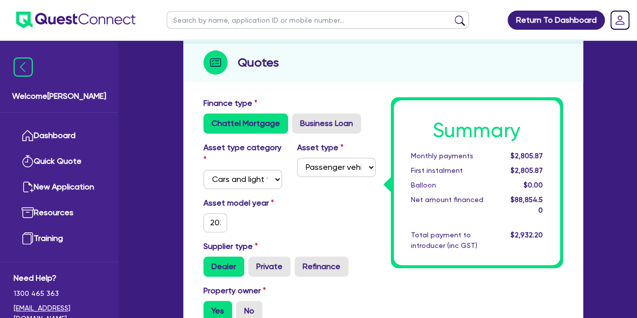
scroll to position [0, 0]
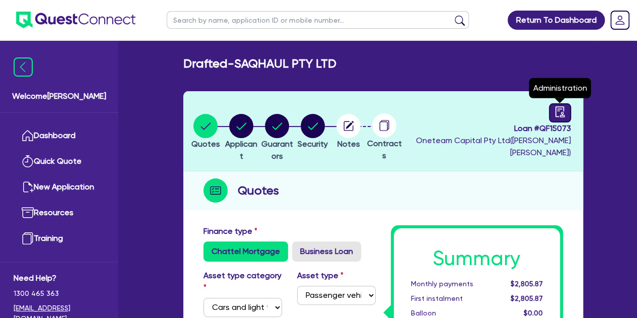
click at [550, 110] on link at bounding box center [560, 112] width 22 height 19
select select "DRAFTED_NEW"
select select "Other"
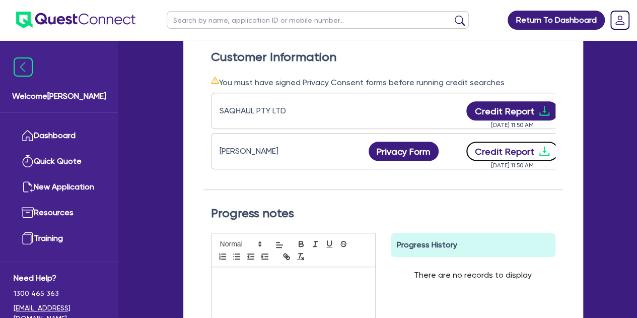
click at [475, 152] on button "Credit Report" at bounding box center [513, 151] width 92 height 19
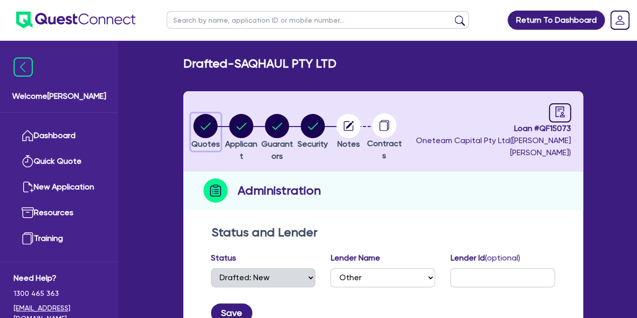
click at [202, 131] on circle "button" at bounding box center [205, 126] width 24 height 24
select select "CARS_AND_LIGHT_TRUCKS"
select select "PASSENGER_VEHICLES"
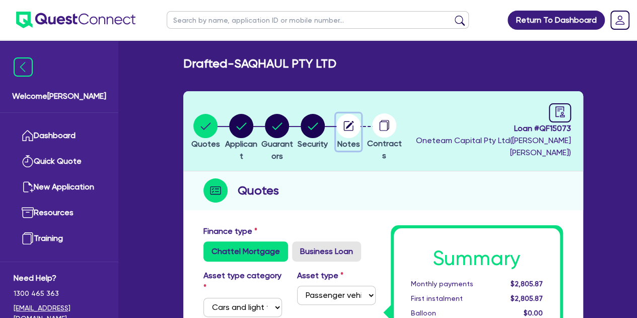
click at [361, 123] on circle "button" at bounding box center [349, 126] width 24 height 24
select select "Other"
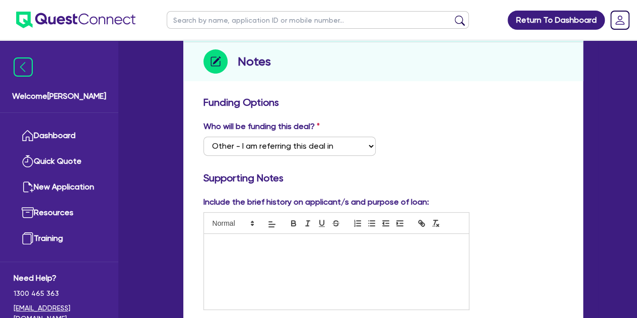
scroll to position [142, 0]
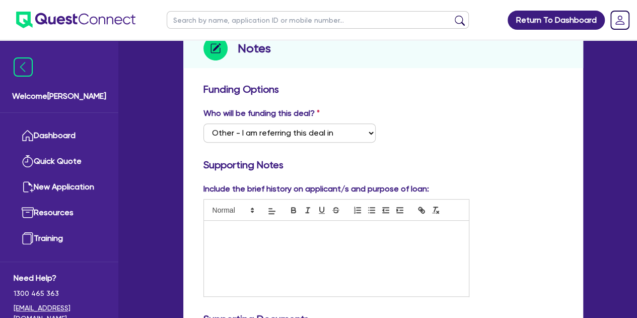
click at [240, 230] on p at bounding box center [337, 231] width 250 height 9
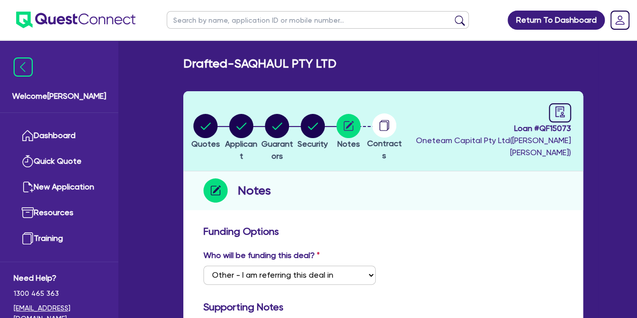
click at [295, 125] on li "Guarantors" at bounding box center [278, 130] width 36 height 35
click at [325, 125] on circle "button" at bounding box center [313, 126] width 24 height 24
select select "CARS_AND_LIGHT_TRUCKS"
select select "PASSENGER_VEHICLES"
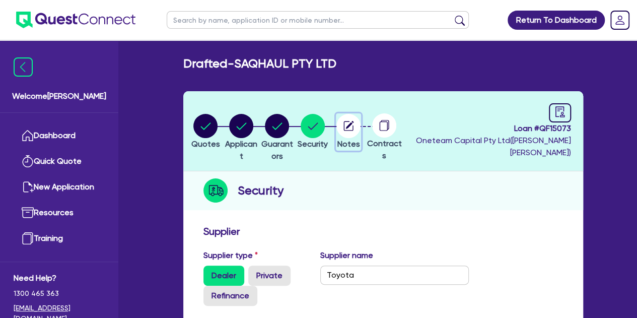
click at [361, 127] on circle "button" at bounding box center [349, 126] width 24 height 24
select select "Other"
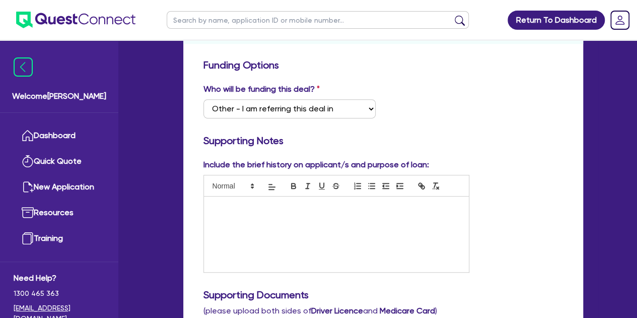
scroll to position [163, 0]
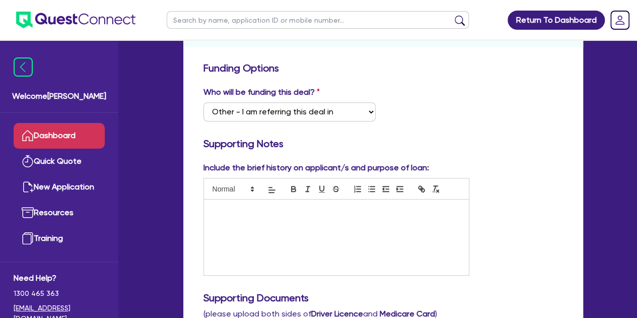
click at [74, 127] on link "Dashboard" at bounding box center [59, 136] width 91 height 26
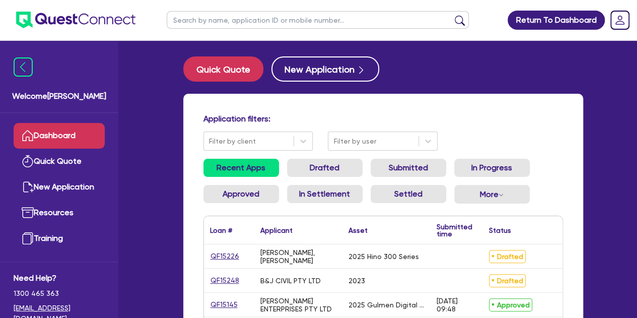
click at [214, 21] on input "text" at bounding box center [318, 20] width 302 height 18
type input "saq"
click at [452, 15] on button "submit" at bounding box center [460, 22] width 16 height 14
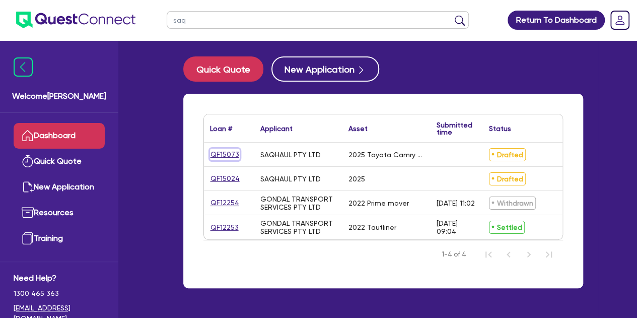
click at [218, 158] on link "QF15073" at bounding box center [225, 155] width 30 height 12
select select "CARS_AND_LIGHT_TRUCKS"
select select "PASSENGER_VEHICLES"
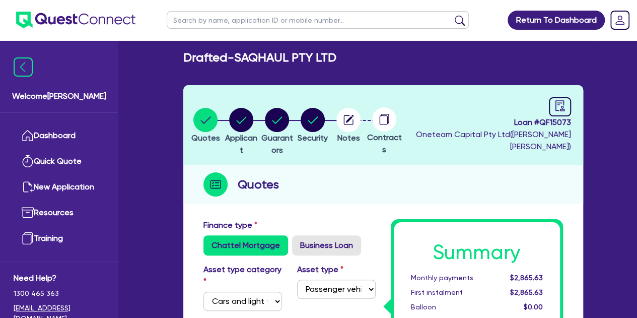
scroll to position [2, 0]
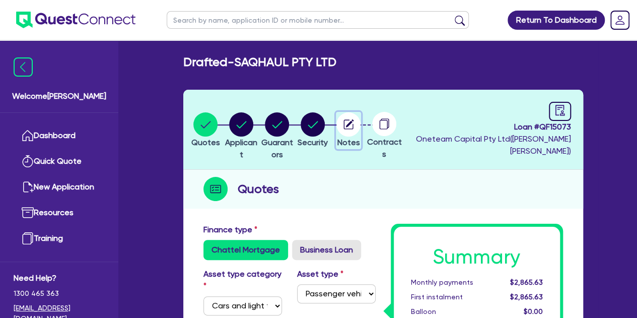
click at [361, 117] on circle "button" at bounding box center [349, 124] width 24 height 24
select select "Other"
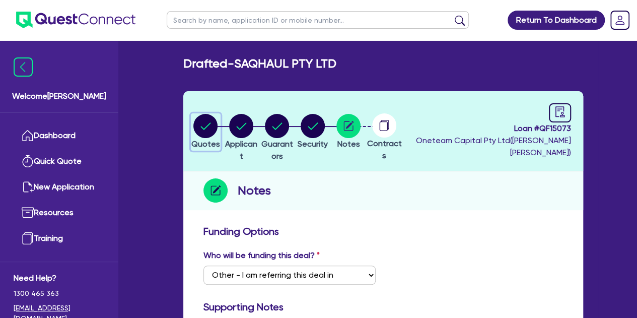
click at [202, 126] on circle "button" at bounding box center [205, 126] width 24 height 24
select select "CARS_AND_LIGHT_TRUCKS"
select select "PASSENGER_VEHICLES"
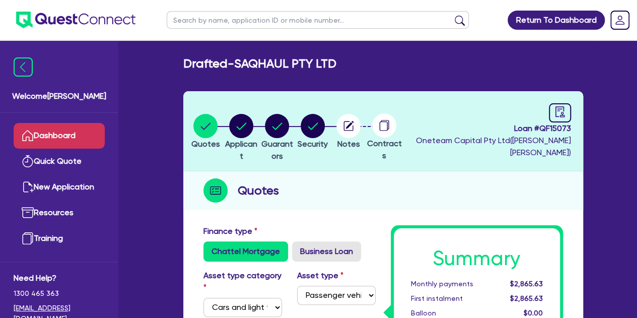
click at [61, 133] on link "Dashboard" at bounding box center [59, 136] width 91 height 26
